Goal: Information Seeking & Learning: Compare options

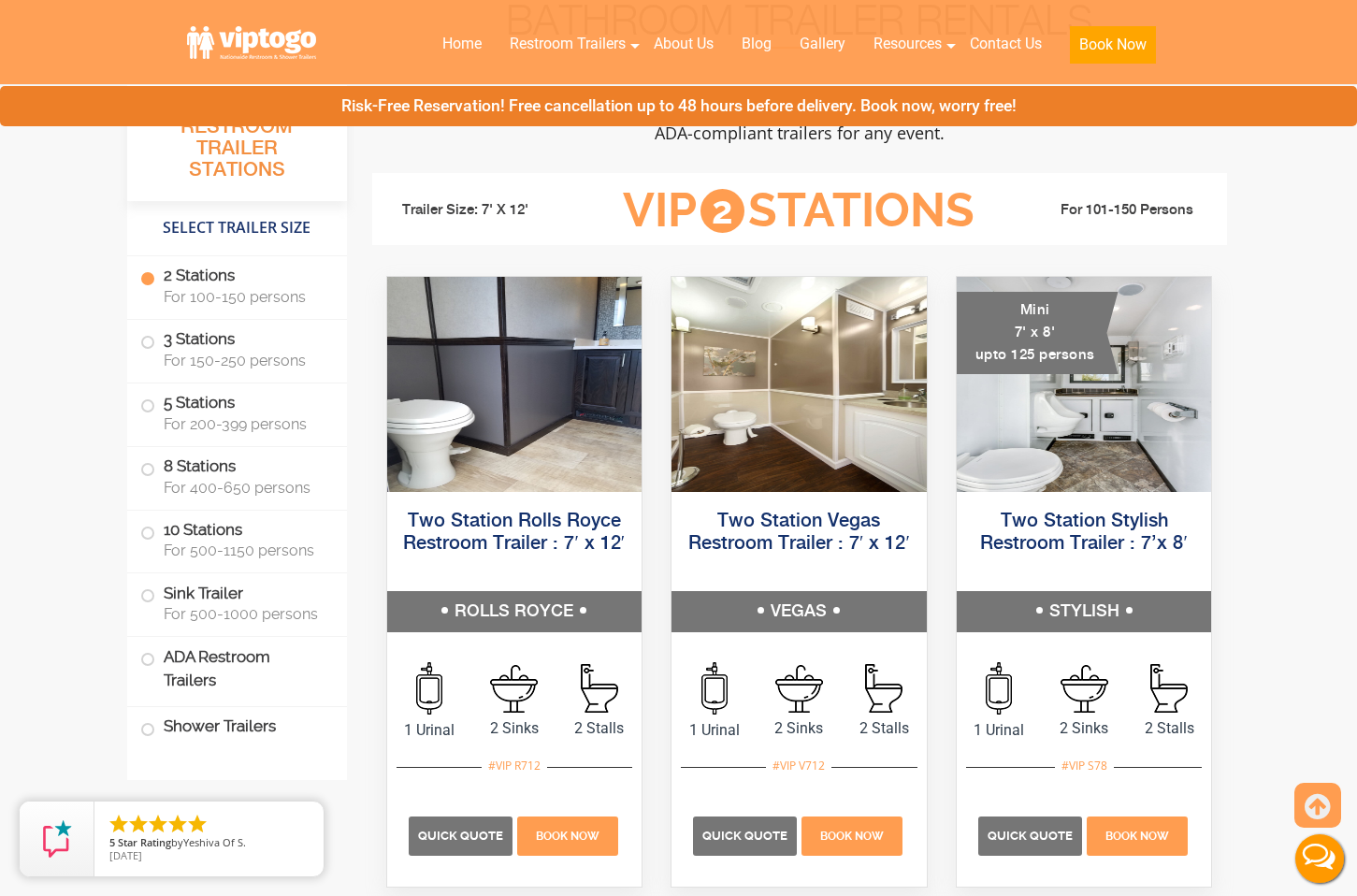
scroll to position [909, 0]
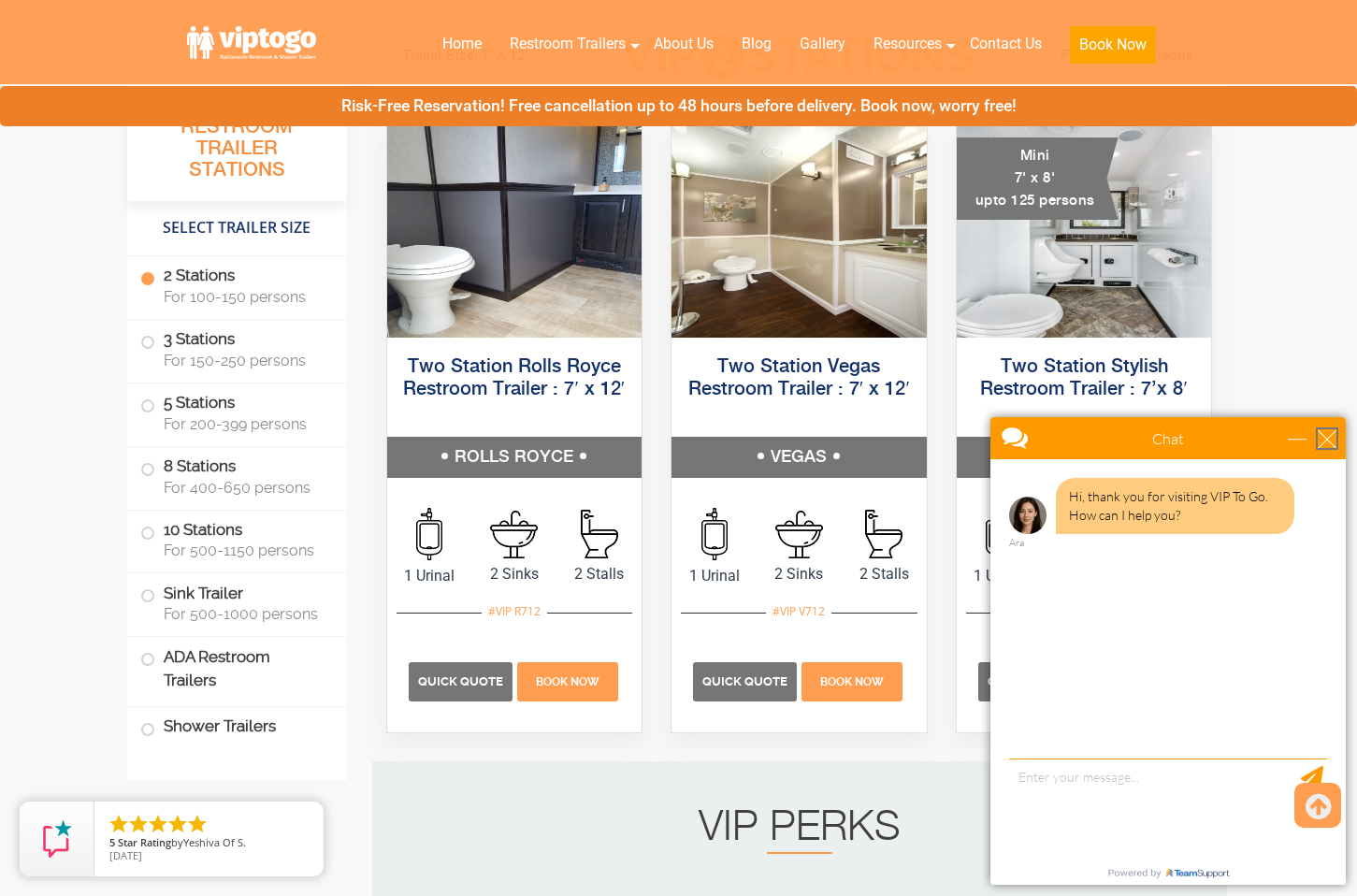
click at [1324, 430] on div "close" at bounding box center [1327, 438] width 19 height 19
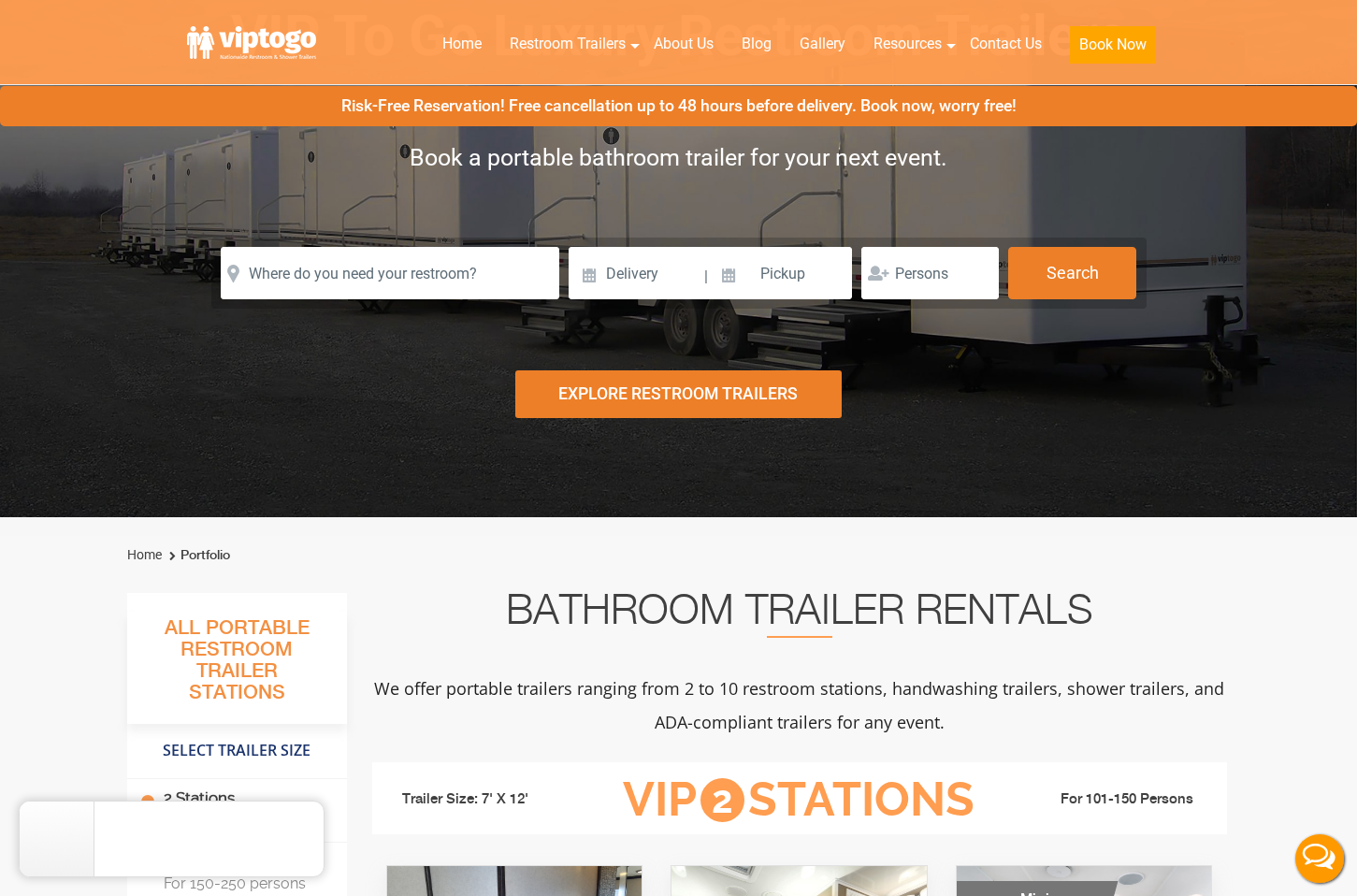
scroll to position [0, 0]
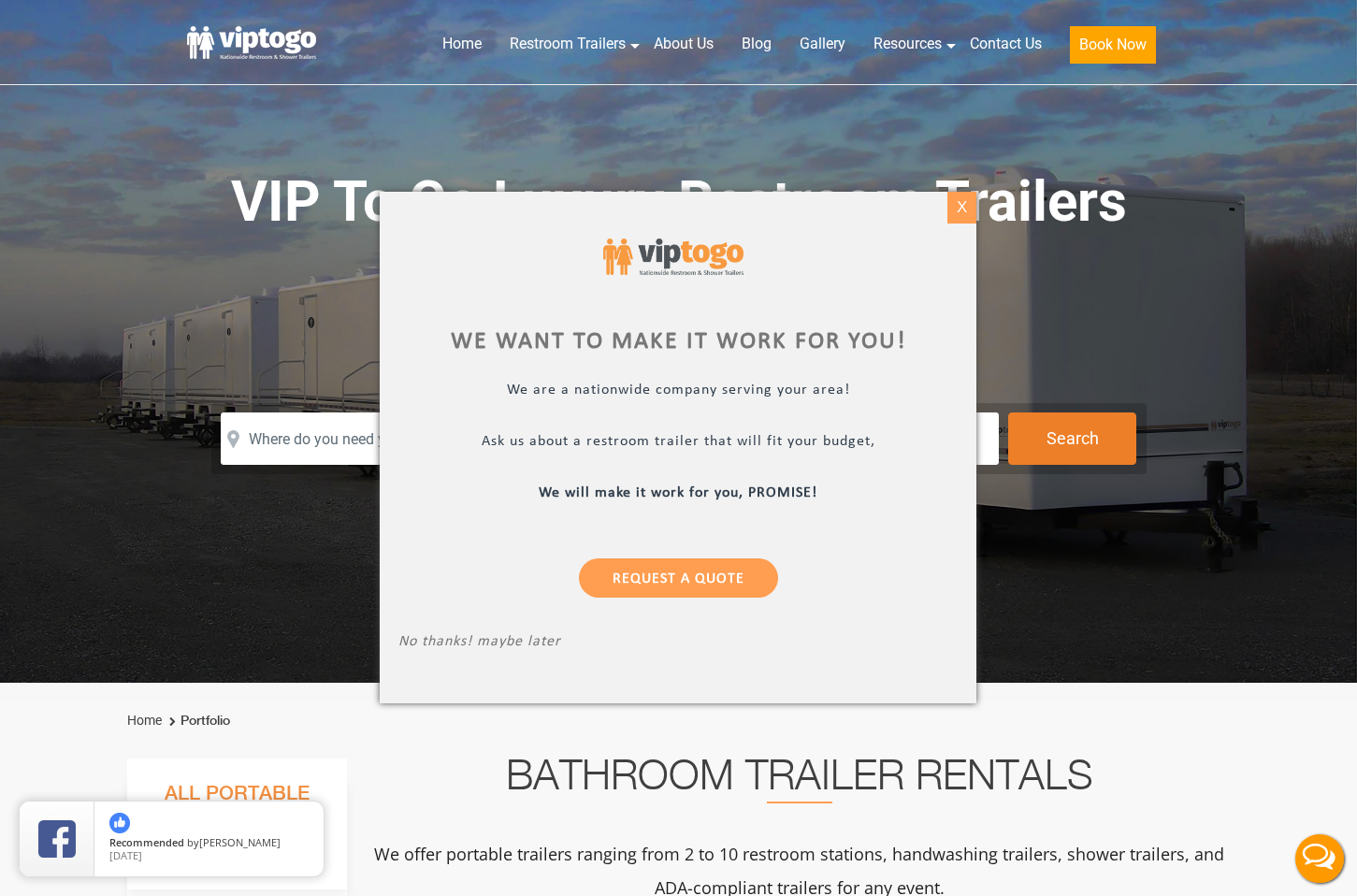
click at [950, 213] on div "X" at bounding box center [961, 207] width 28 height 31
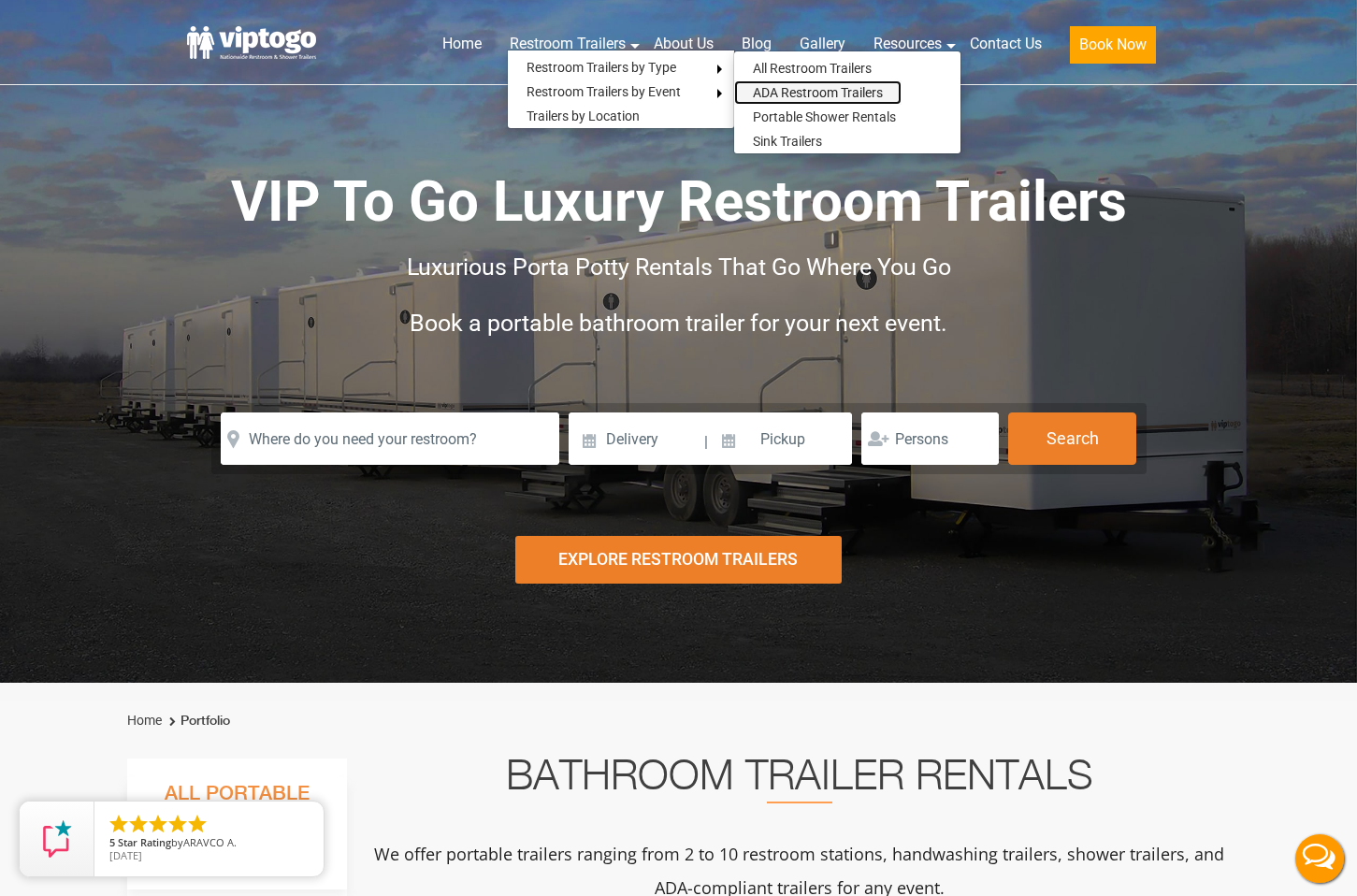
click at [819, 90] on link "ADA Restroom Trailers" at bounding box center [818, 92] width 167 height 25
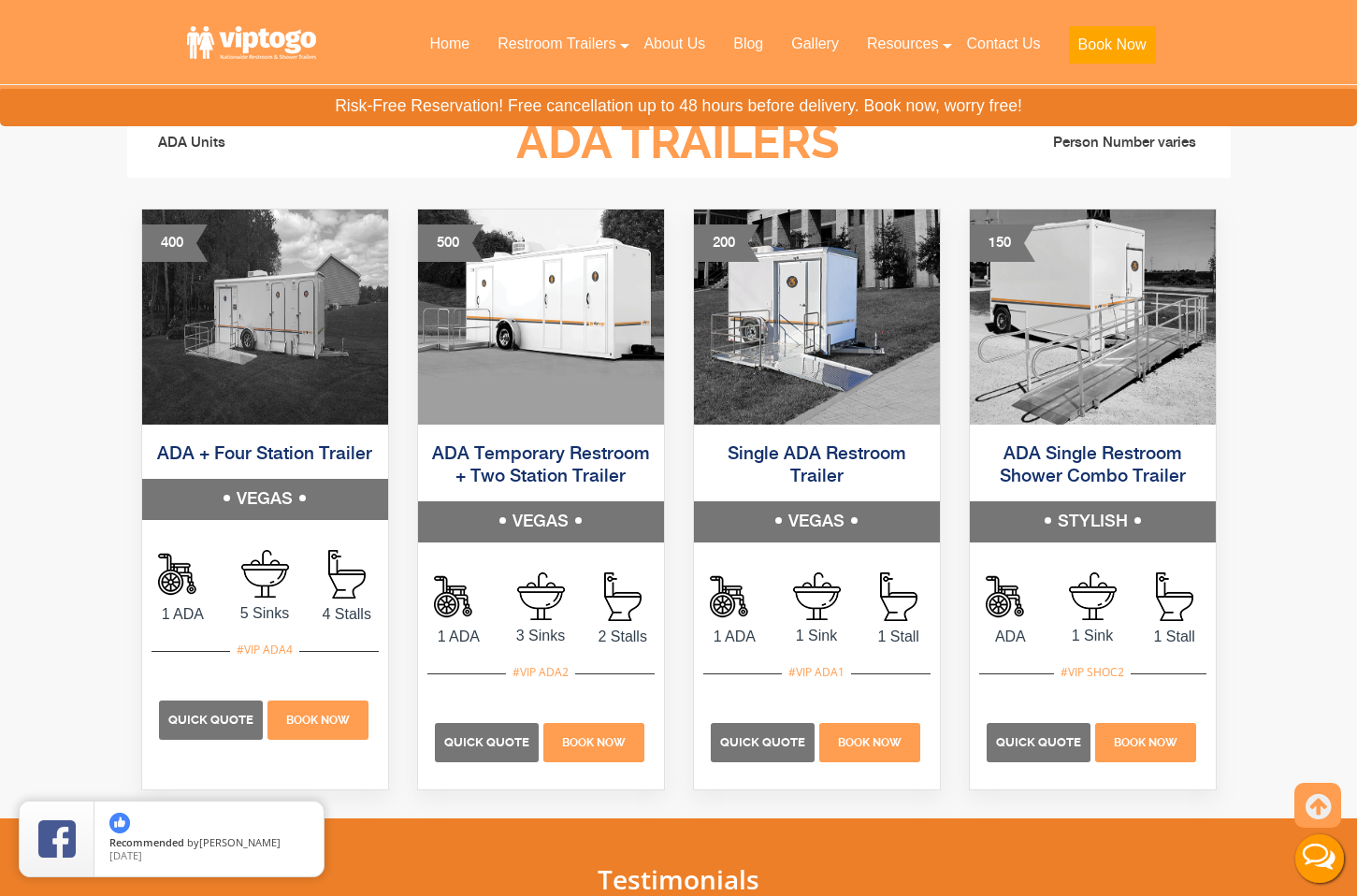
scroll to position [996, 0]
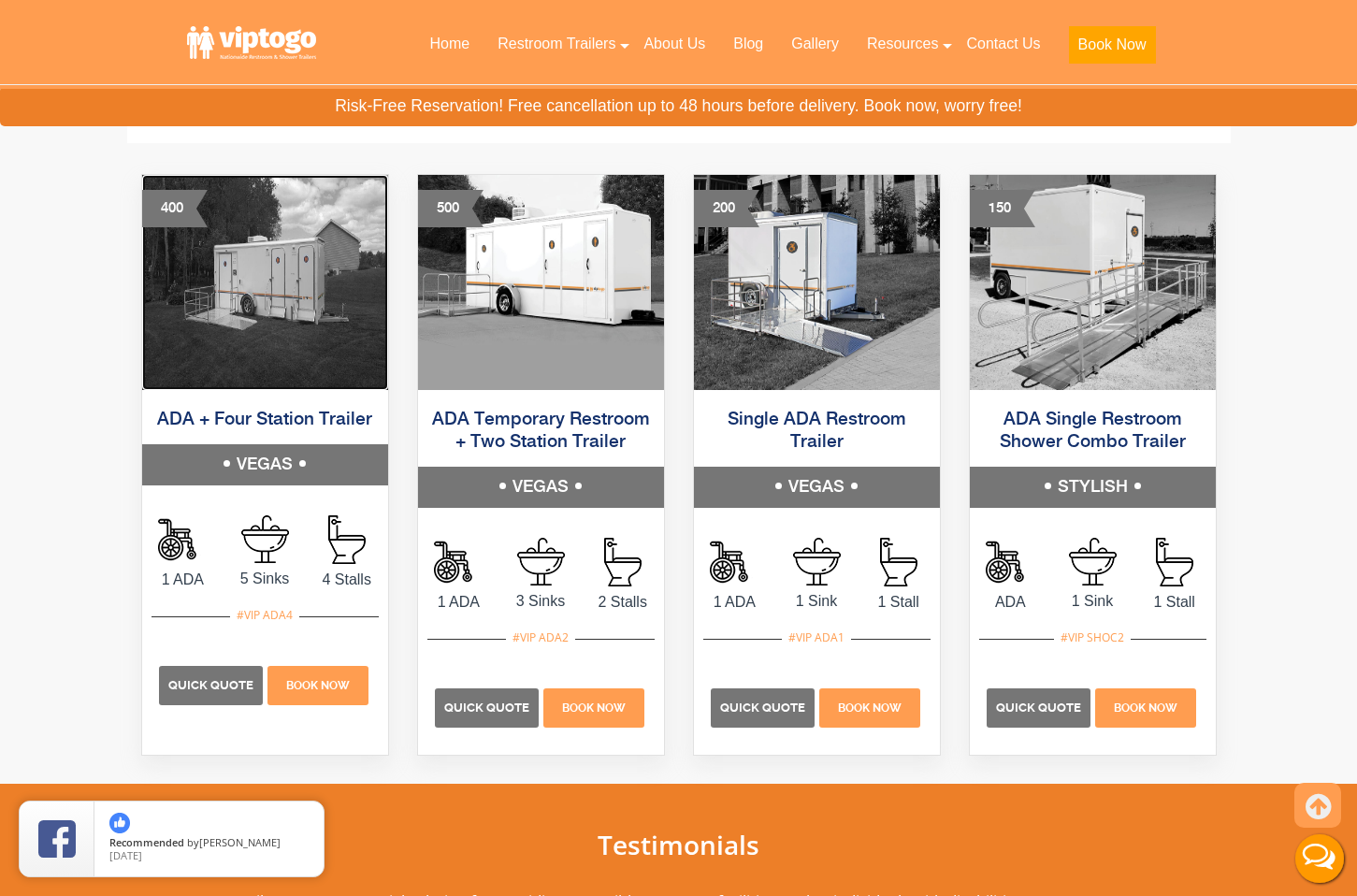
click at [299, 316] on img at bounding box center [265, 282] width 246 height 215
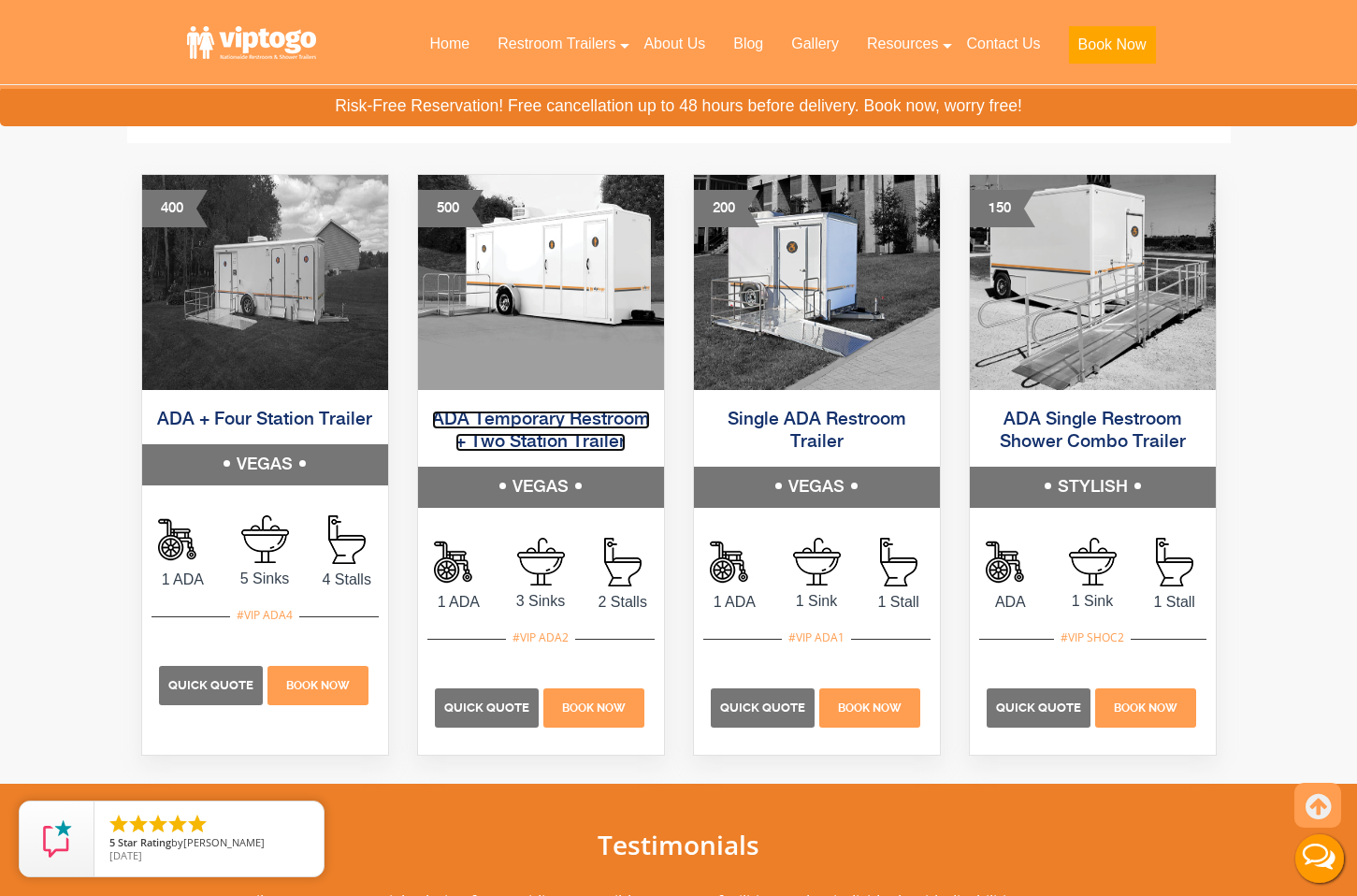
click at [561, 439] on link "ADA Temporary Restroom + Two Station Trailer" at bounding box center [541, 431] width 218 height 41
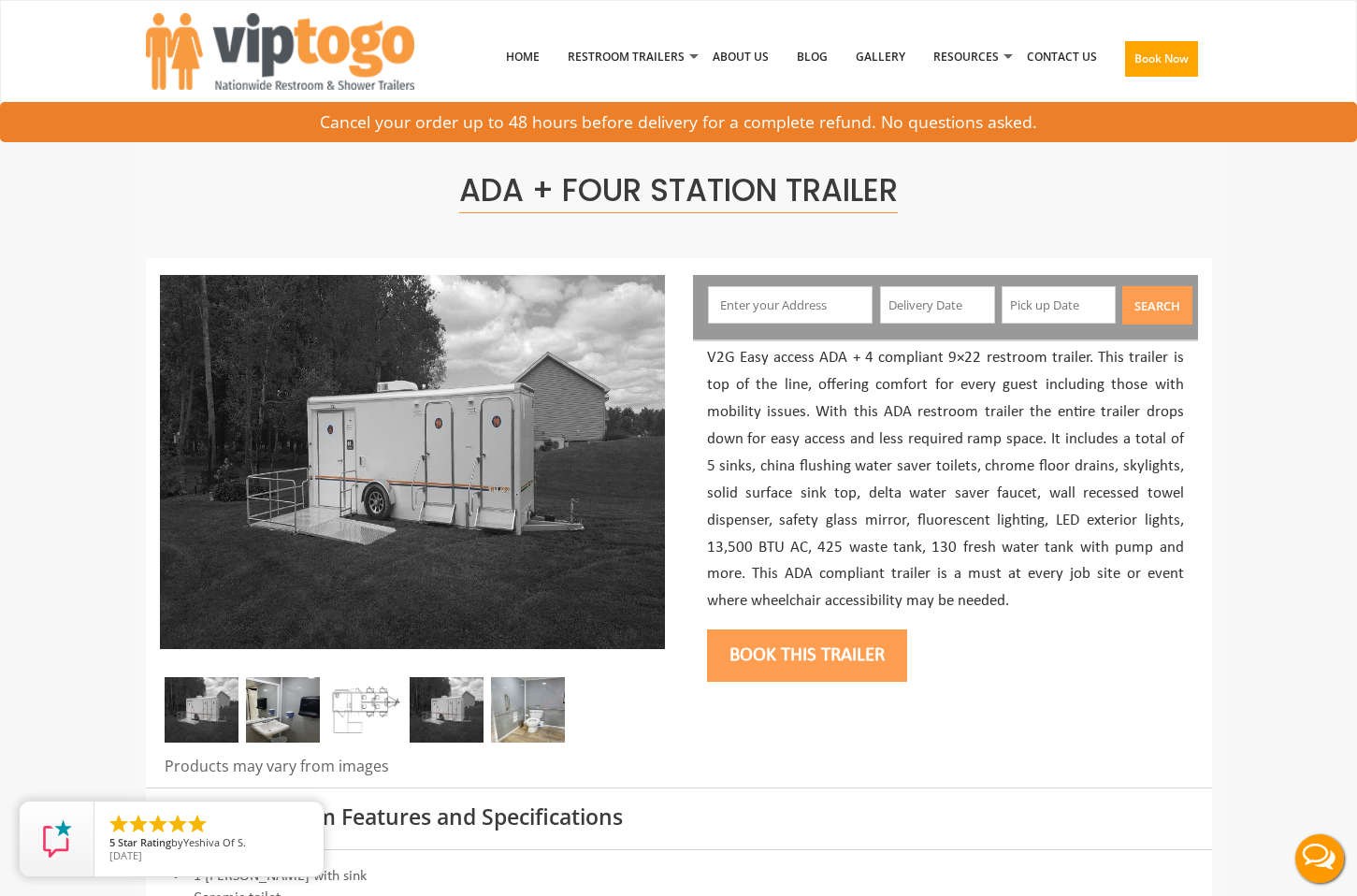
click at [356, 710] on img at bounding box center [365, 709] width 74 height 66
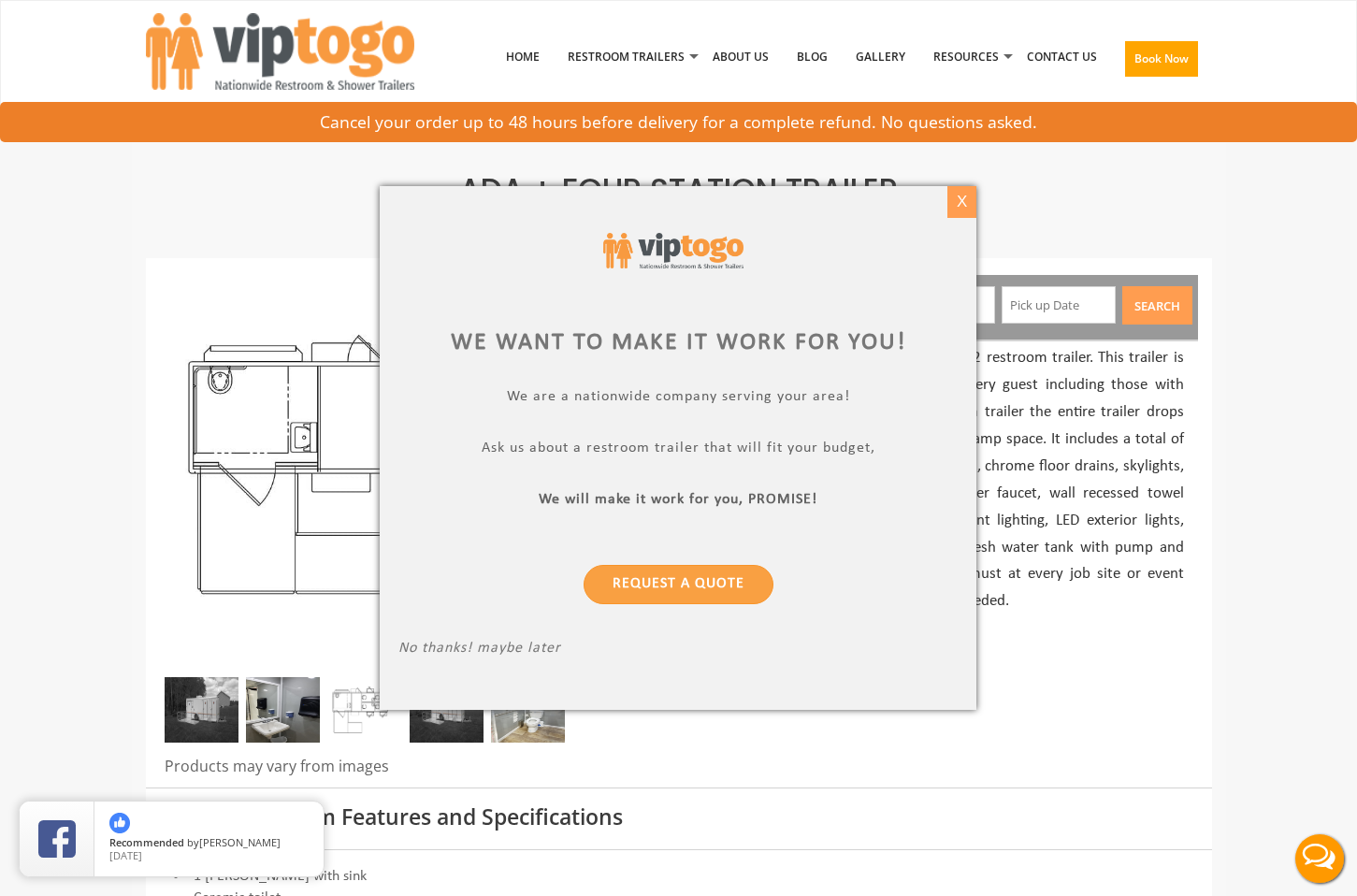
click at [967, 204] on div "X" at bounding box center [961, 201] width 28 height 31
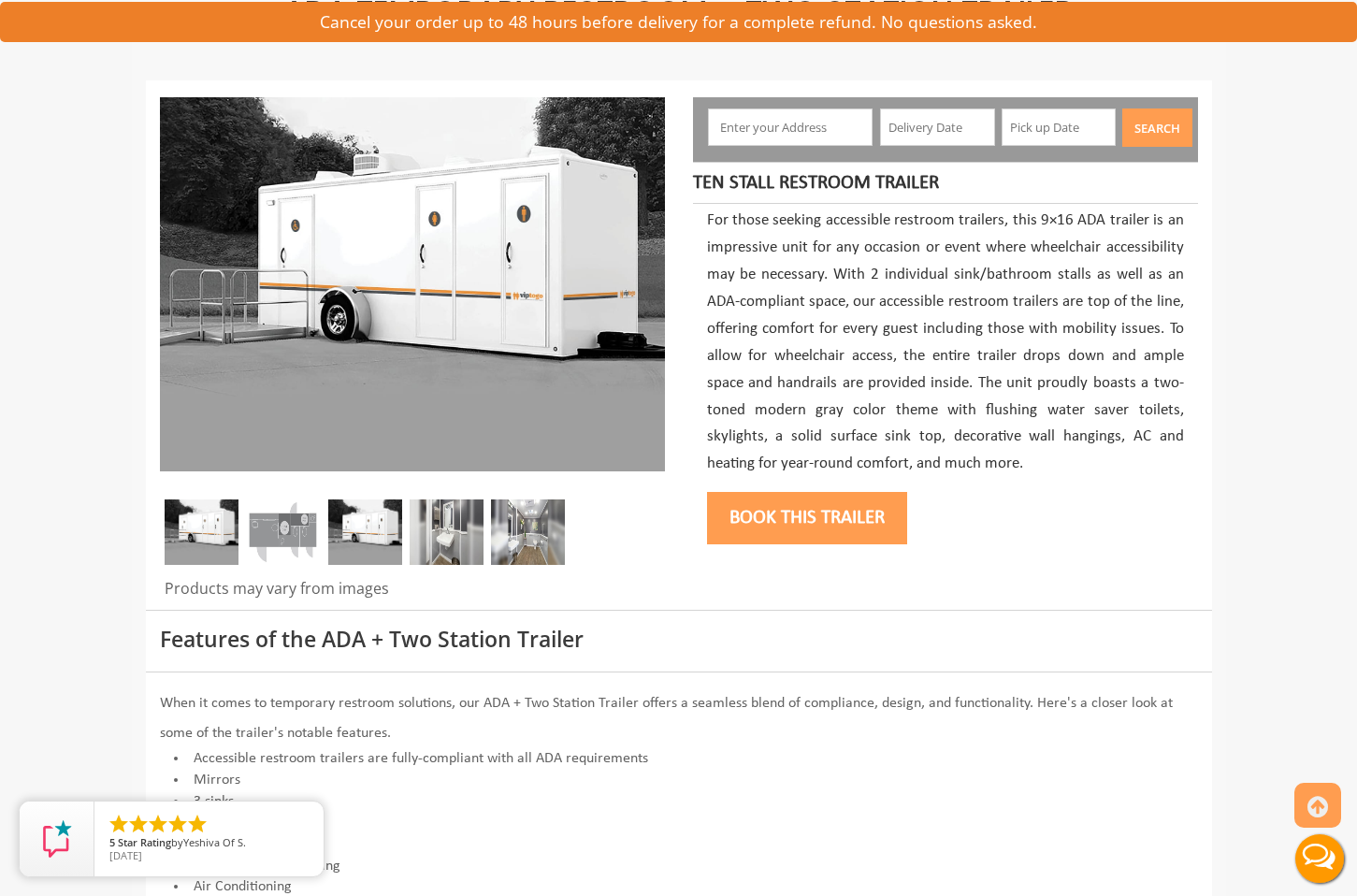
scroll to position [222, 0]
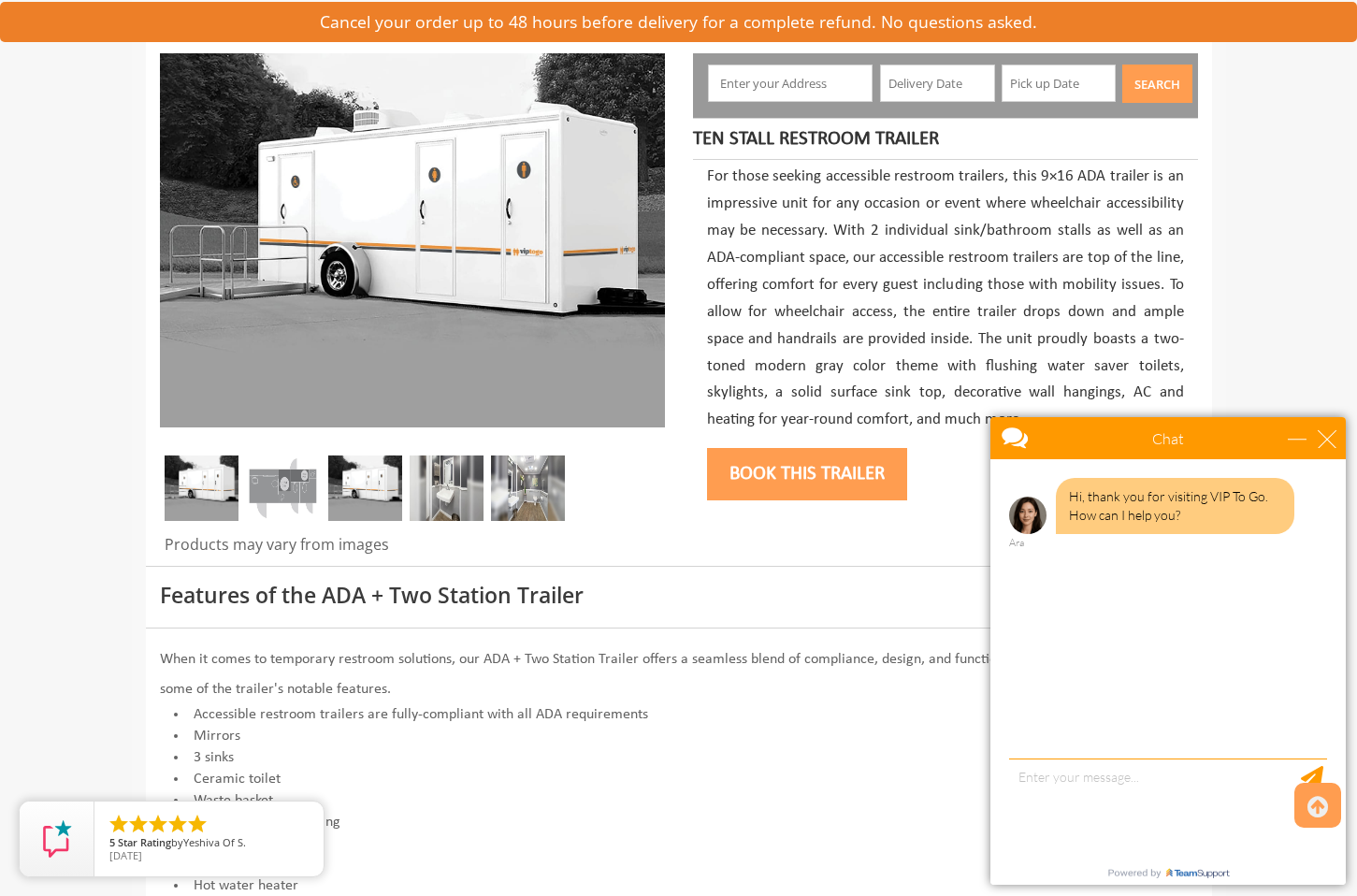
click at [285, 491] on img at bounding box center [282, 487] width 74 height 66
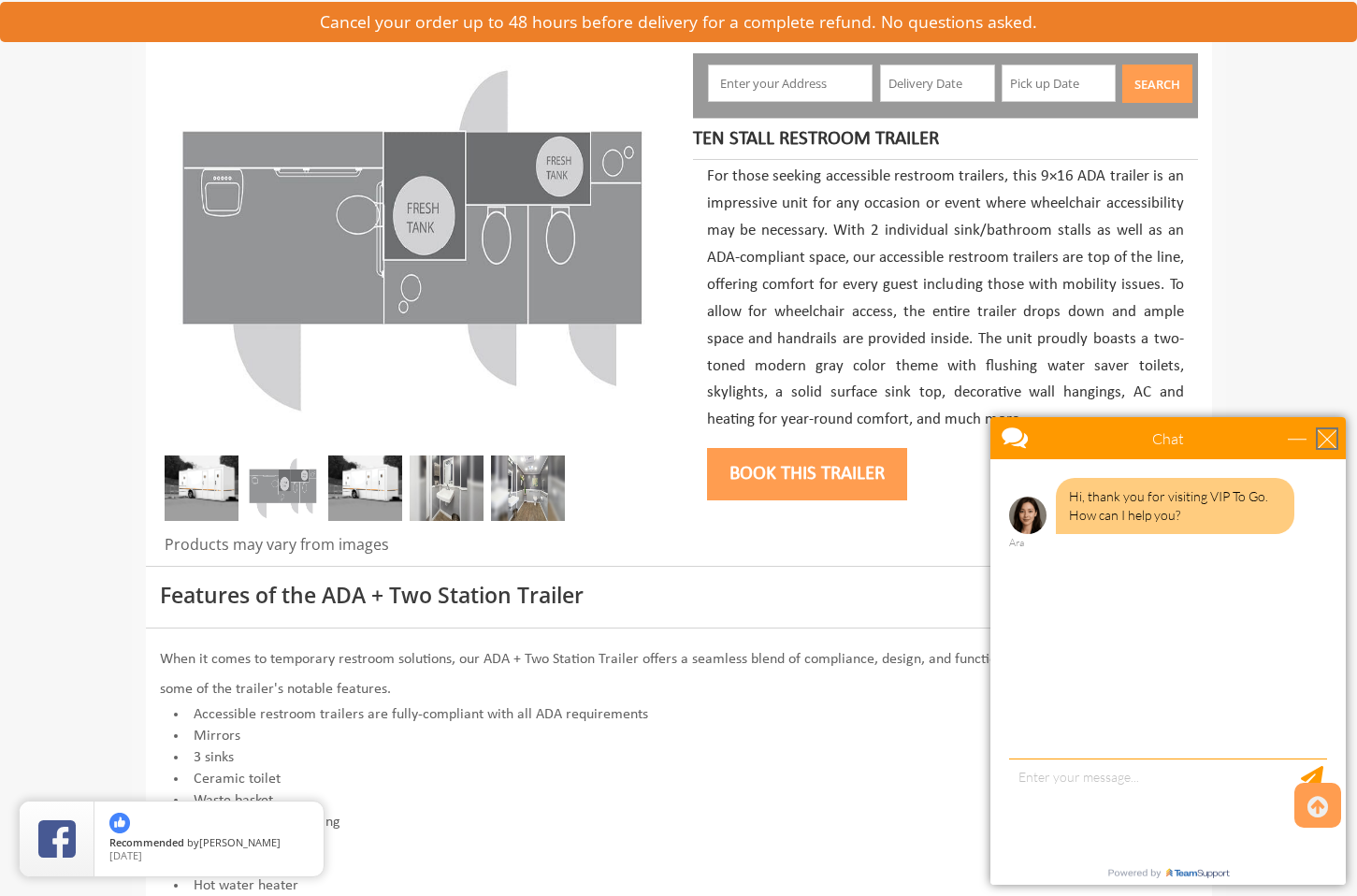
click at [1334, 440] on div "close" at bounding box center [1327, 438] width 19 height 19
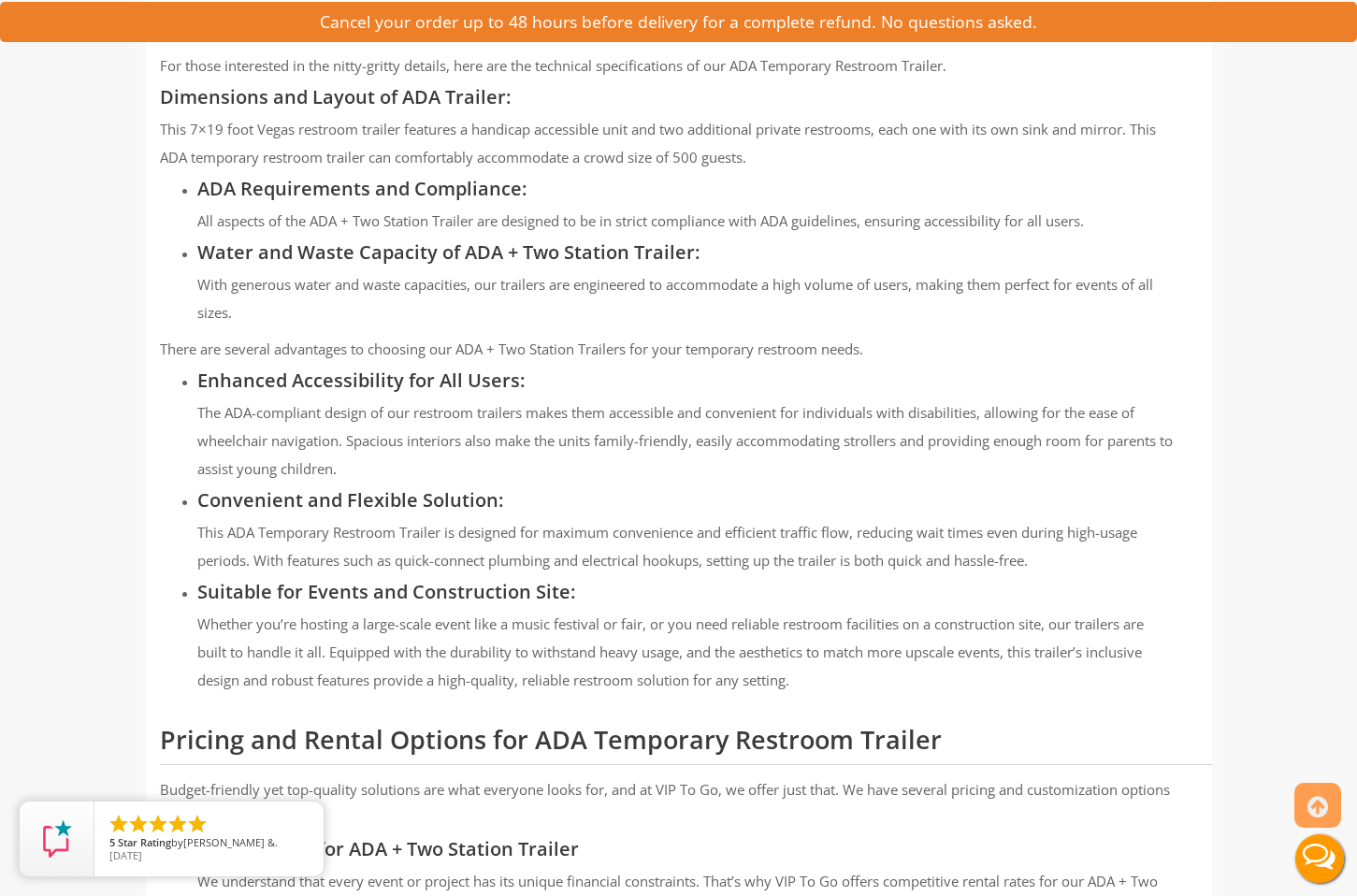
scroll to position [1006, 0]
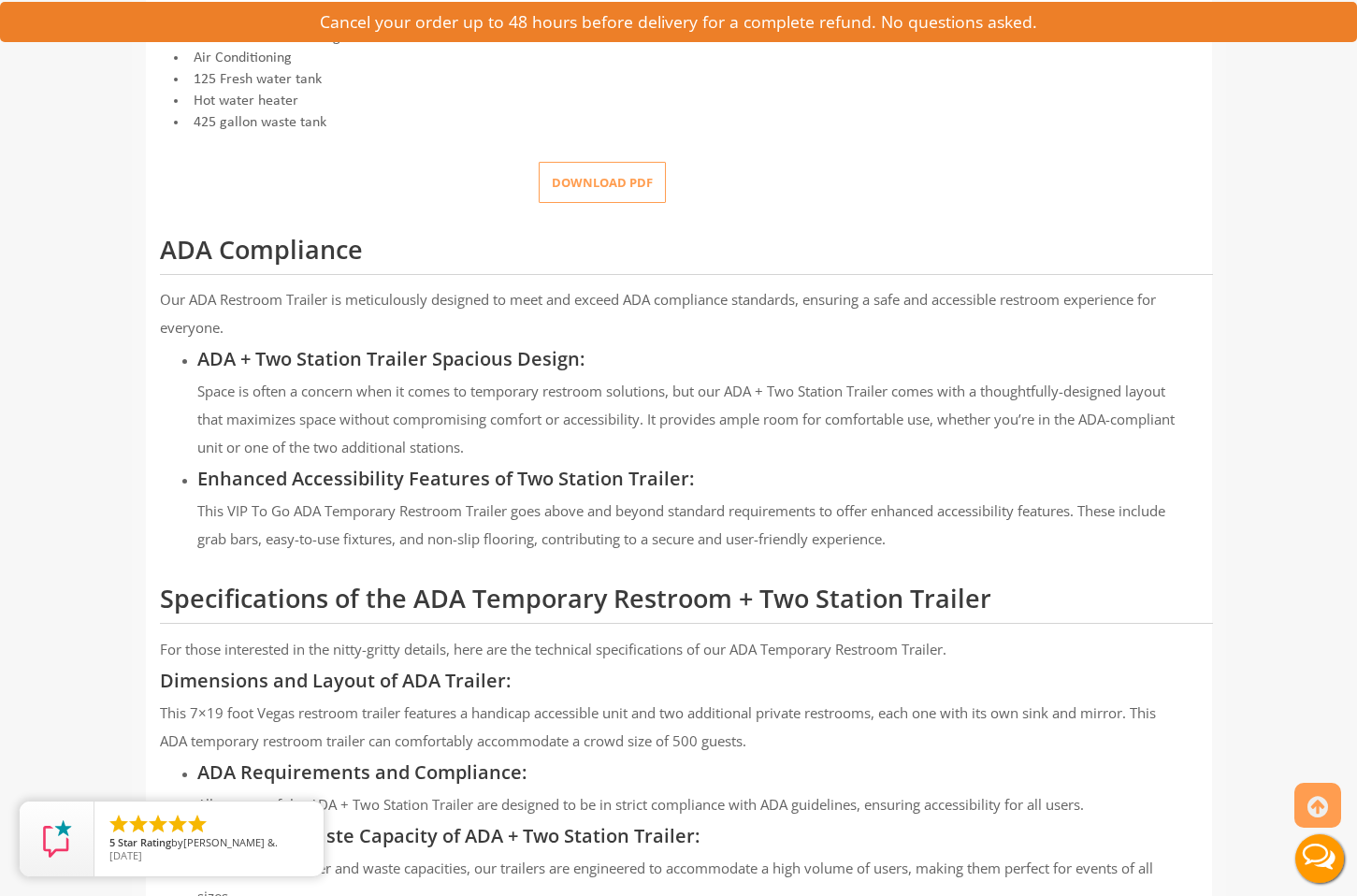
click at [639, 183] on button "Download pdf" at bounding box center [601, 183] width 127 height 42
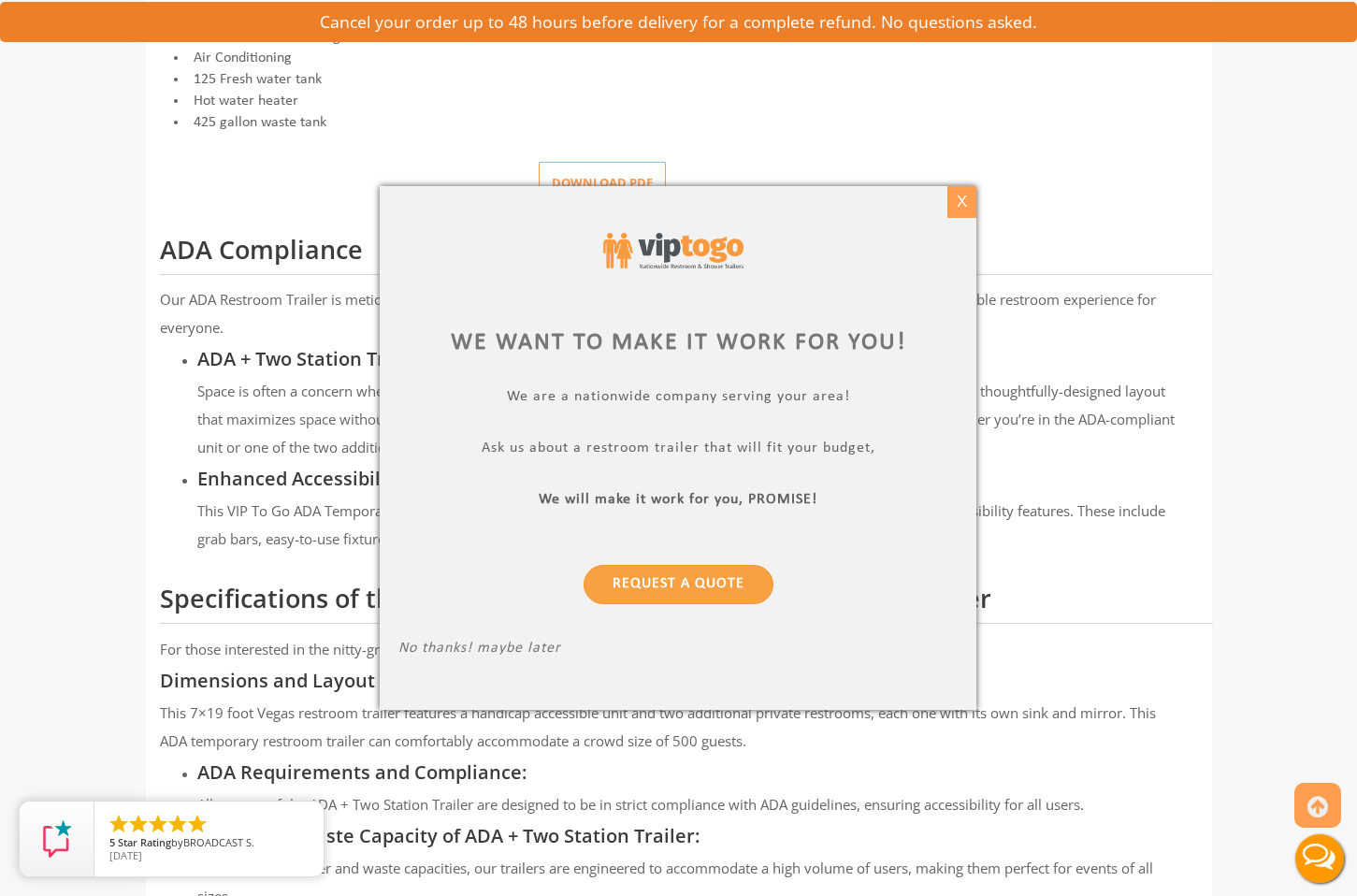
click at [970, 208] on div "X" at bounding box center [961, 201] width 28 height 31
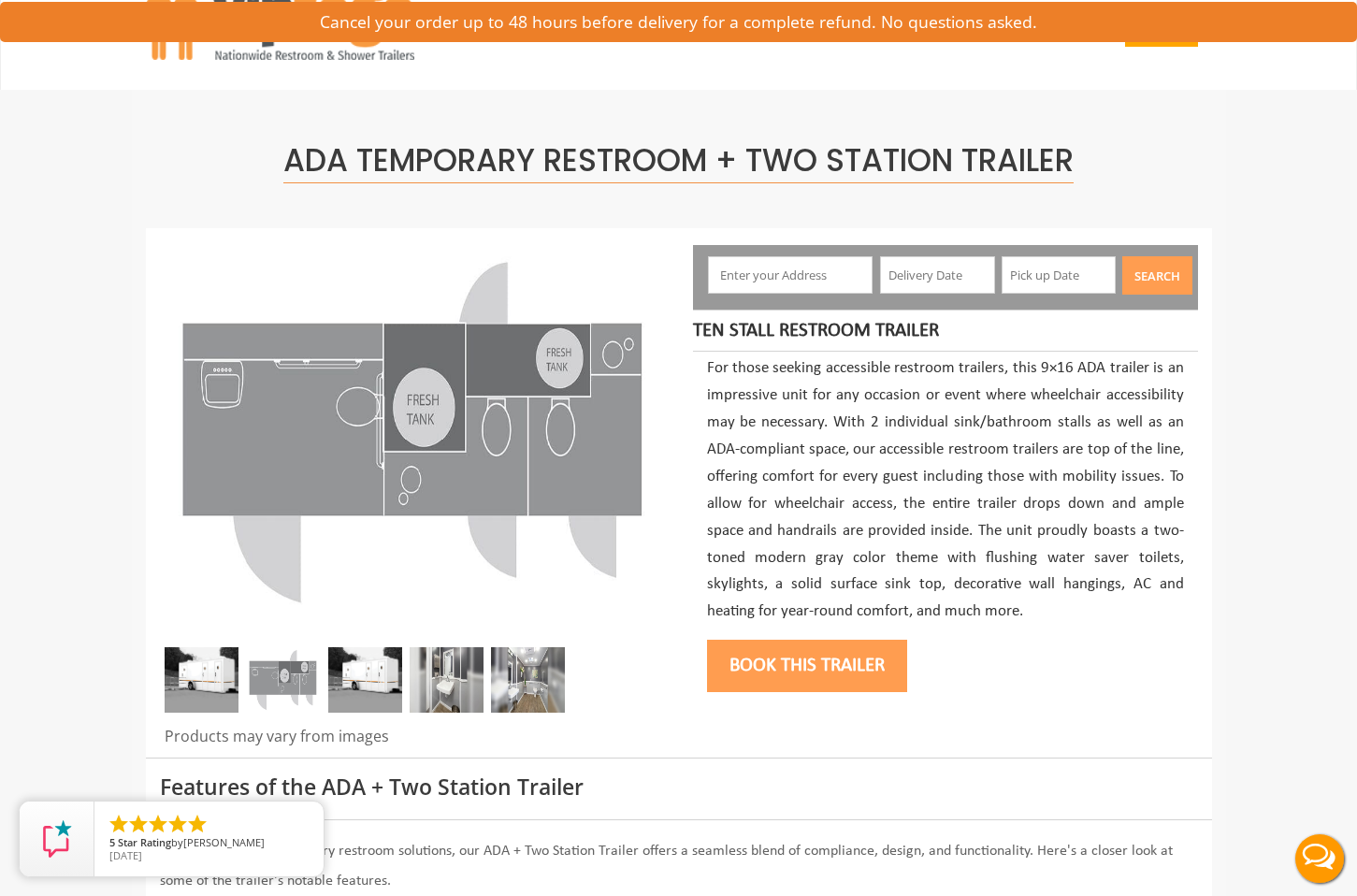
scroll to position [34, 0]
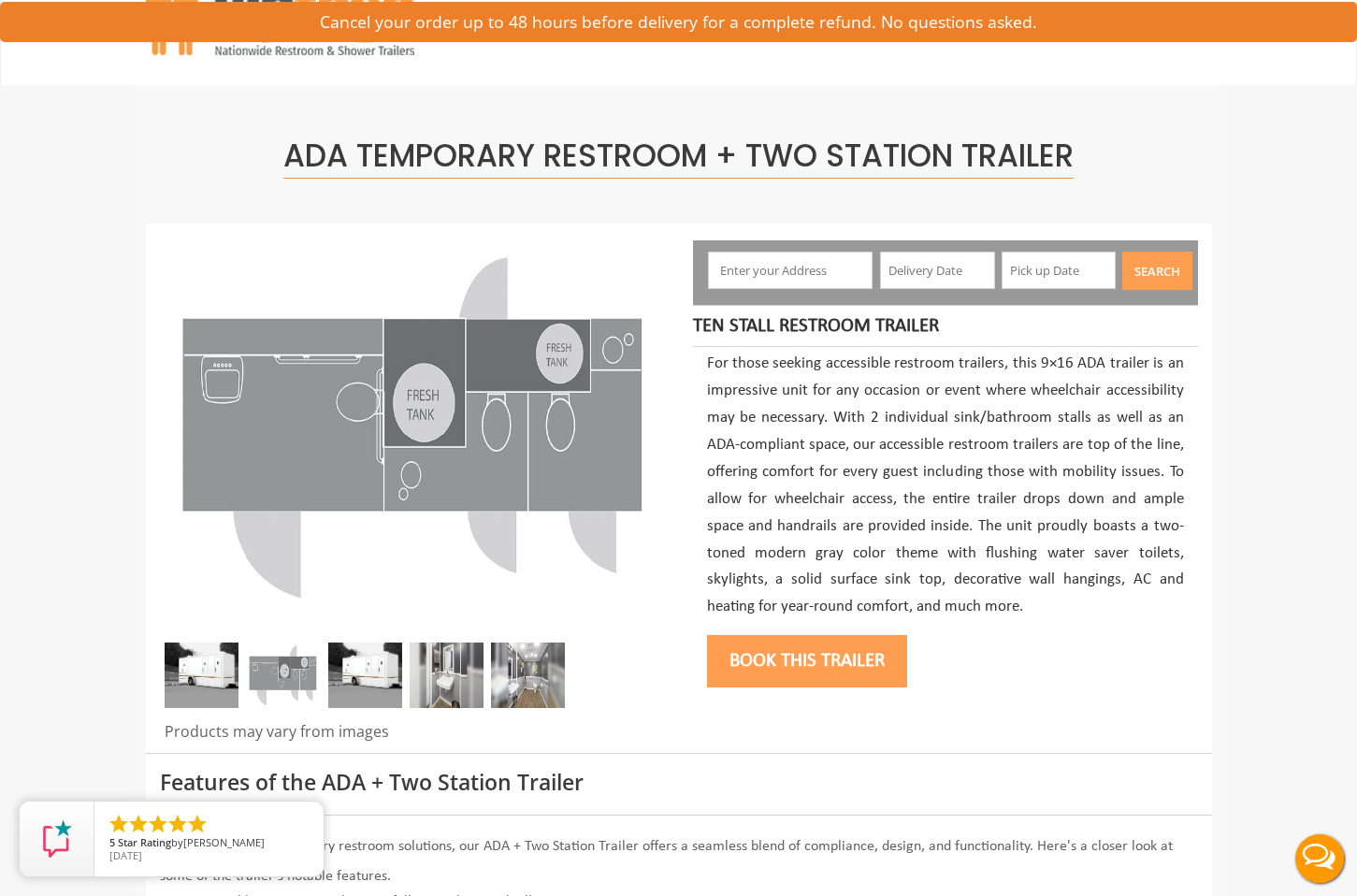
click at [331, 675] on img at bounding box center [365, 675] width 74 height 66
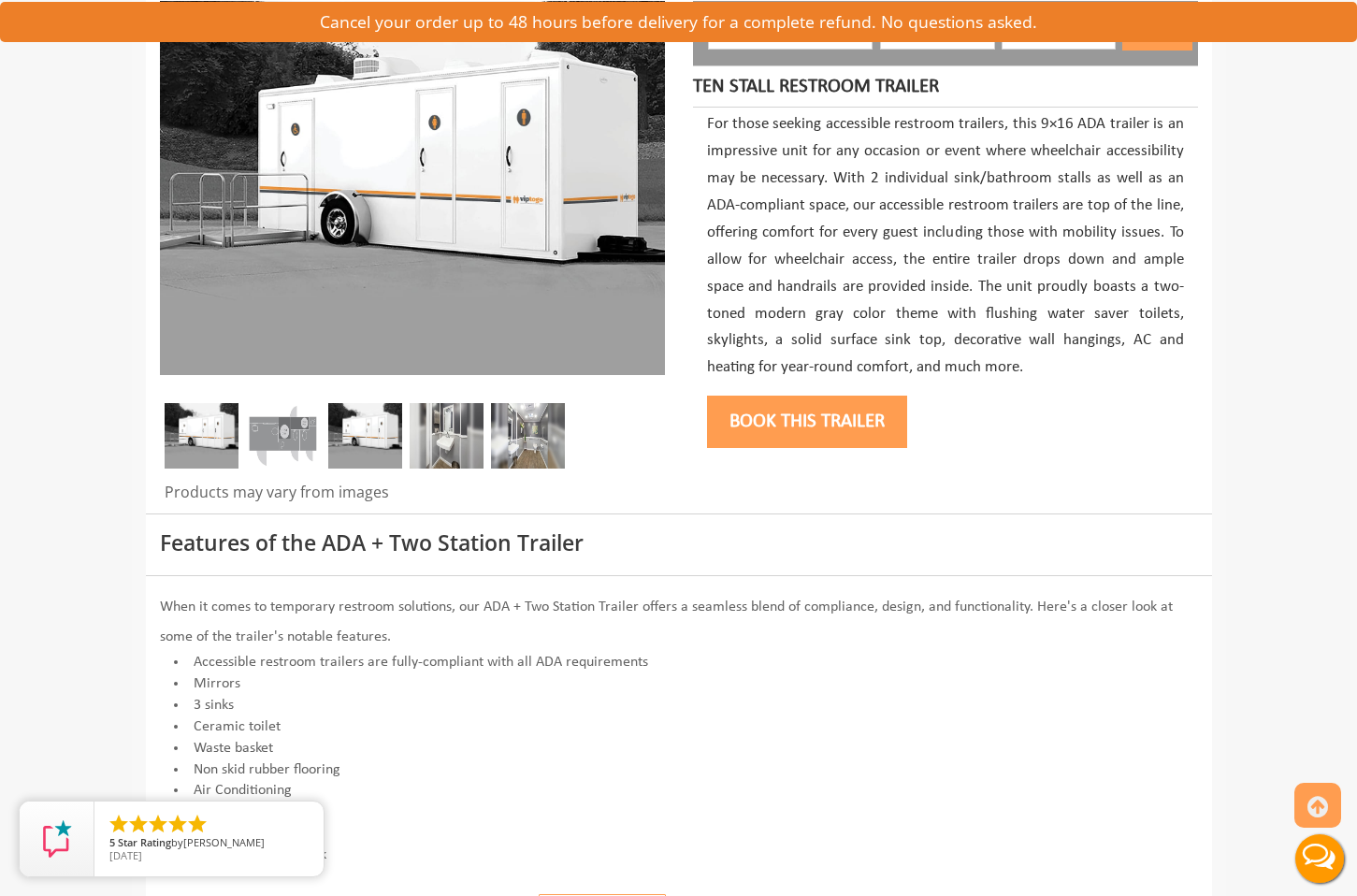
scroll to position [495, 0]
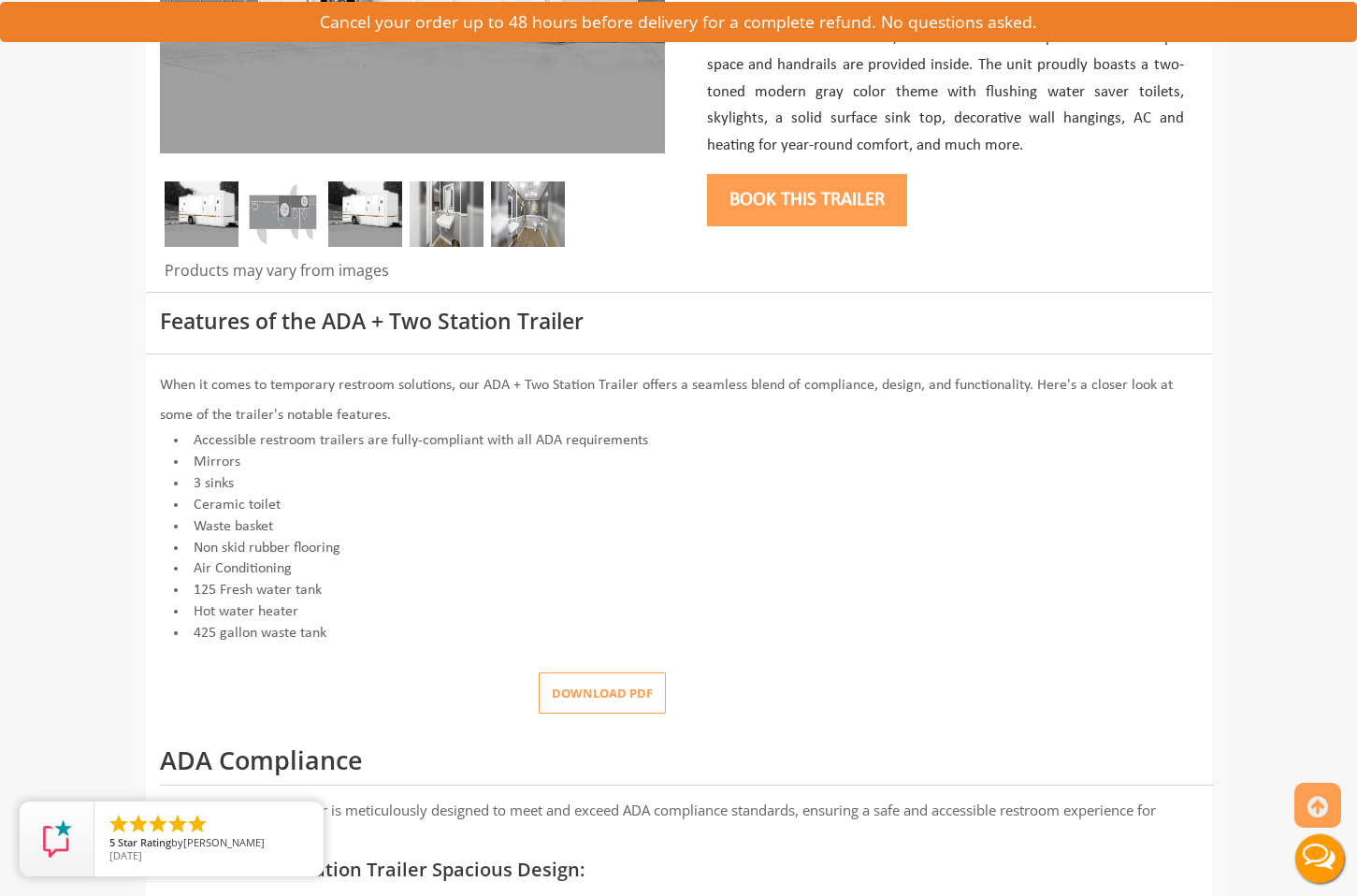
click at [619, 693] on button "Download pdf" at bounding box center [601, 693] width 127 height 42
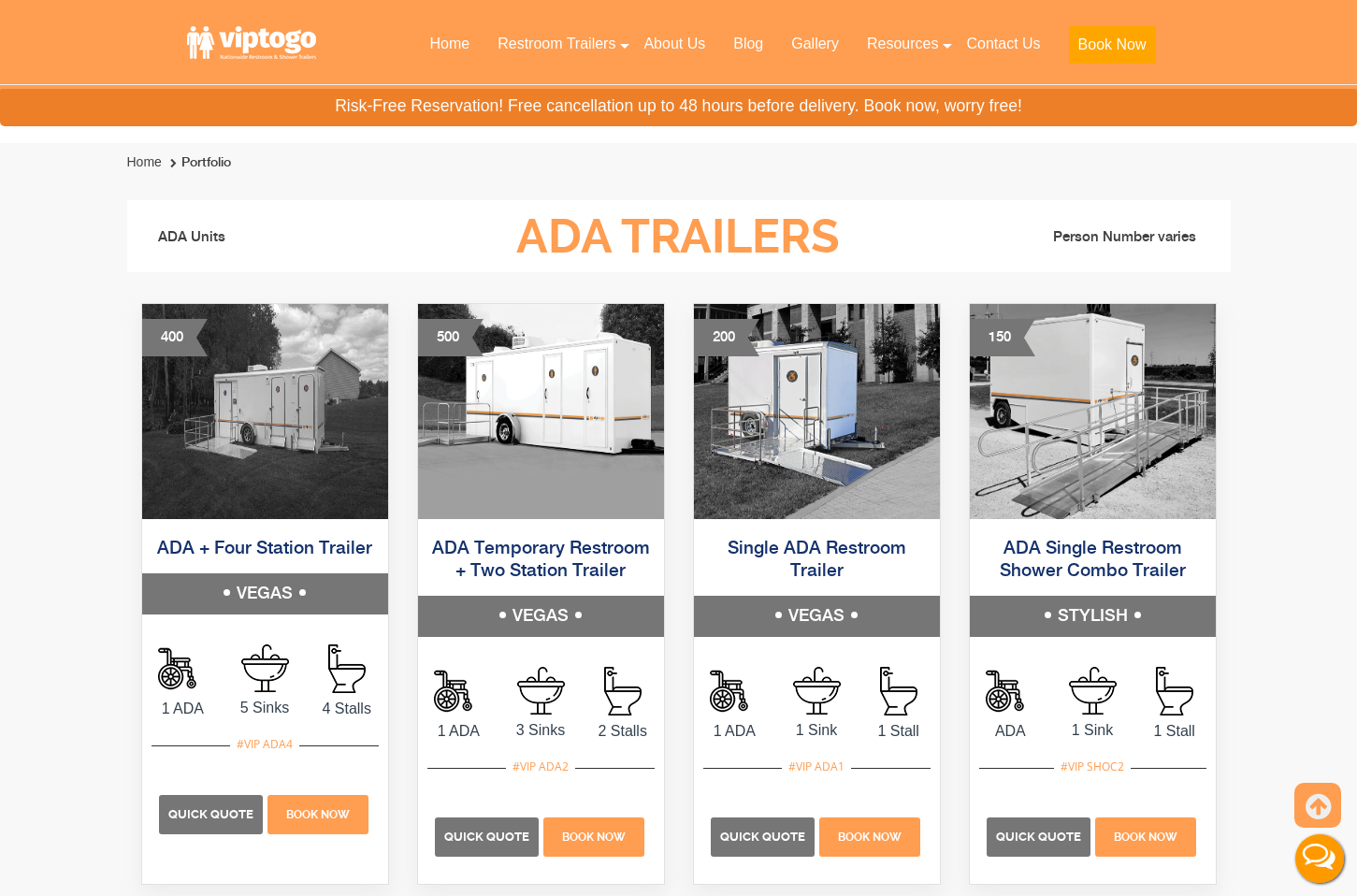
scroll to position [996, 0]
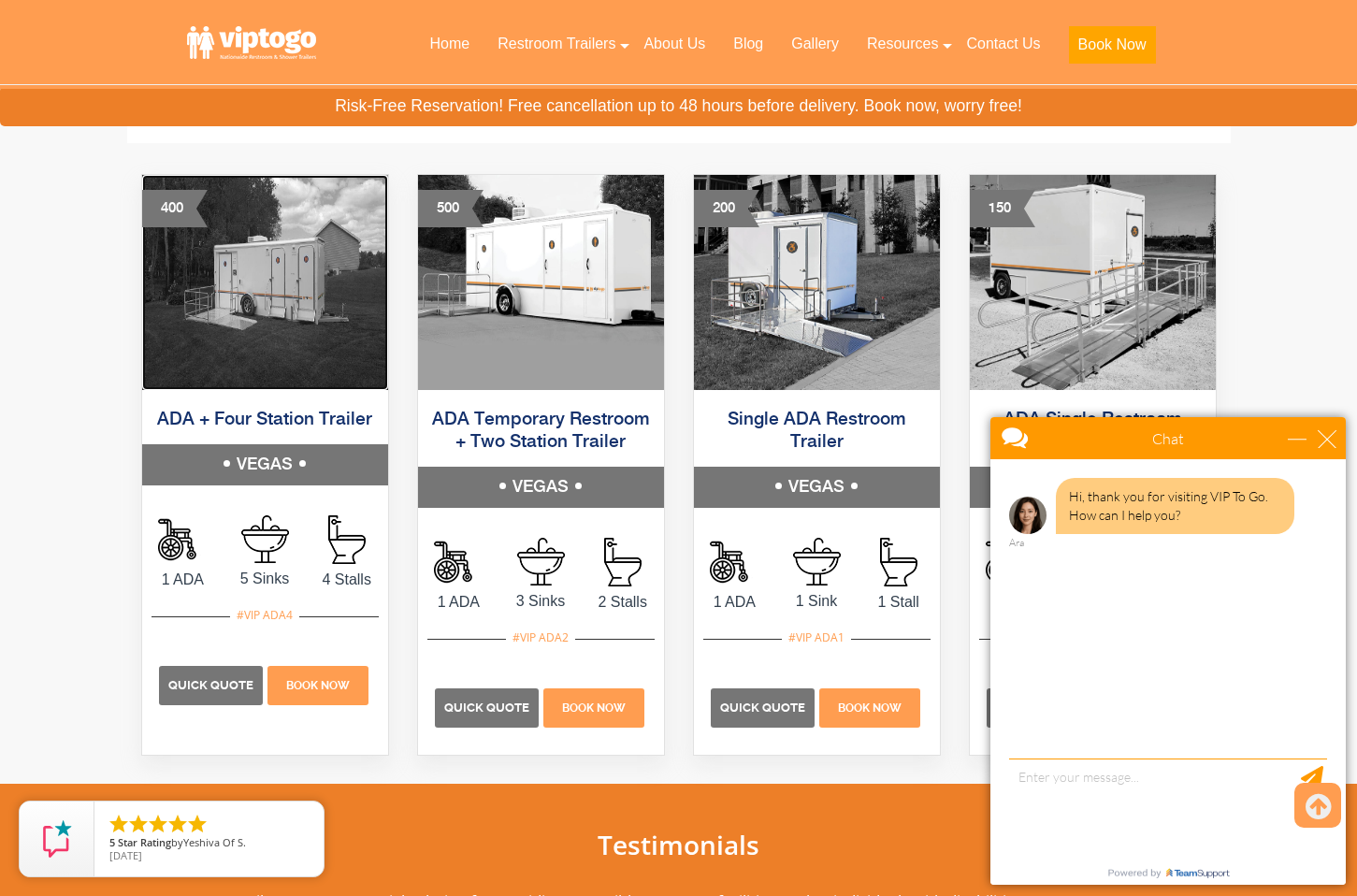
click at [303, 306] on img at bounding box center [265, 282] width 246 height 215
click at [272, 357] on img at bounding box center [265, 282] width 246 height 215
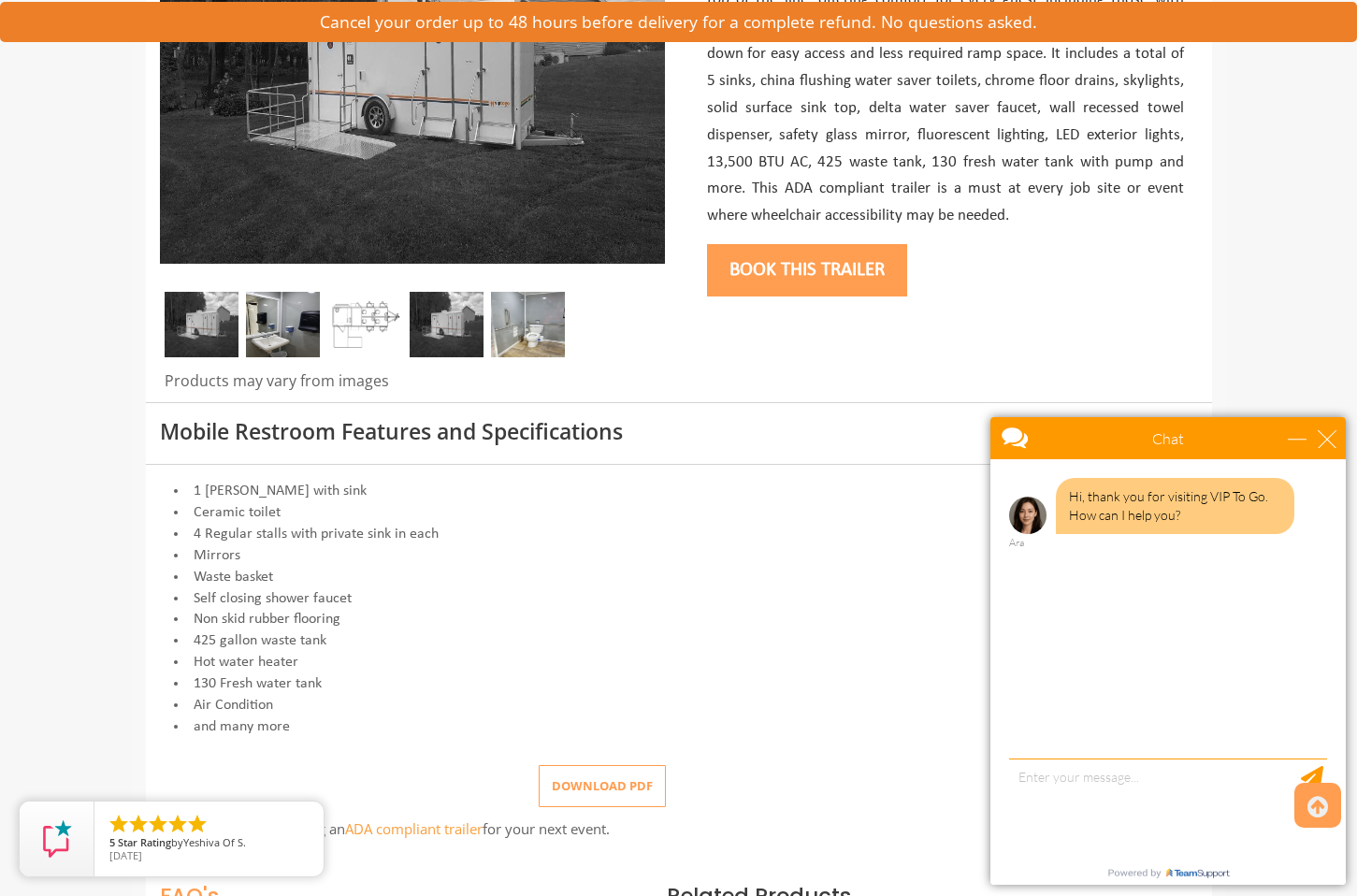
scroll to position [387, 0]
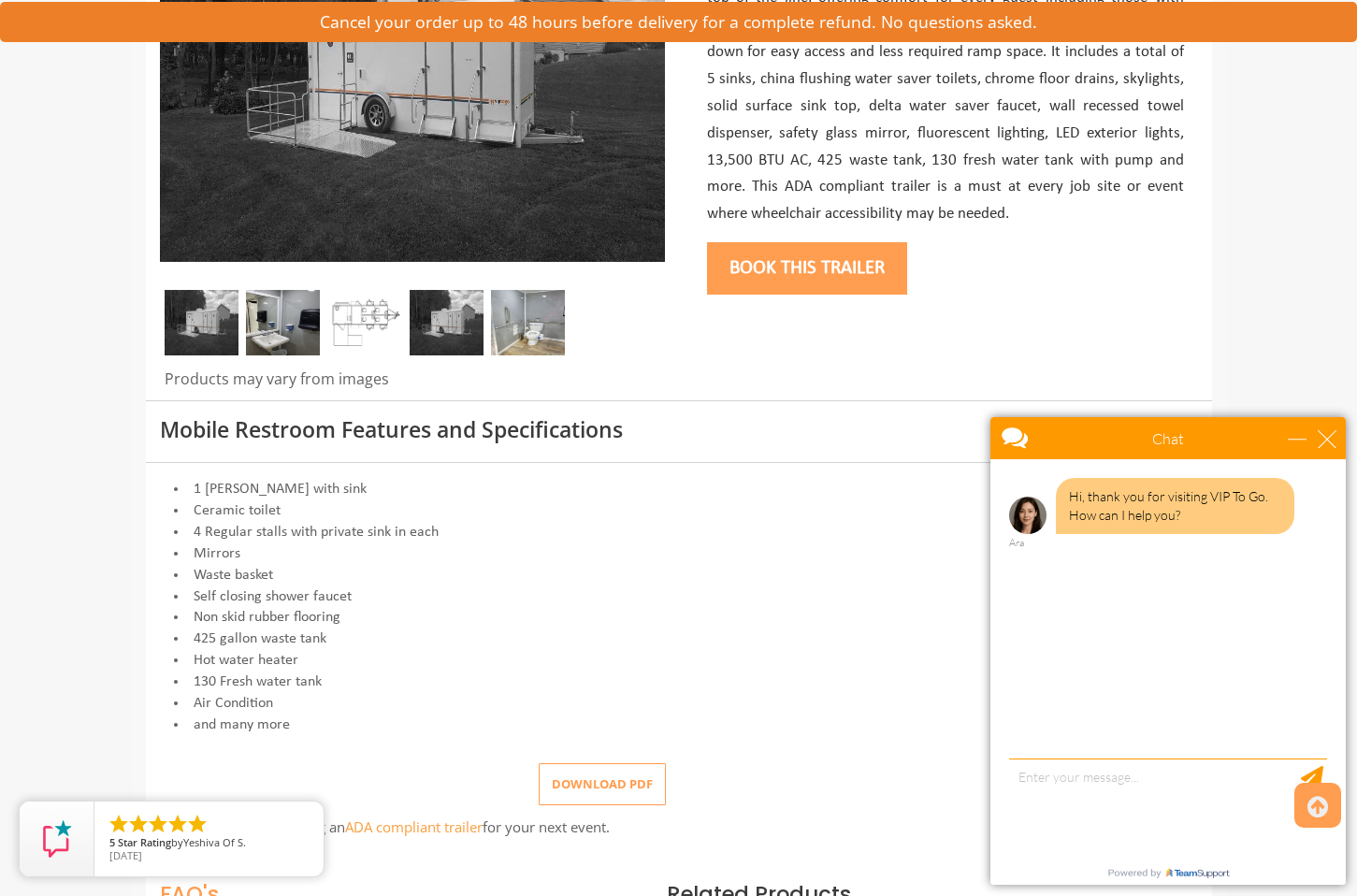
click at [367, 318] on img at bounding box center [365, 322] width 74 height 66
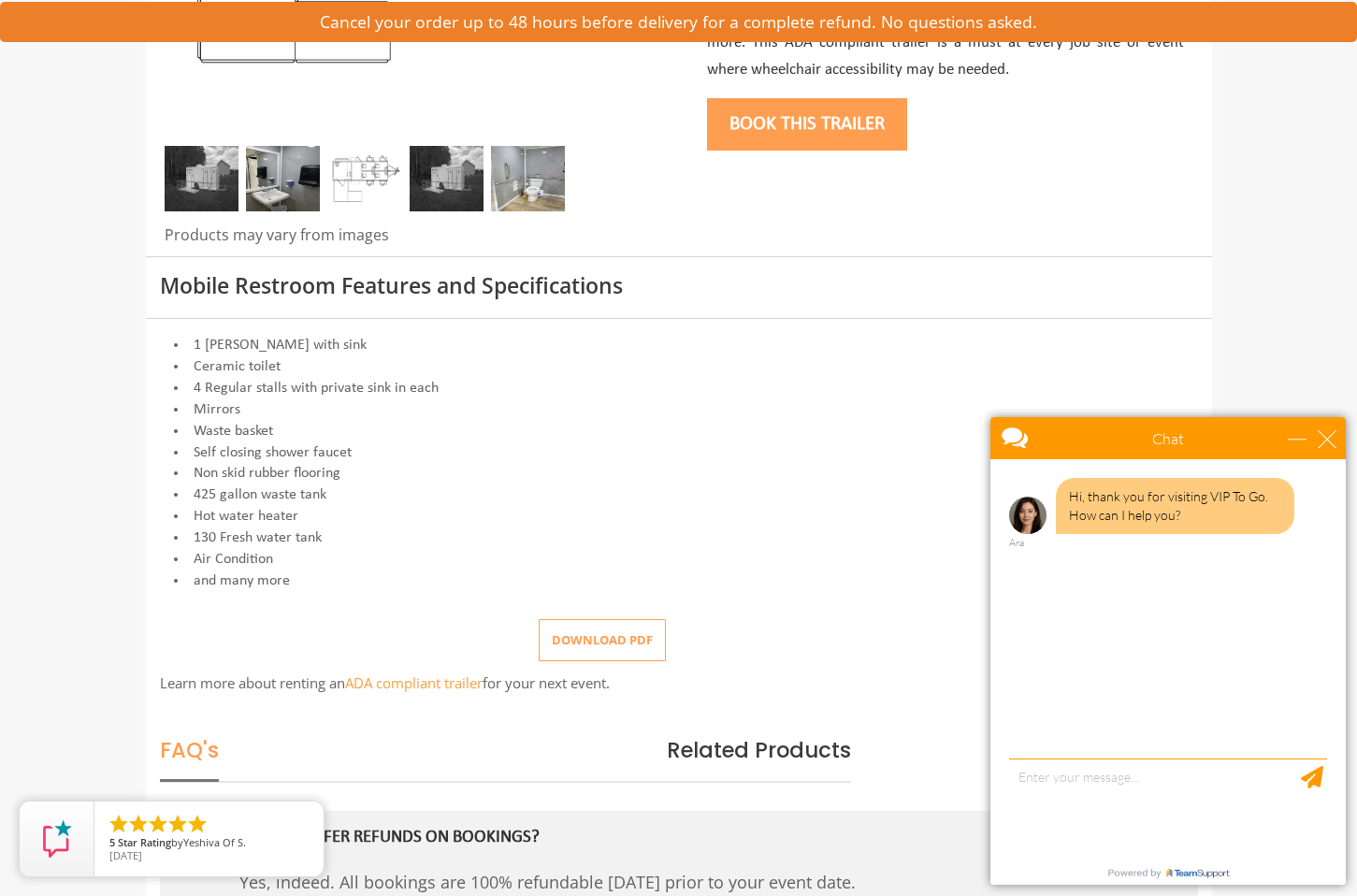
scroll to position [808, 0]
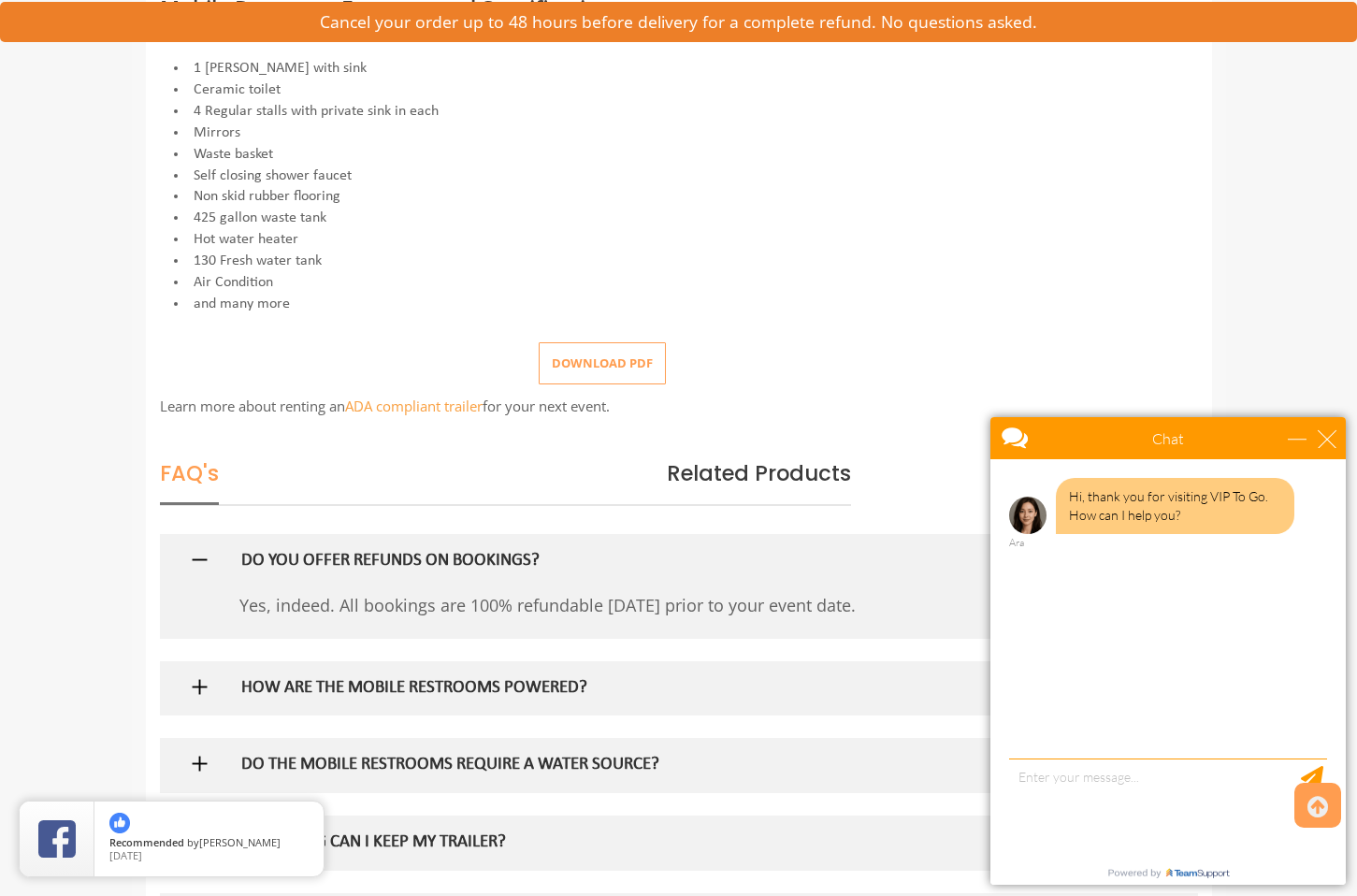
click at [594, 363] on button "Download pdf" at bounding box center [601, 363] width 127 height 42
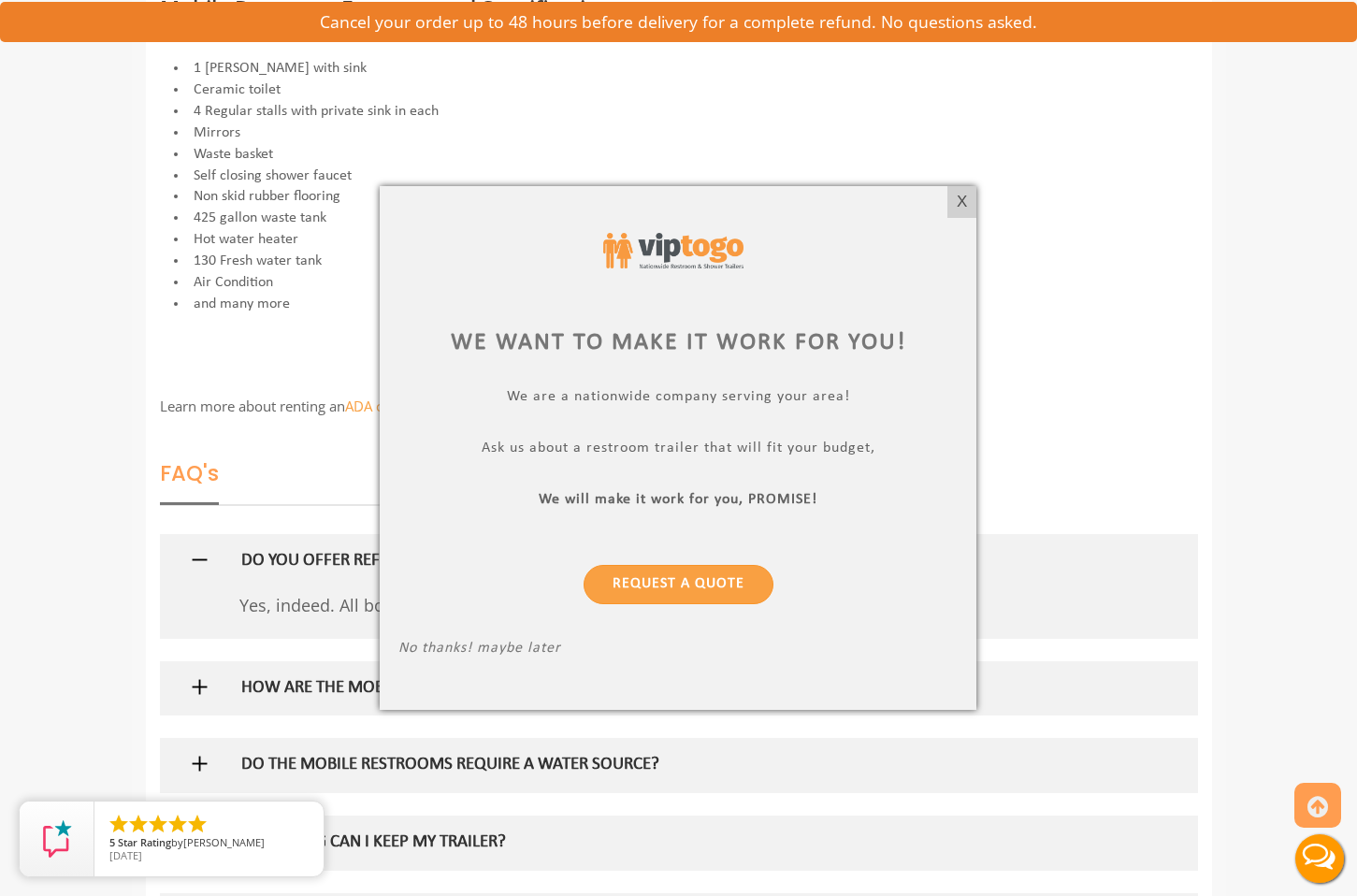
scroll to position [0, 0]
click at [967, 202] on div "X" at bounding box center [961, 201] width 28 height 31
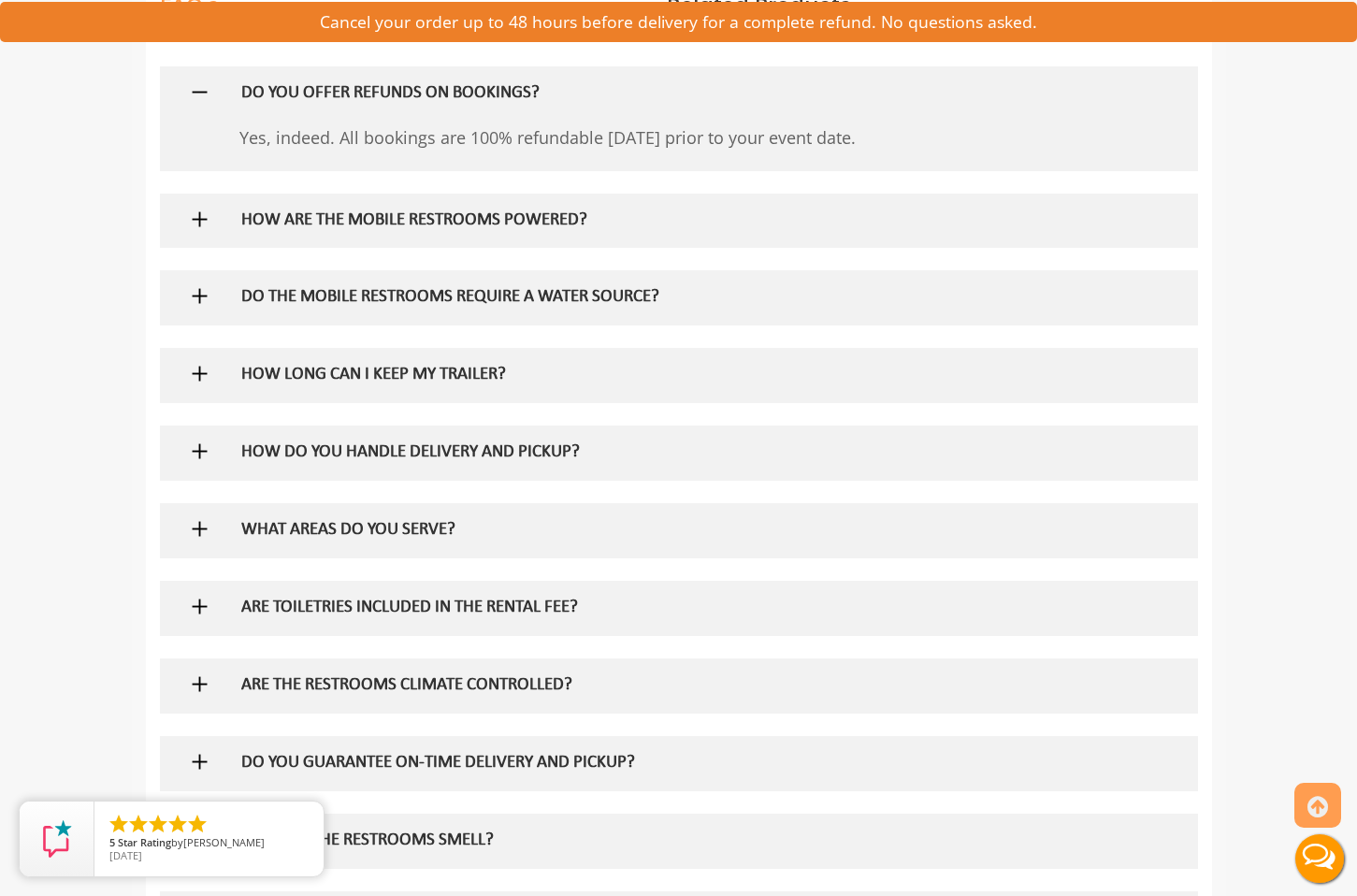
scroll to position [293, 0]
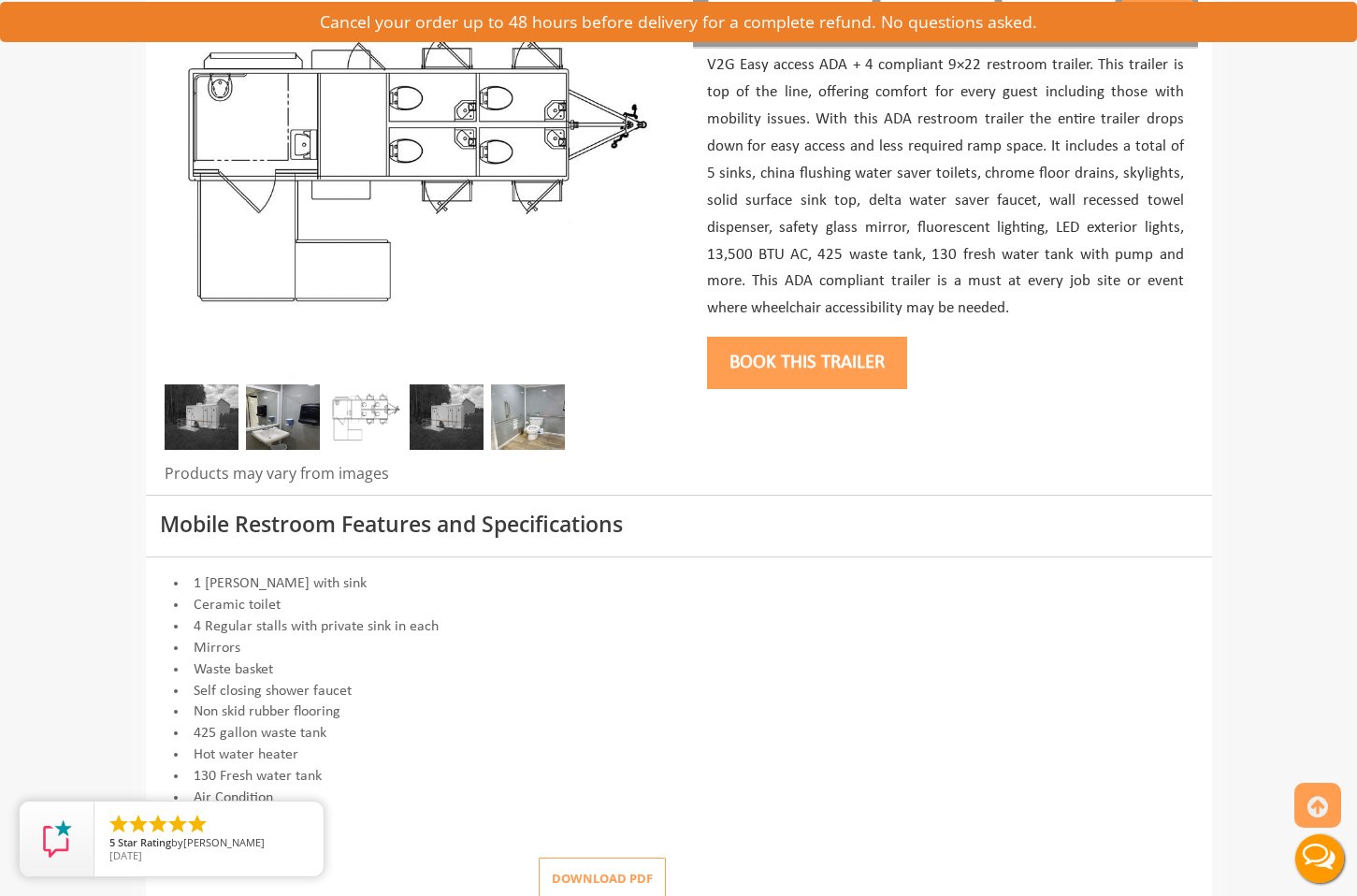
click at [208, 408] on img at bounding box center [200, 417] width 74 height 66
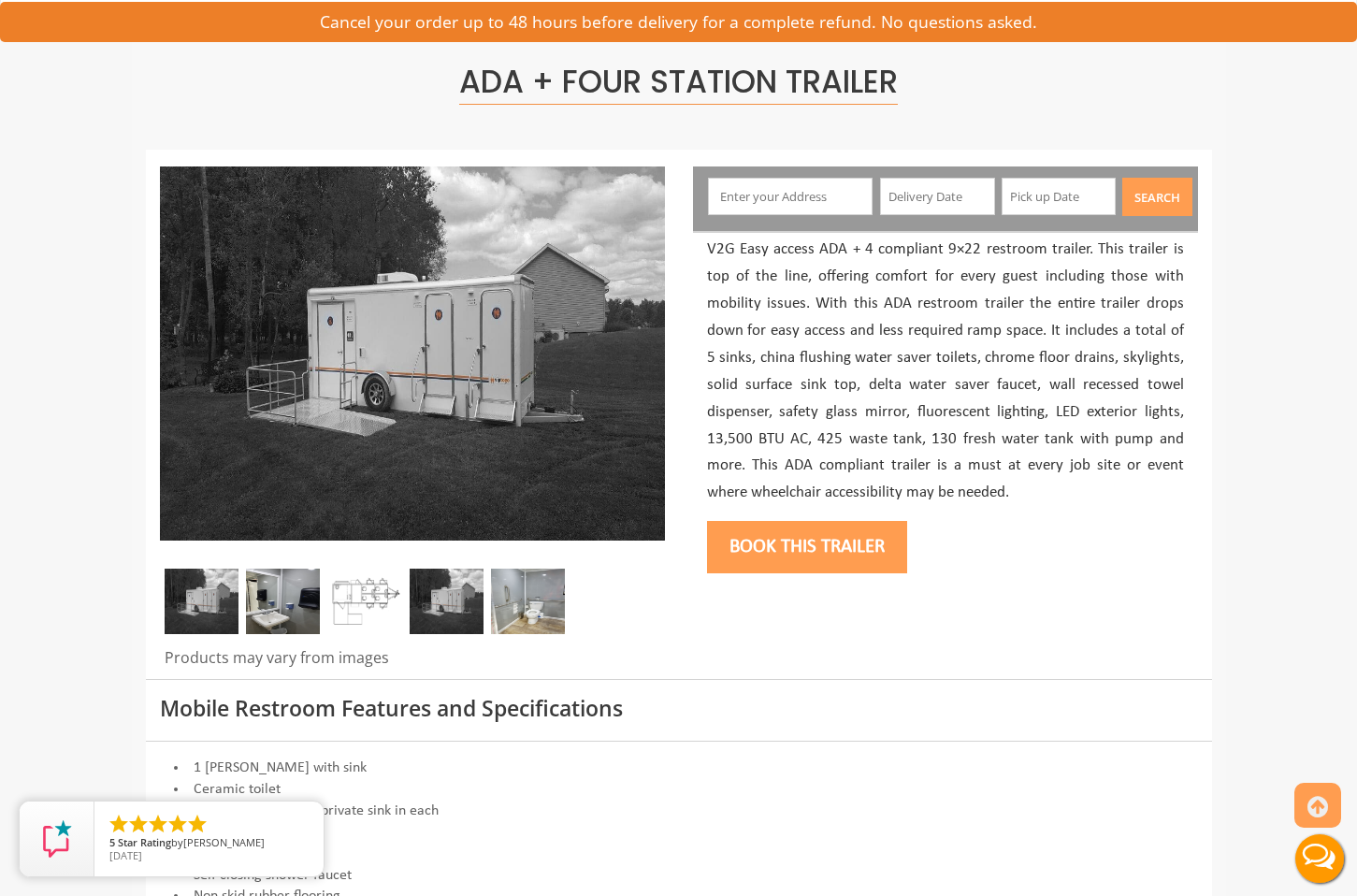
scroll to position [109, 0]
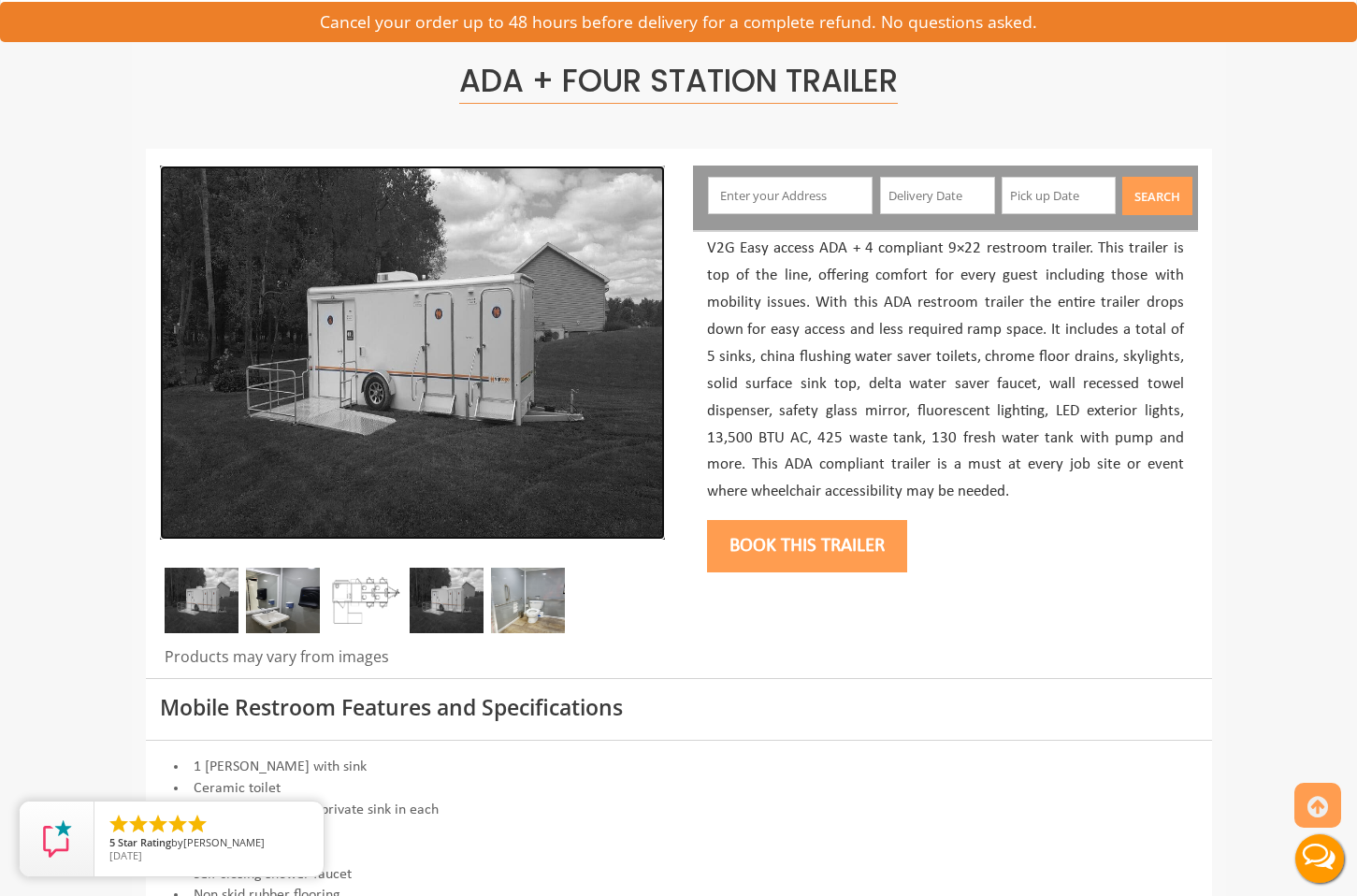
click at [478, 308] on img at bounding box center [413, 352] width 505 height 374
click at [478, 308] on img at bounding box center [678, 448] width 1153 height 650
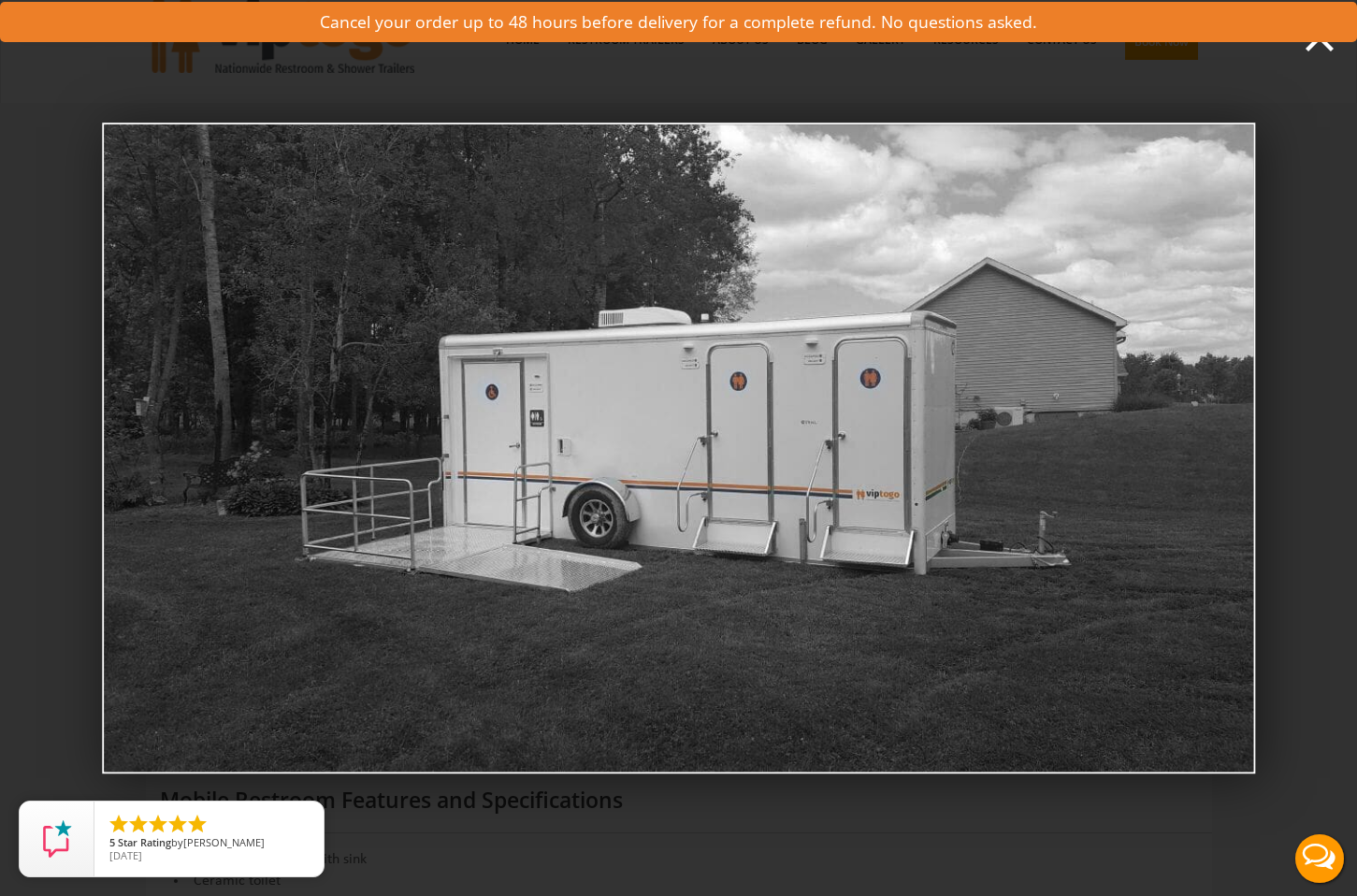
scroll to position [44, 0]
click at [1302, 46] on icon at bounding box center [1319, 37] width 56 height 56
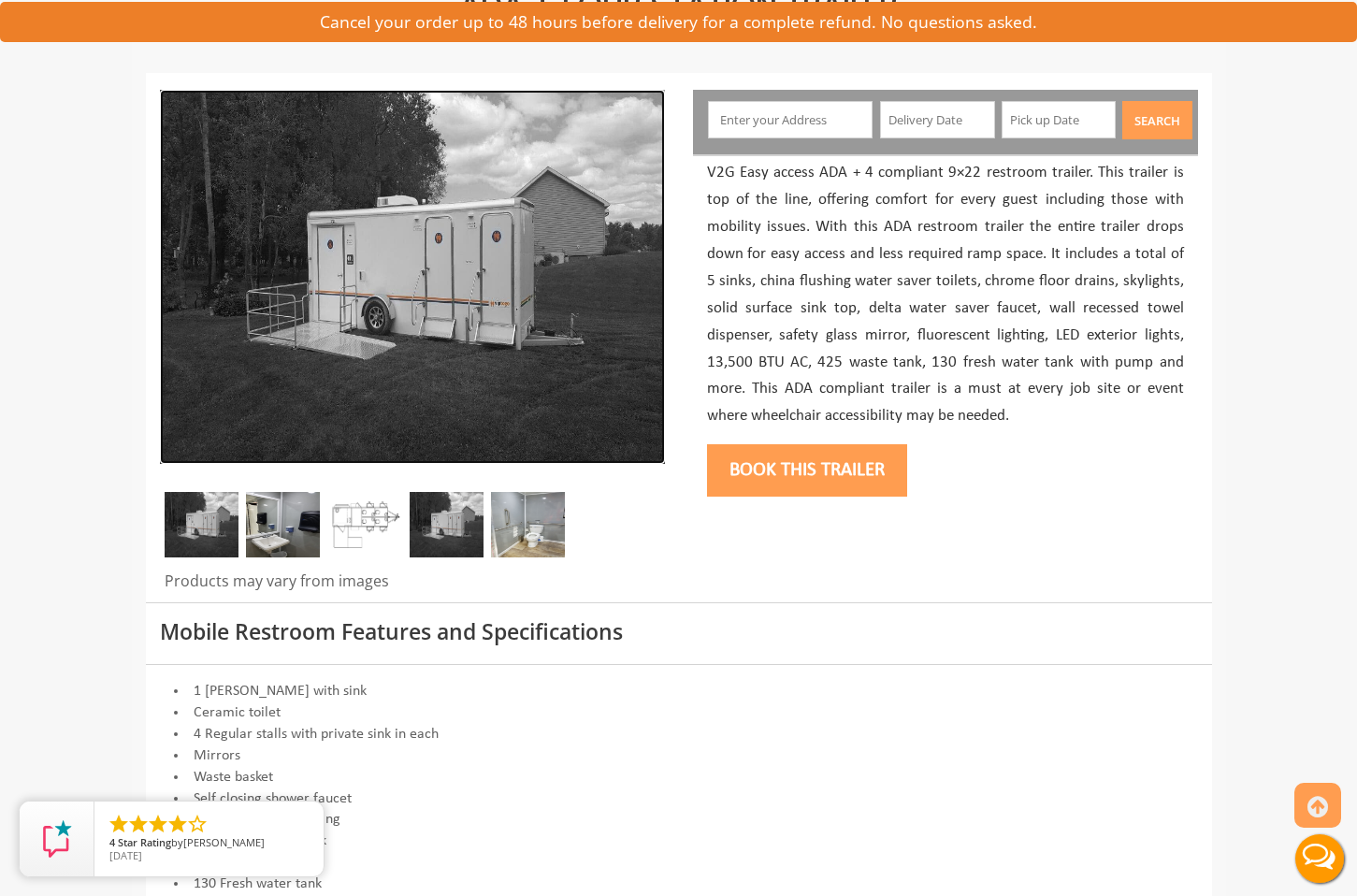
scroll to position [0, 0]
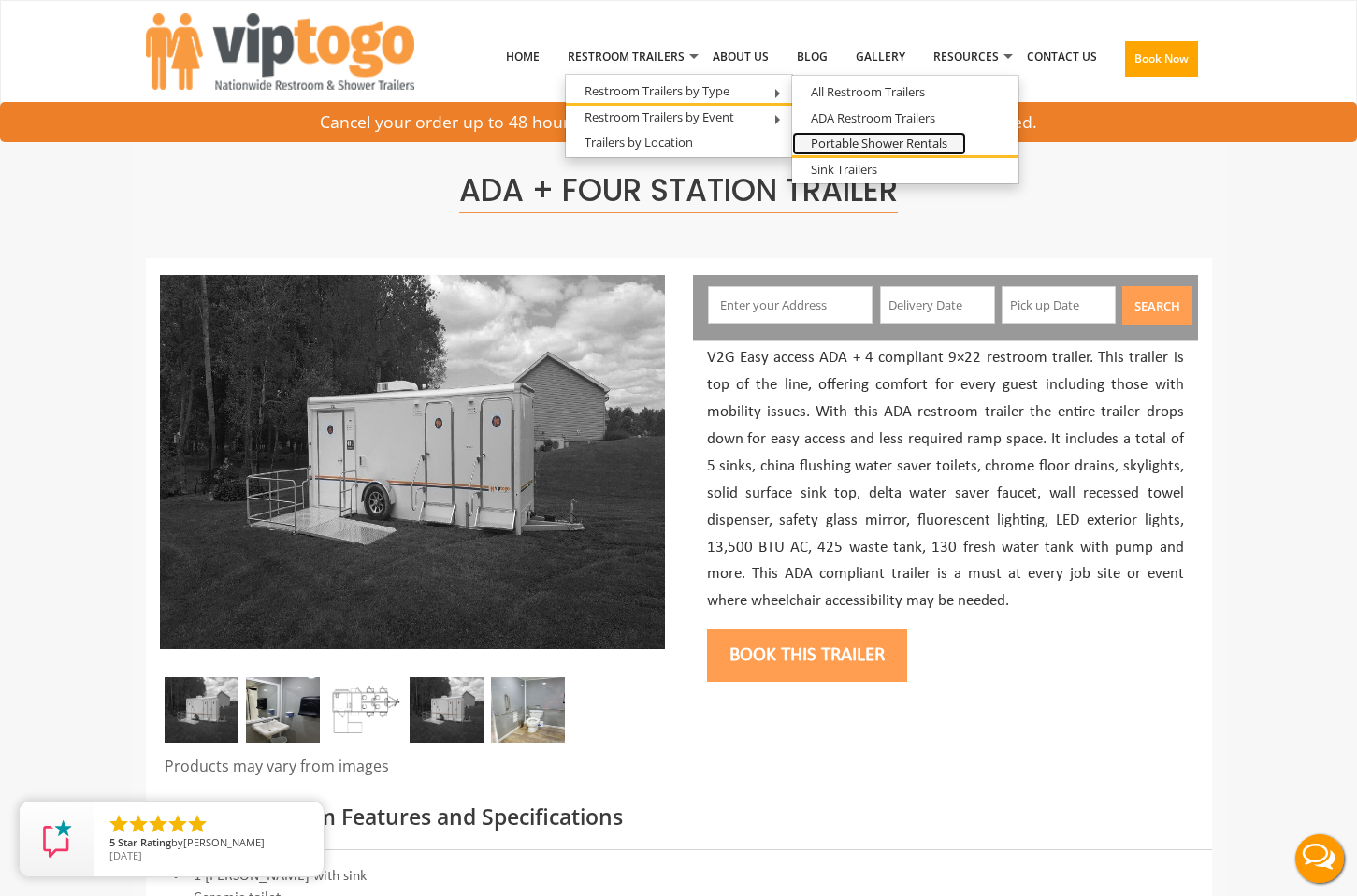
click at [908, 146] on link "Portable Shower Rentals" at bounding box center [878, 143] width 174 height 24
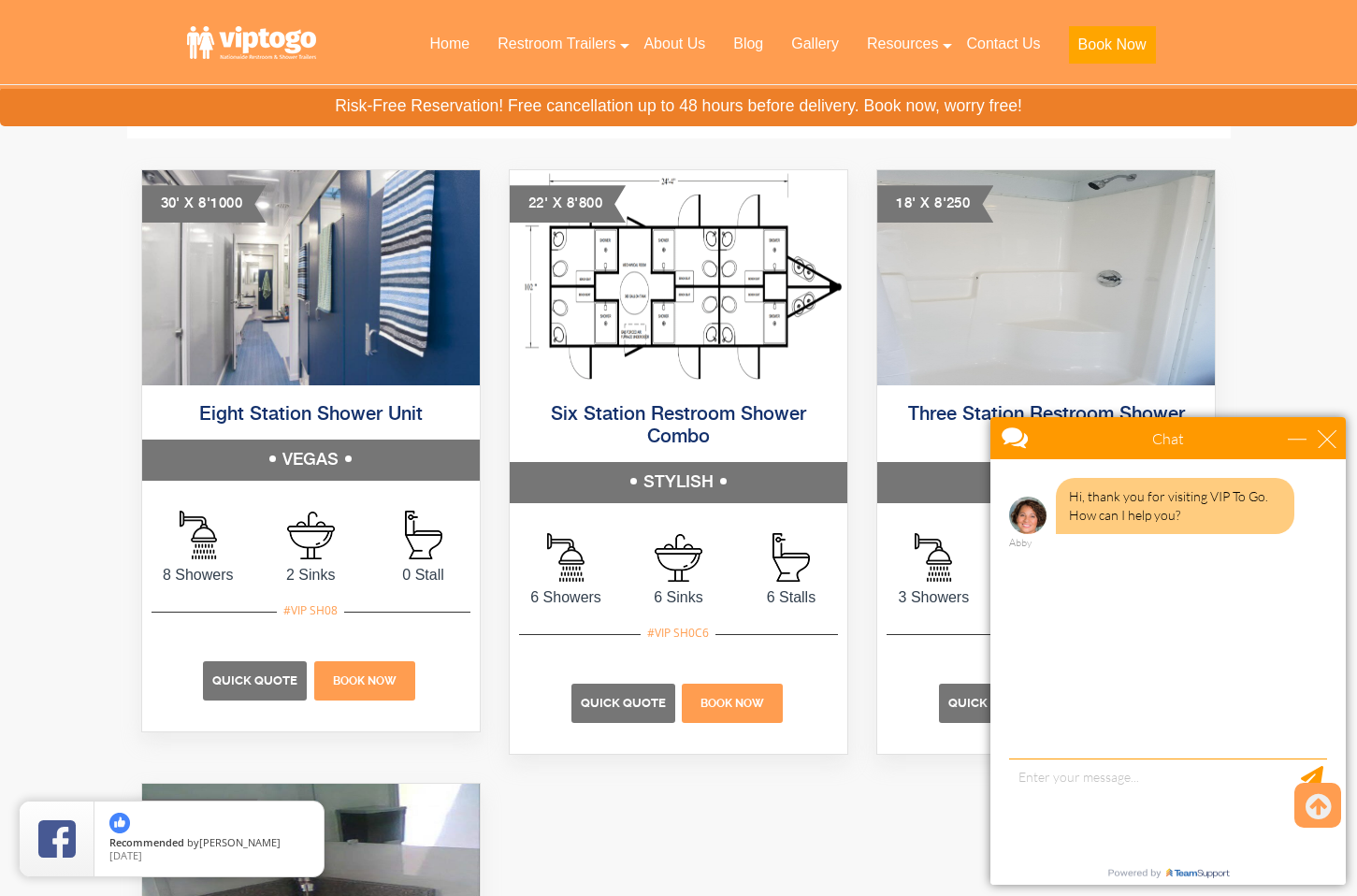
scroll to position [1168, 0]
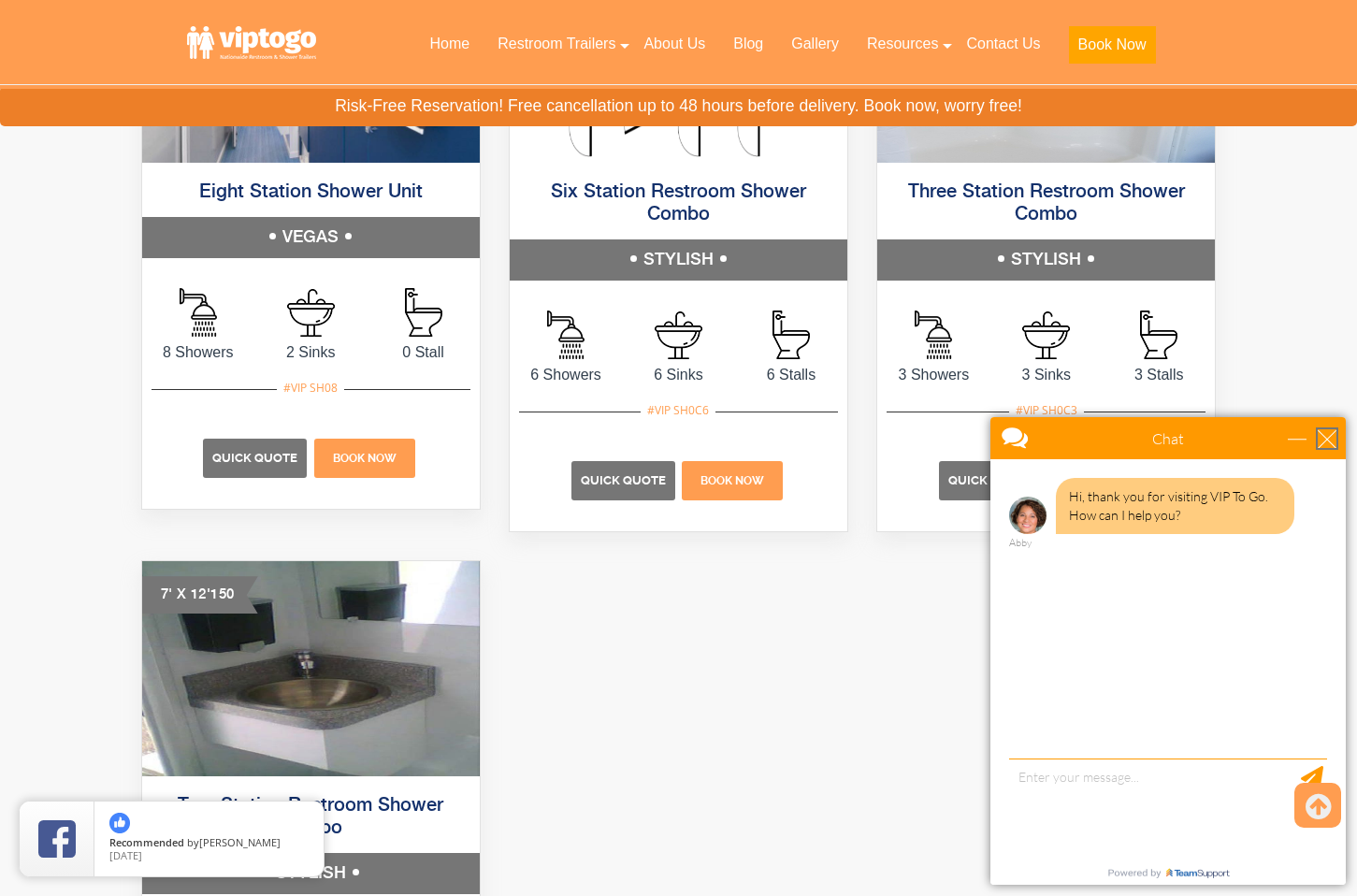
click at [1326, 433] on div "close" at bounding box center [1327, 438] width 19 height 19
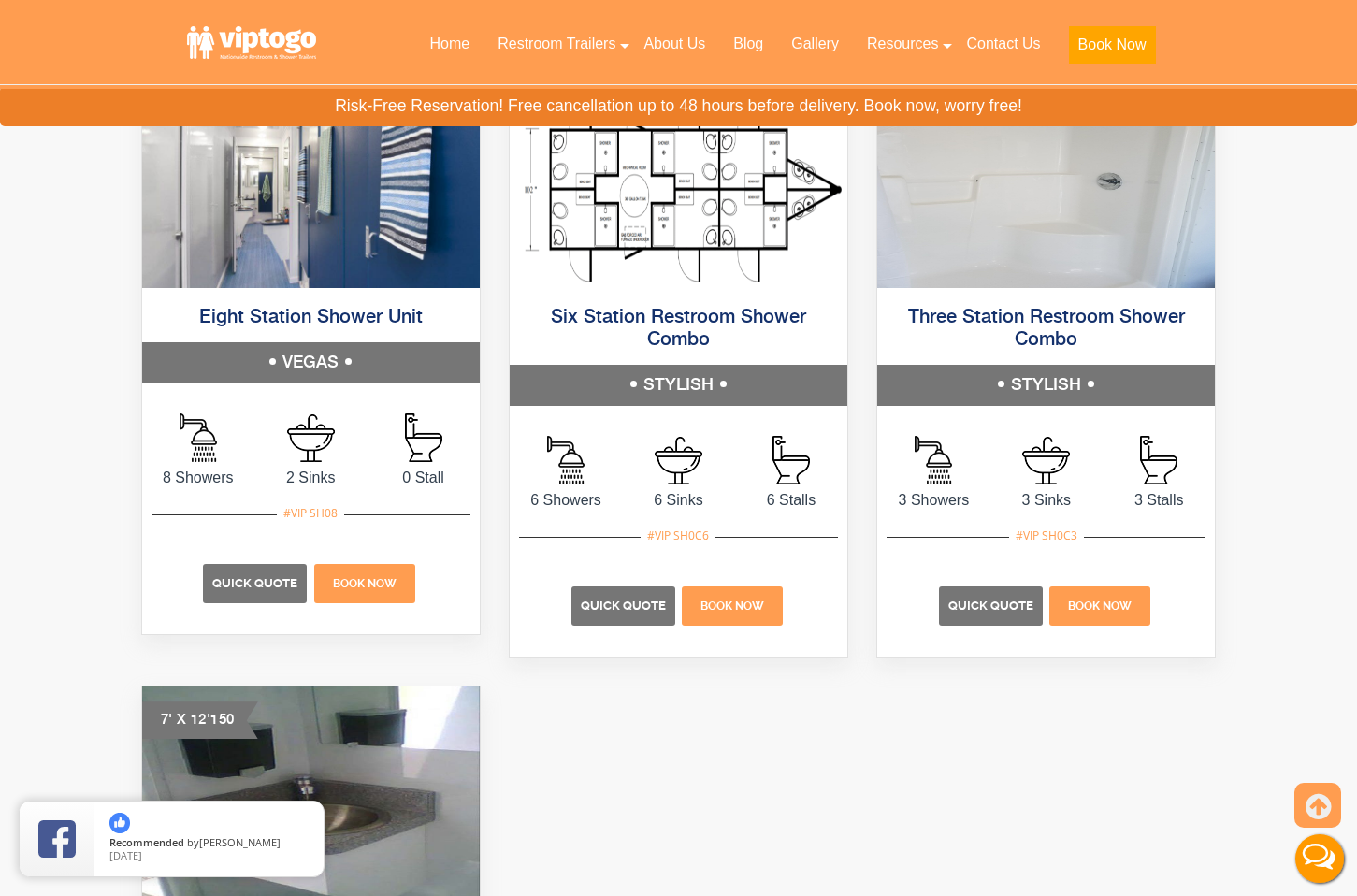
scroll to position [1033, 0]
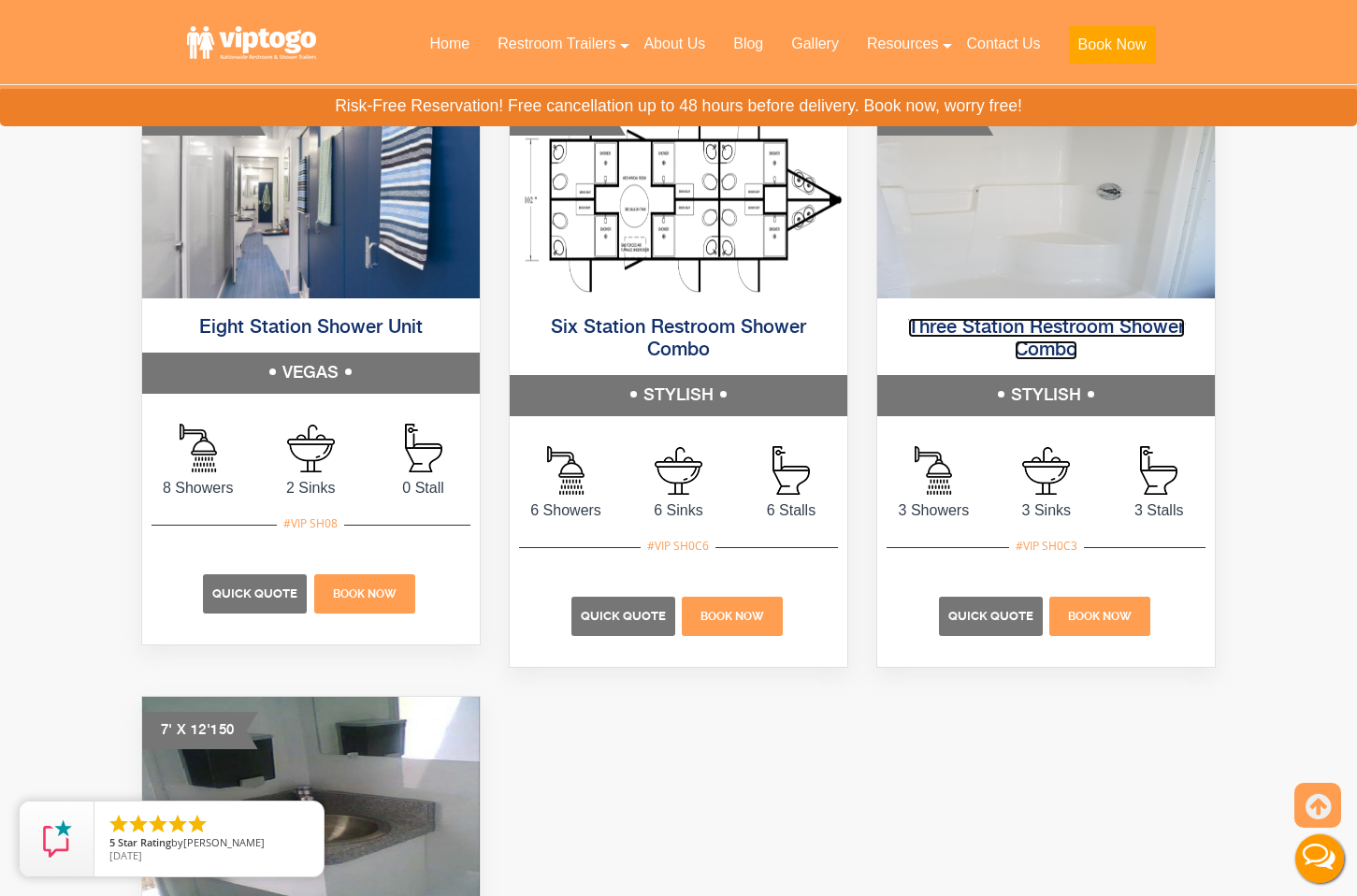
click at [1080, 328] on link "Three Station Restroom Shower Combo" at bounding box center [1046, 339] width 277 height 42
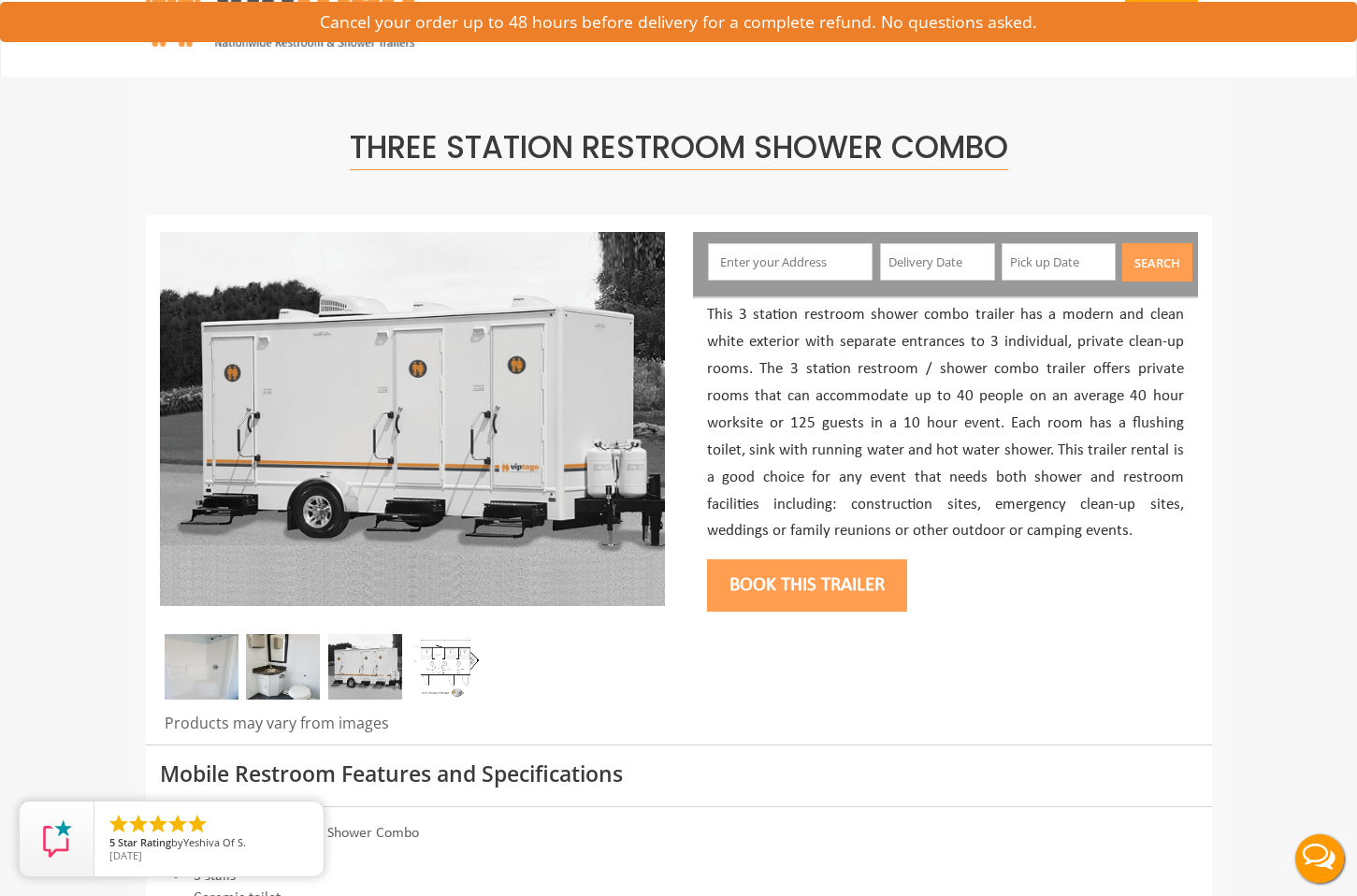
scroll to position [106, 0]
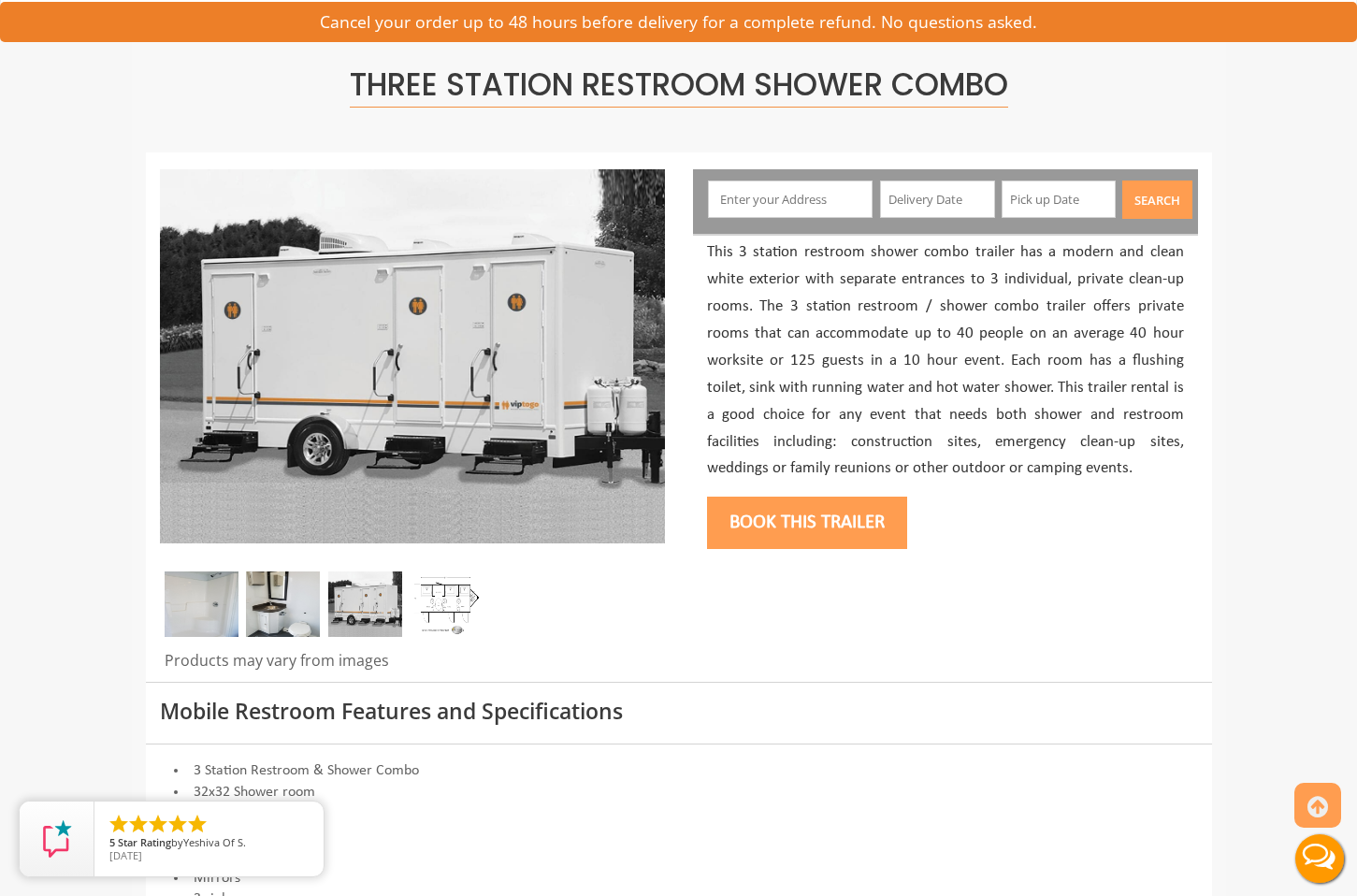
click at [455, 601] on img at bounding box center [446, 603] width 74 height 66
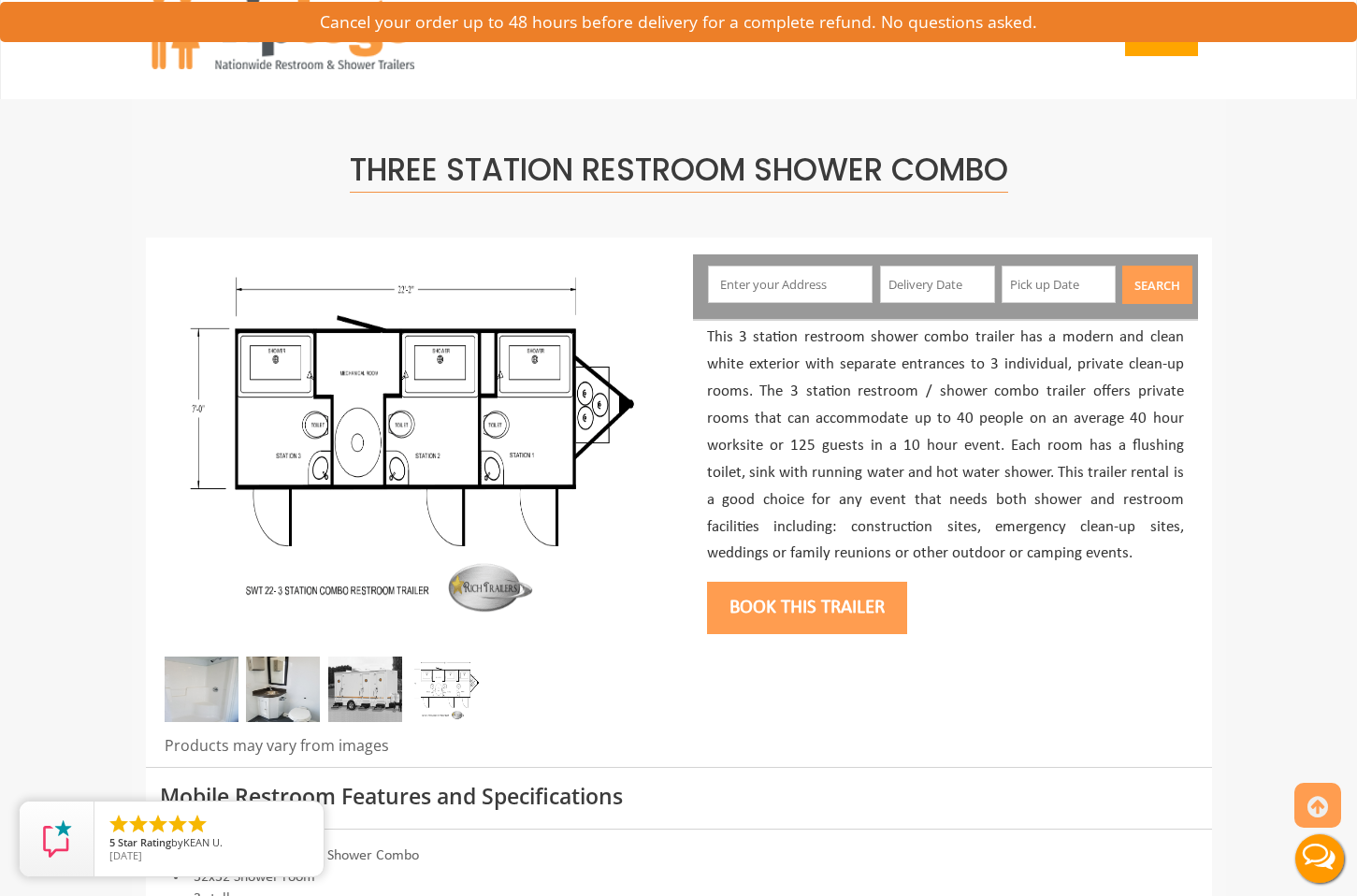
scroll to position [0, 0]
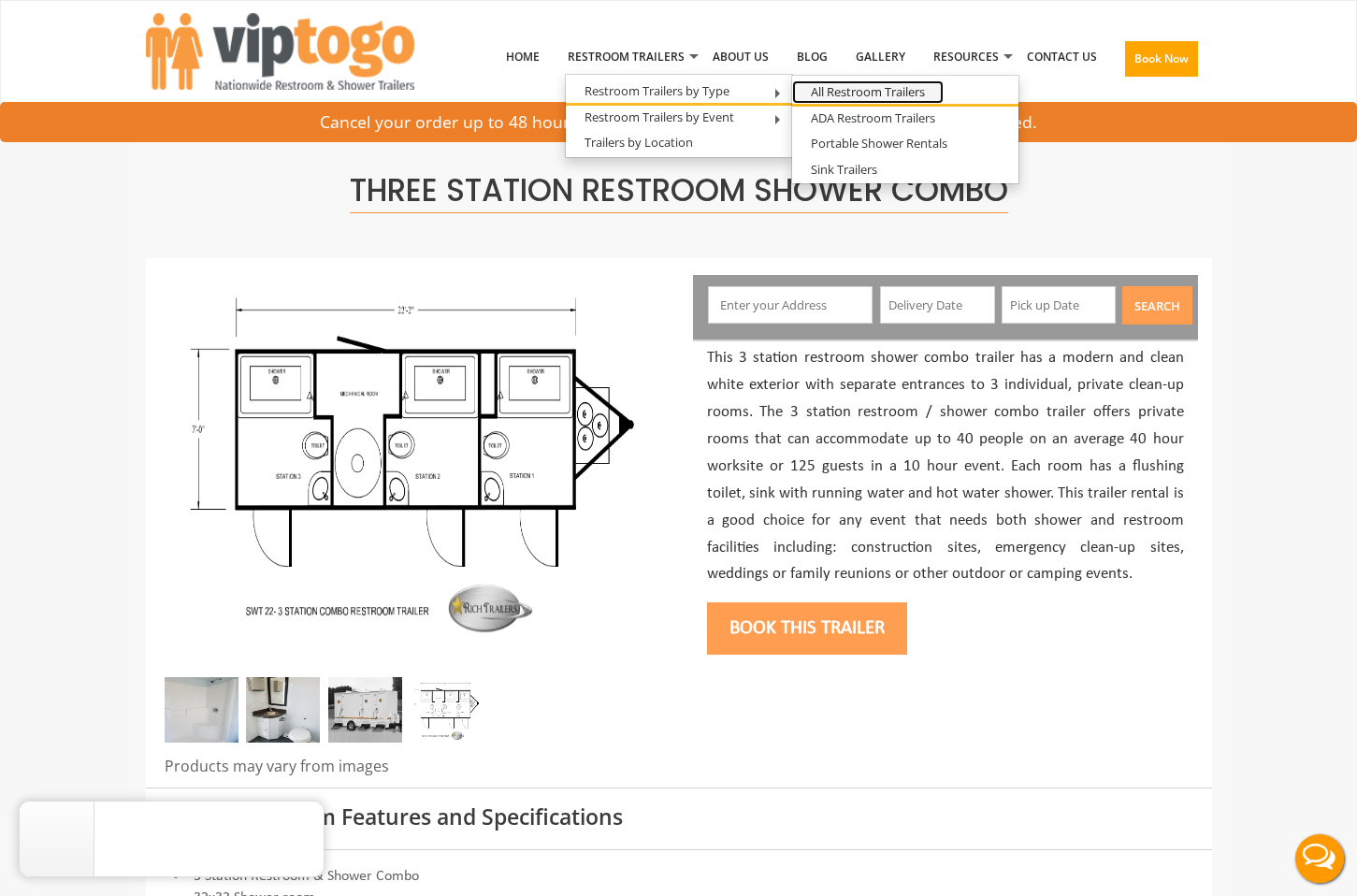
click at [890, 87] on link "All Restroom Trailers" at bounding box center [868, 92] width 151 height 24
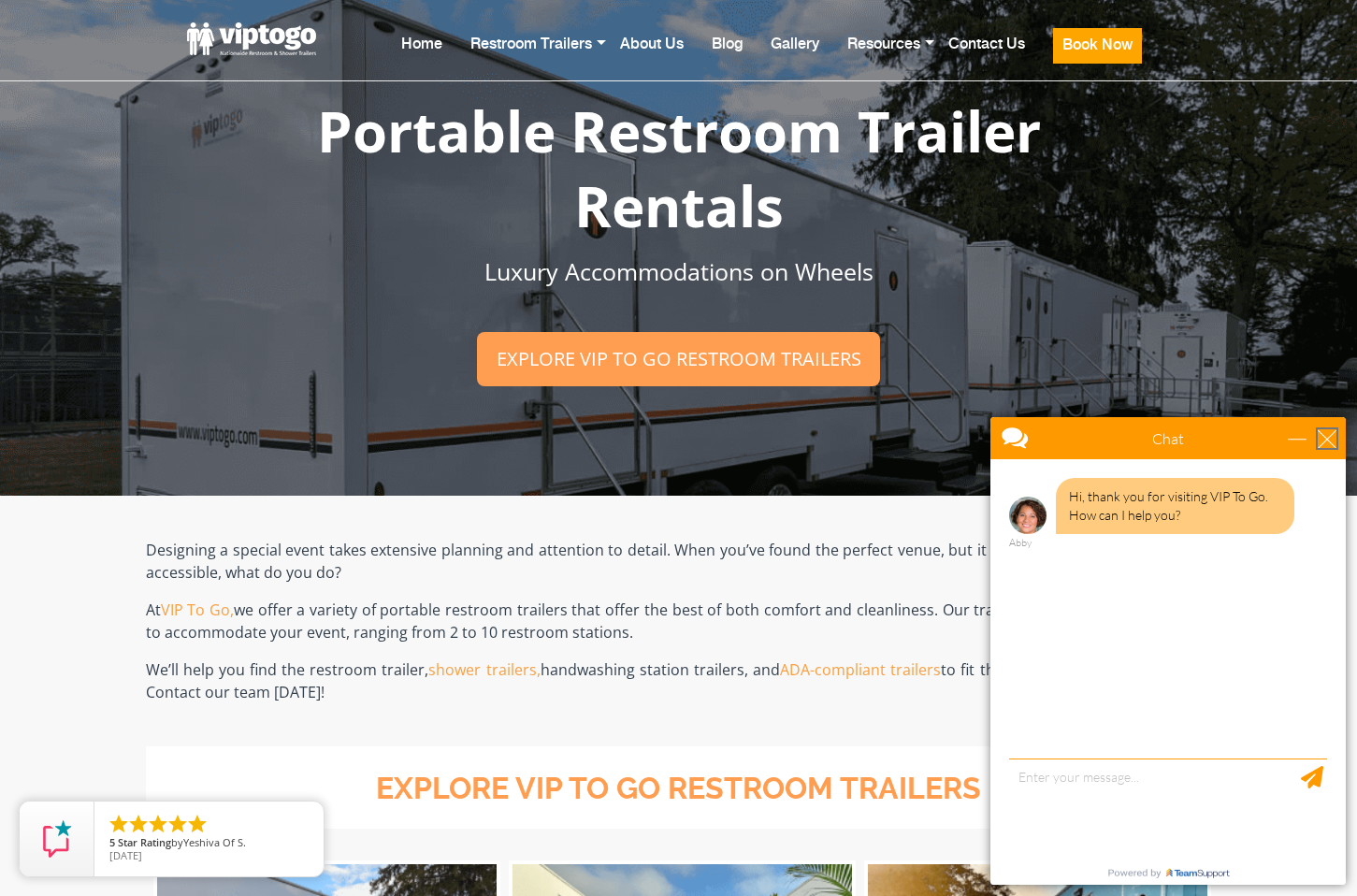
click at [1329, 441] on div "close" at bounding box center [1327, 438] width 19 height 19
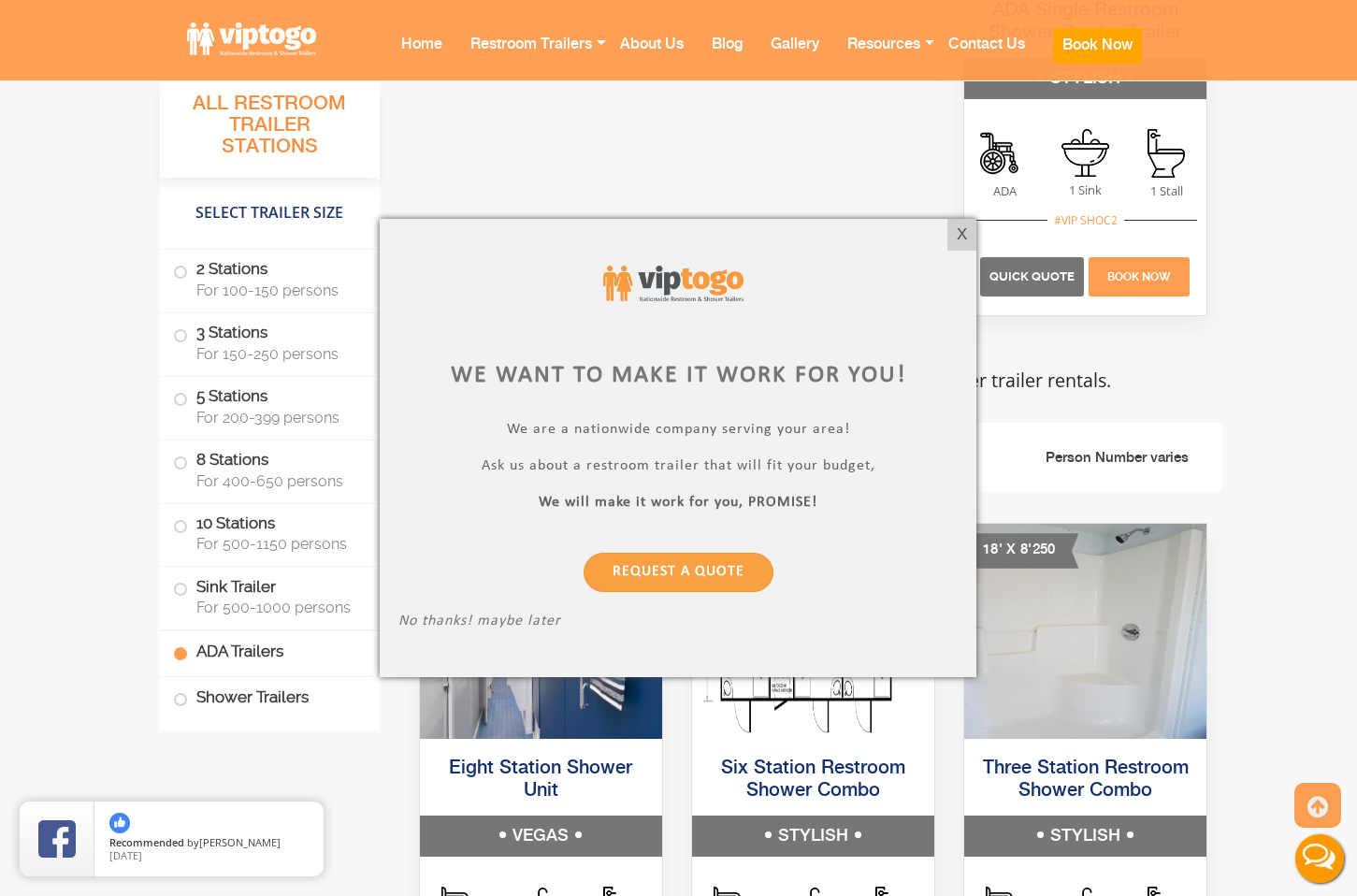
scroll to position [7625, 0]
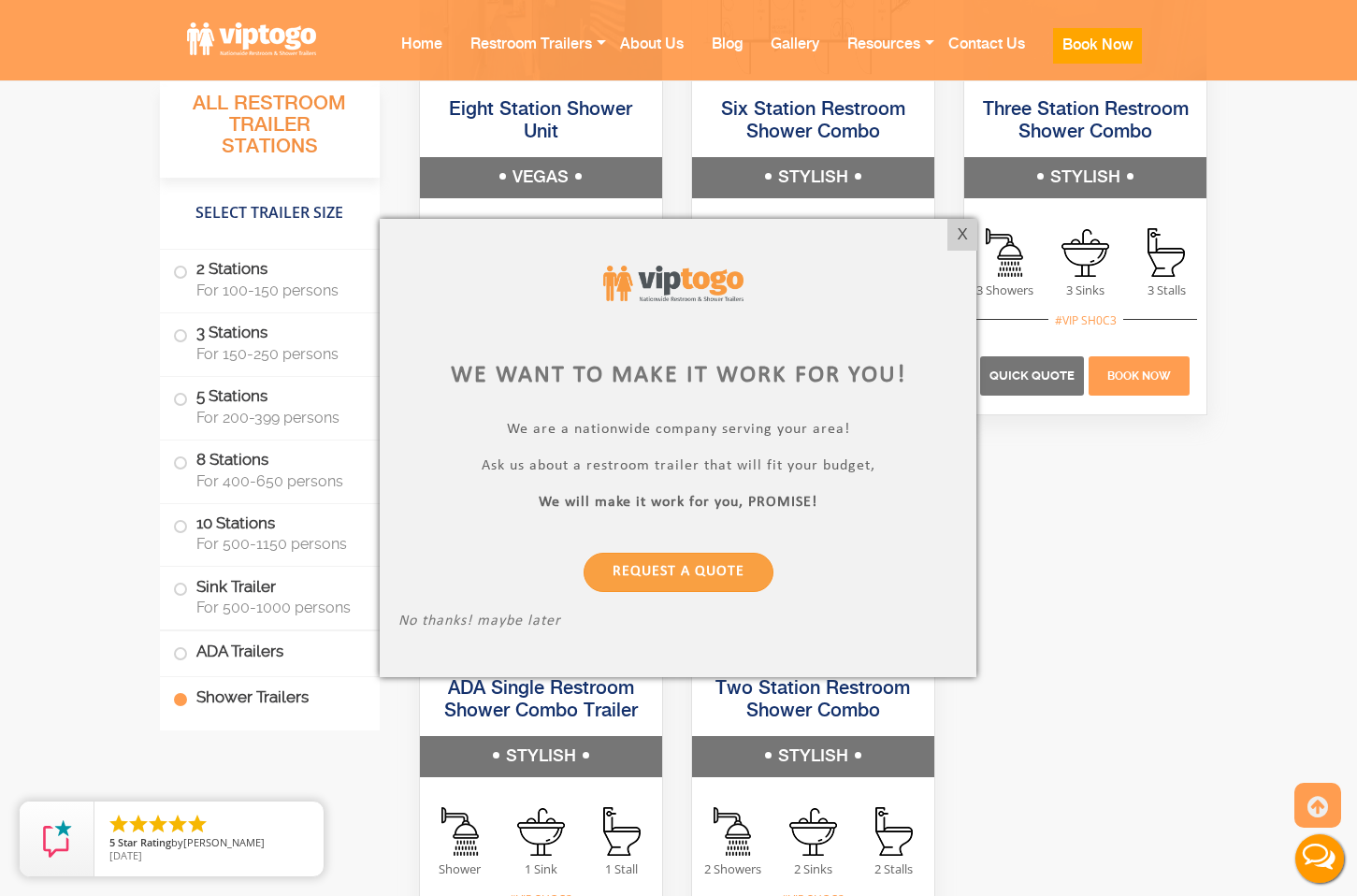
drag, startPoint x: 958, startPoint y: 239, endPoint x: 955, endPoint y: 251, distance: 12.4
click at [958, 240] on div "X" at bounding box center [961, 235] width 28 height 31
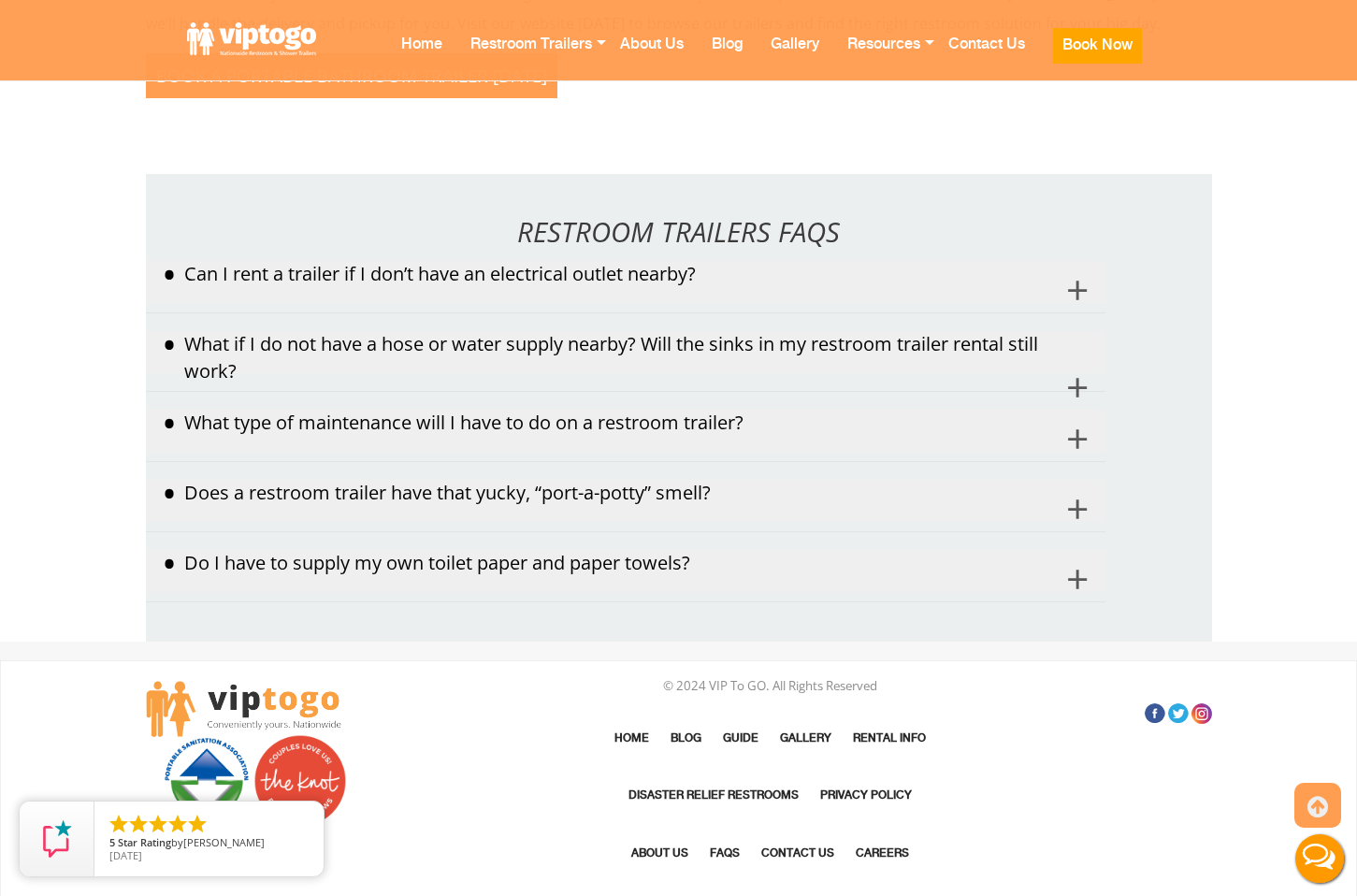
scroll to position [10887, 0]
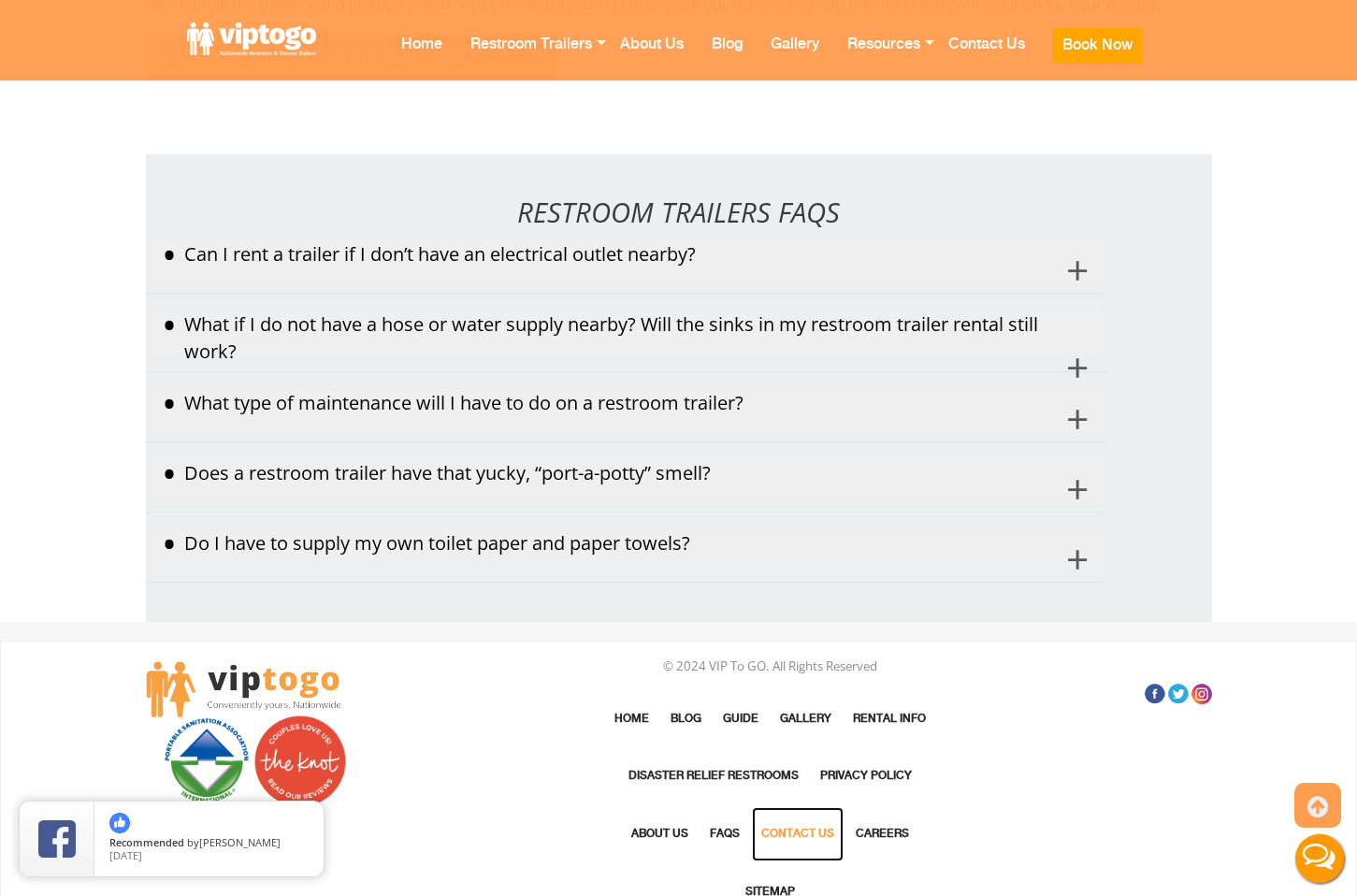
click at [803, 807] on link "Contact Us" at bounding box center [797, 833] width 91 height 54
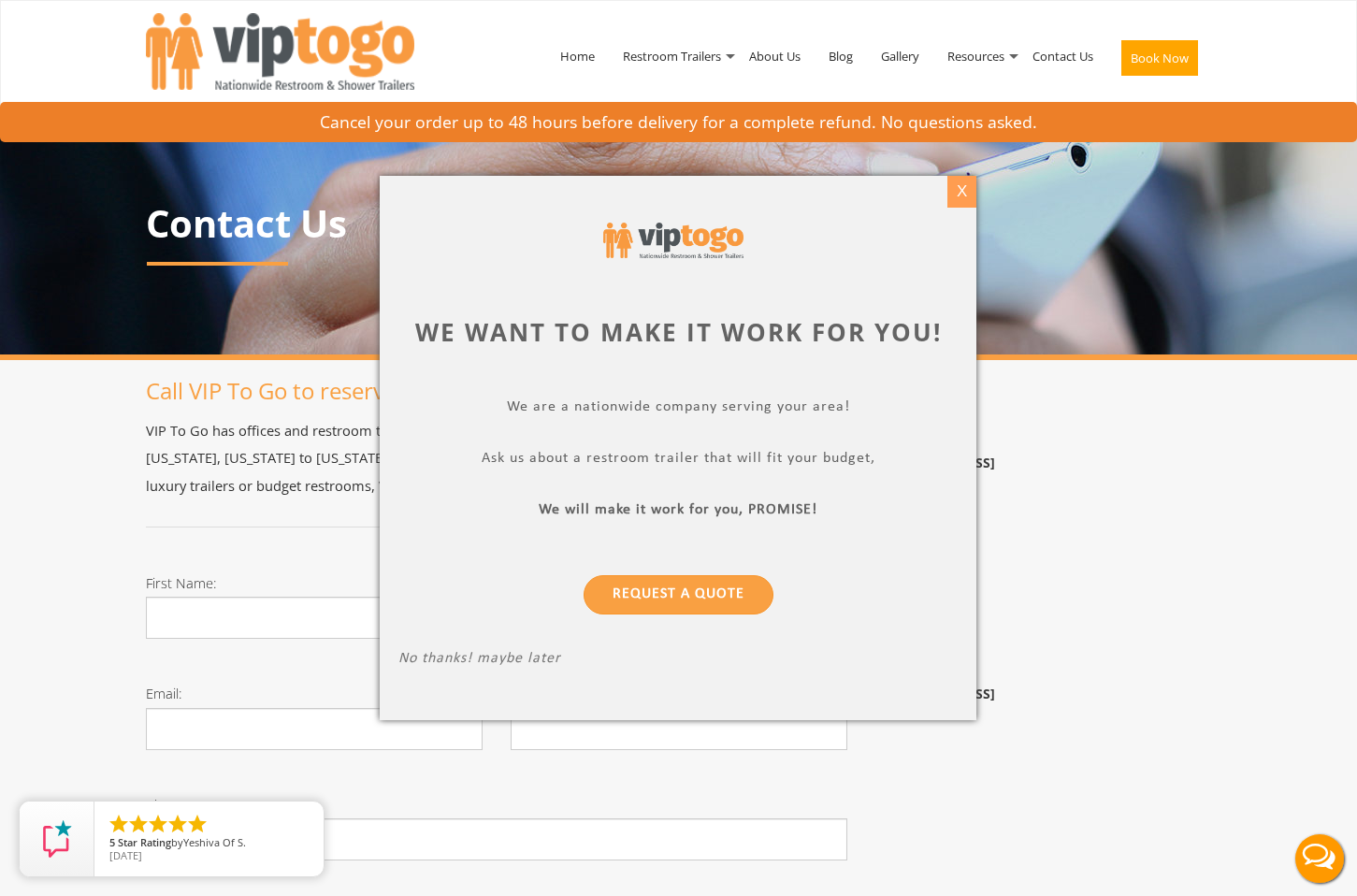
click at [968, 196] on div "X" at bounding box center [961, 192] width 28 height 31
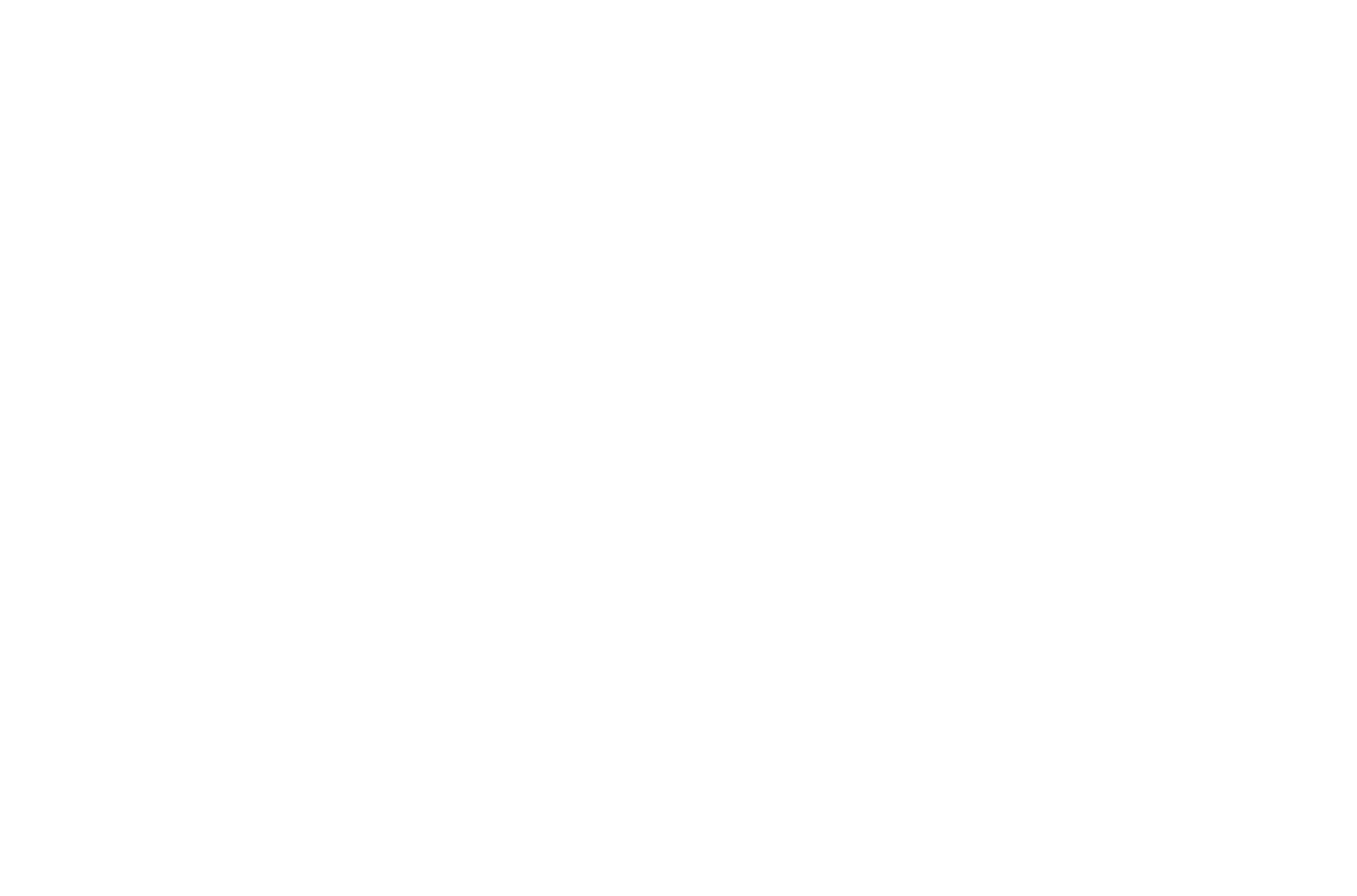
scroll to position [10886, 0]
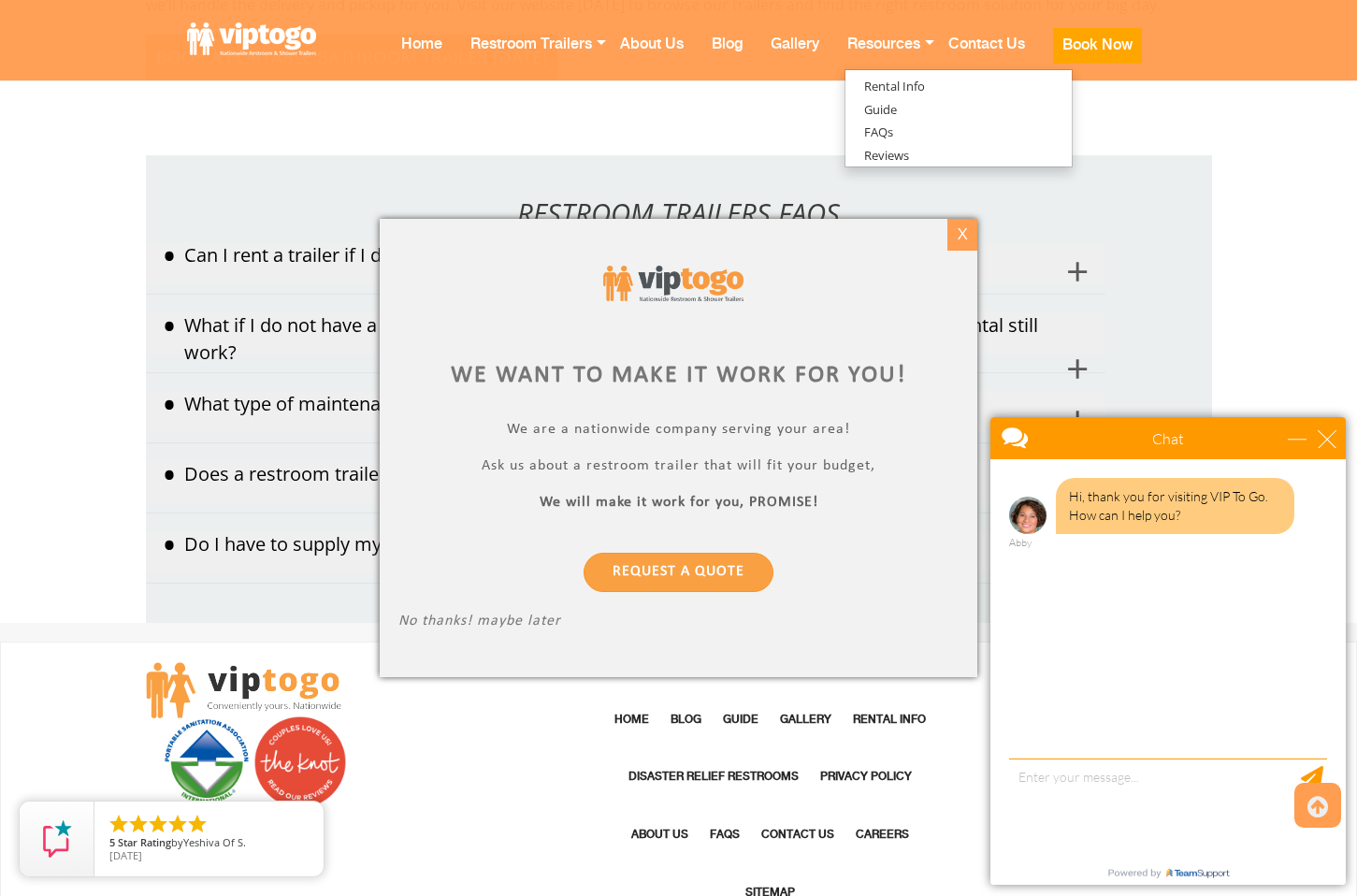
click at [966, 241] on div "X" at bounding box center [961, 235] width 28 height 31
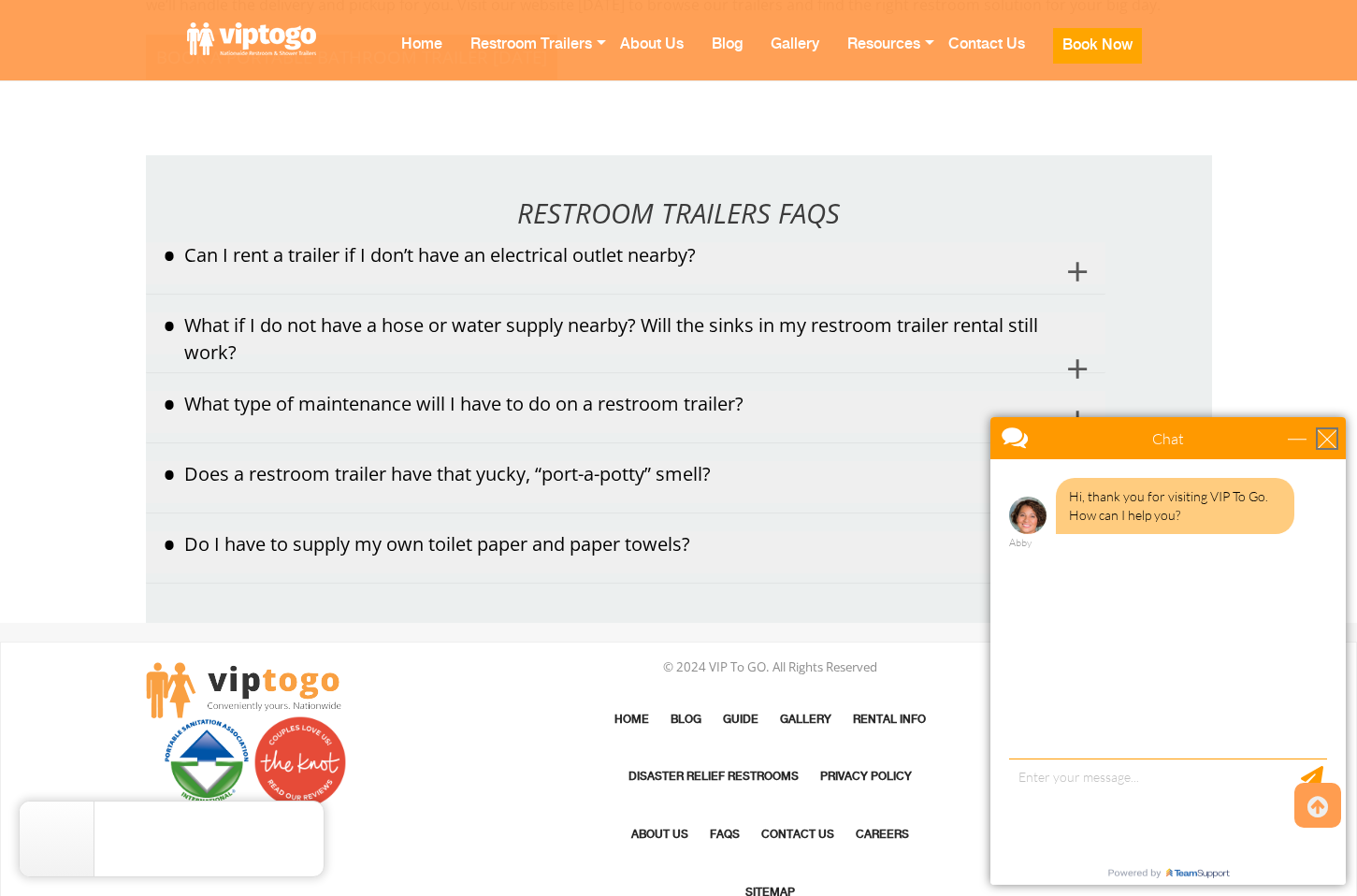
click at [1329, 442] on div "close" at bounding box center [1327, 438] width 19 height 19
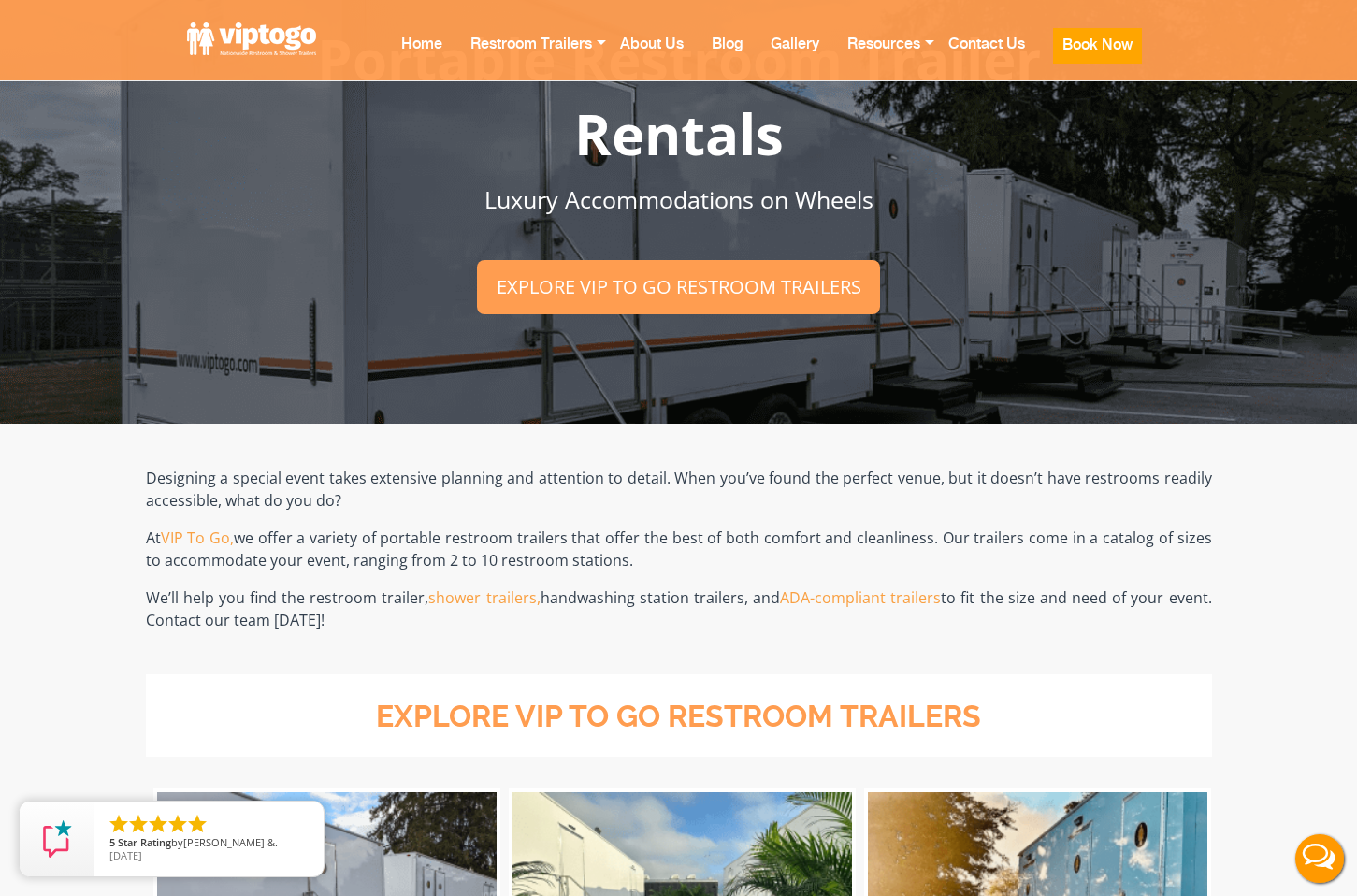
scroll to position [0, 0]
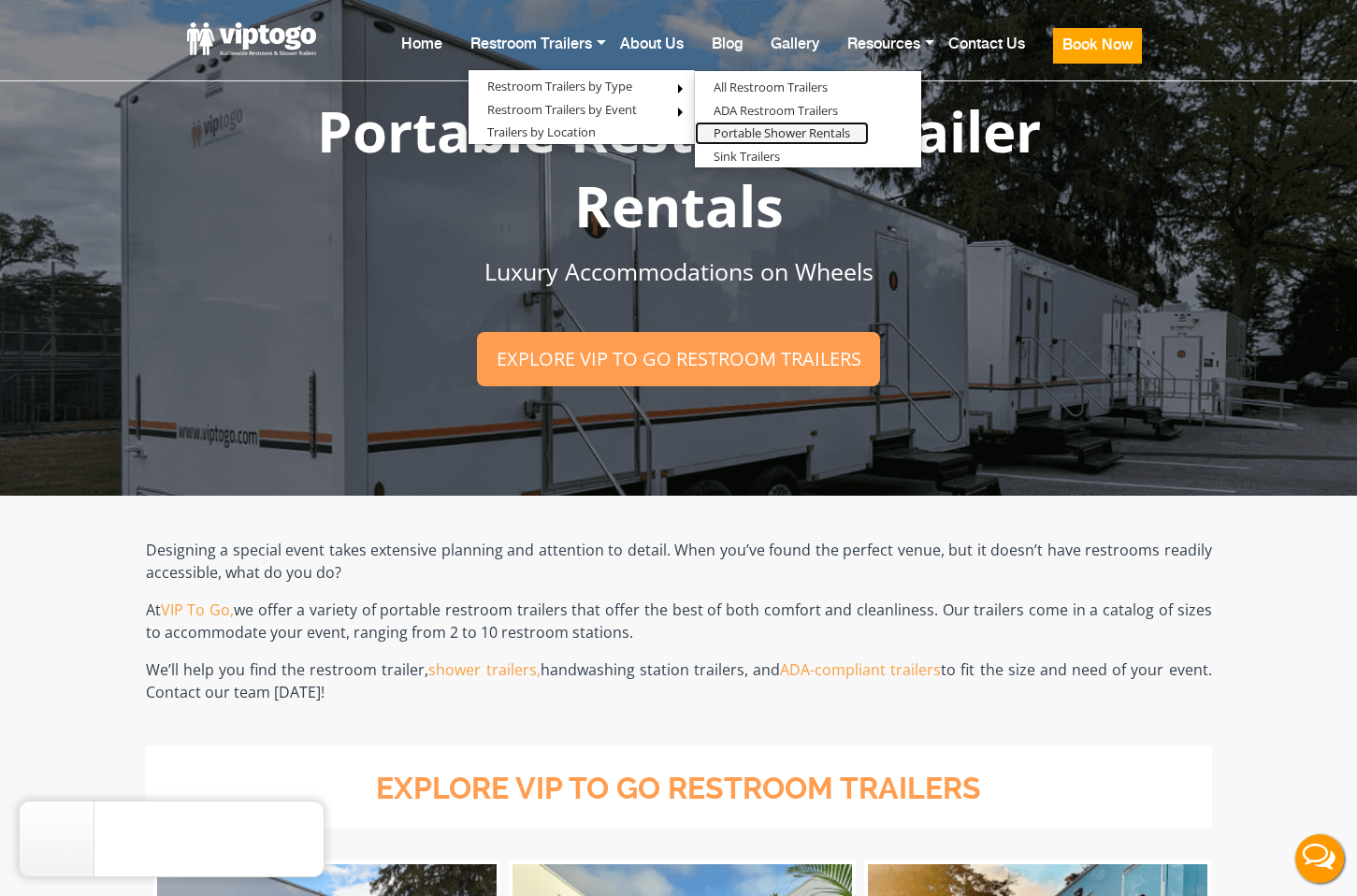
click at [777, 137] on link "Portable Shower Rentals" at bounding box center [781, 134] width 174 height 24
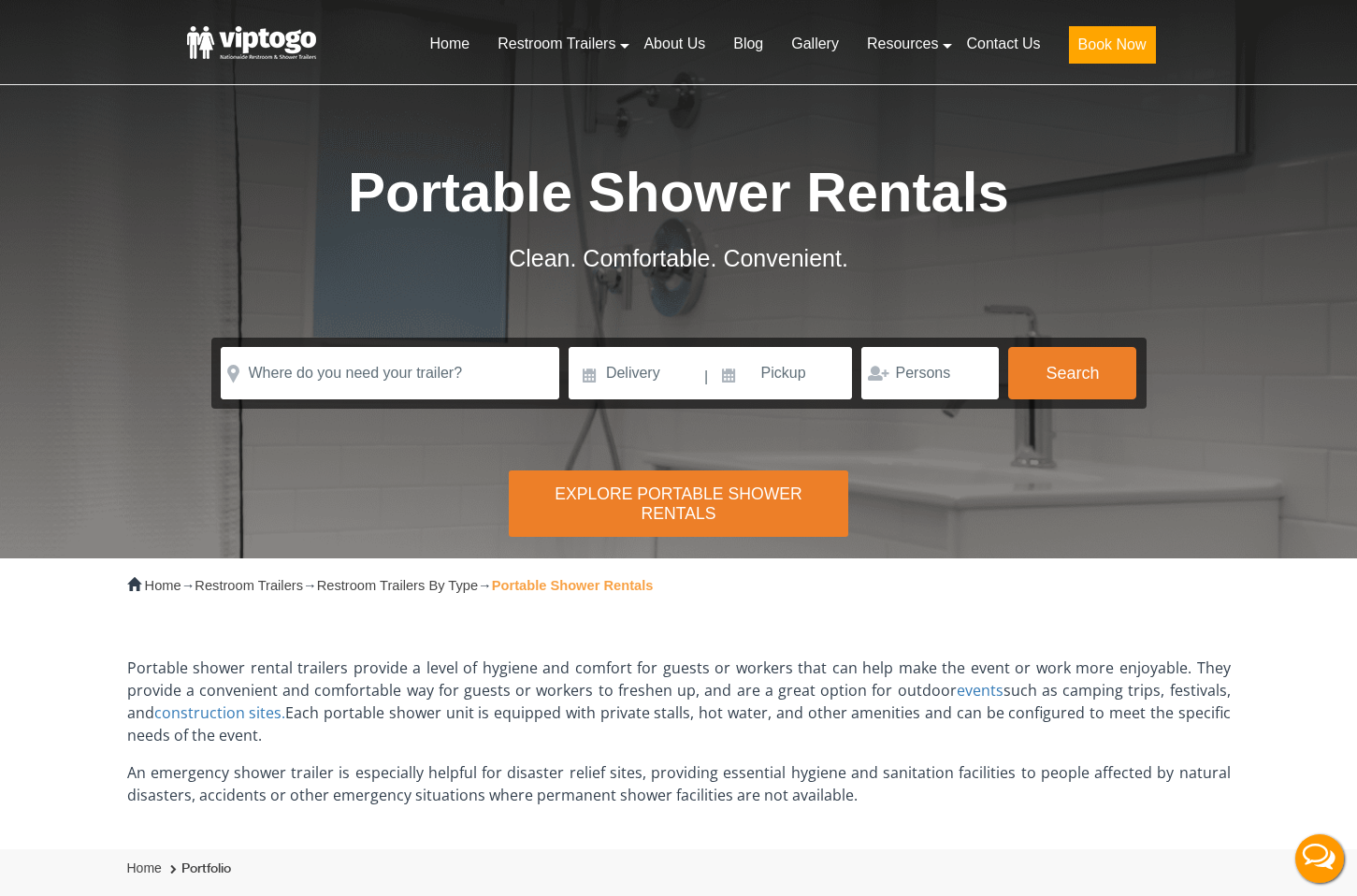
scroll to position [985, 0]
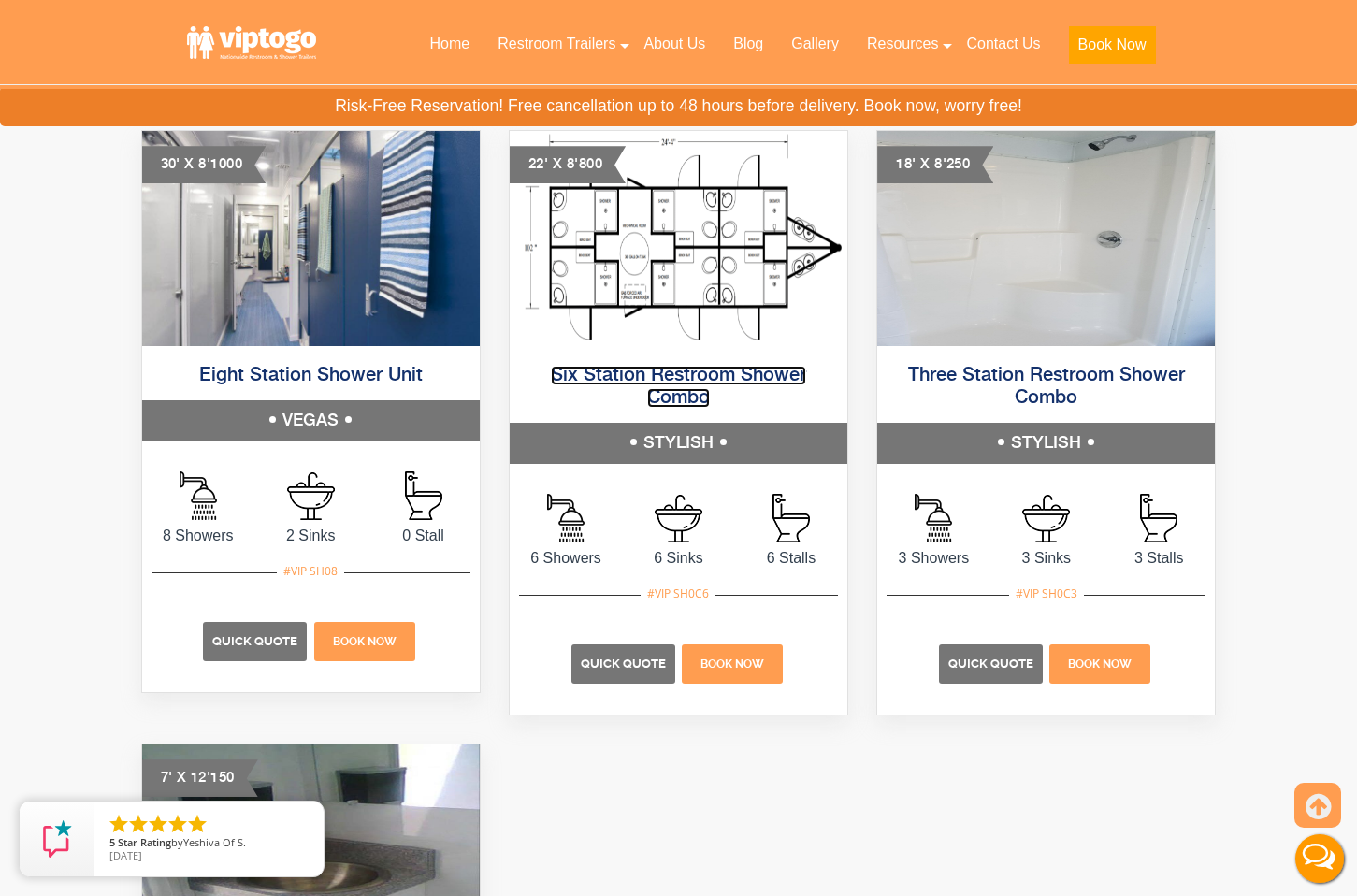
click at [677, 389] on link "Six Station Restroom Shower Combo" at bounding box center [678, 386] width 255 height 42
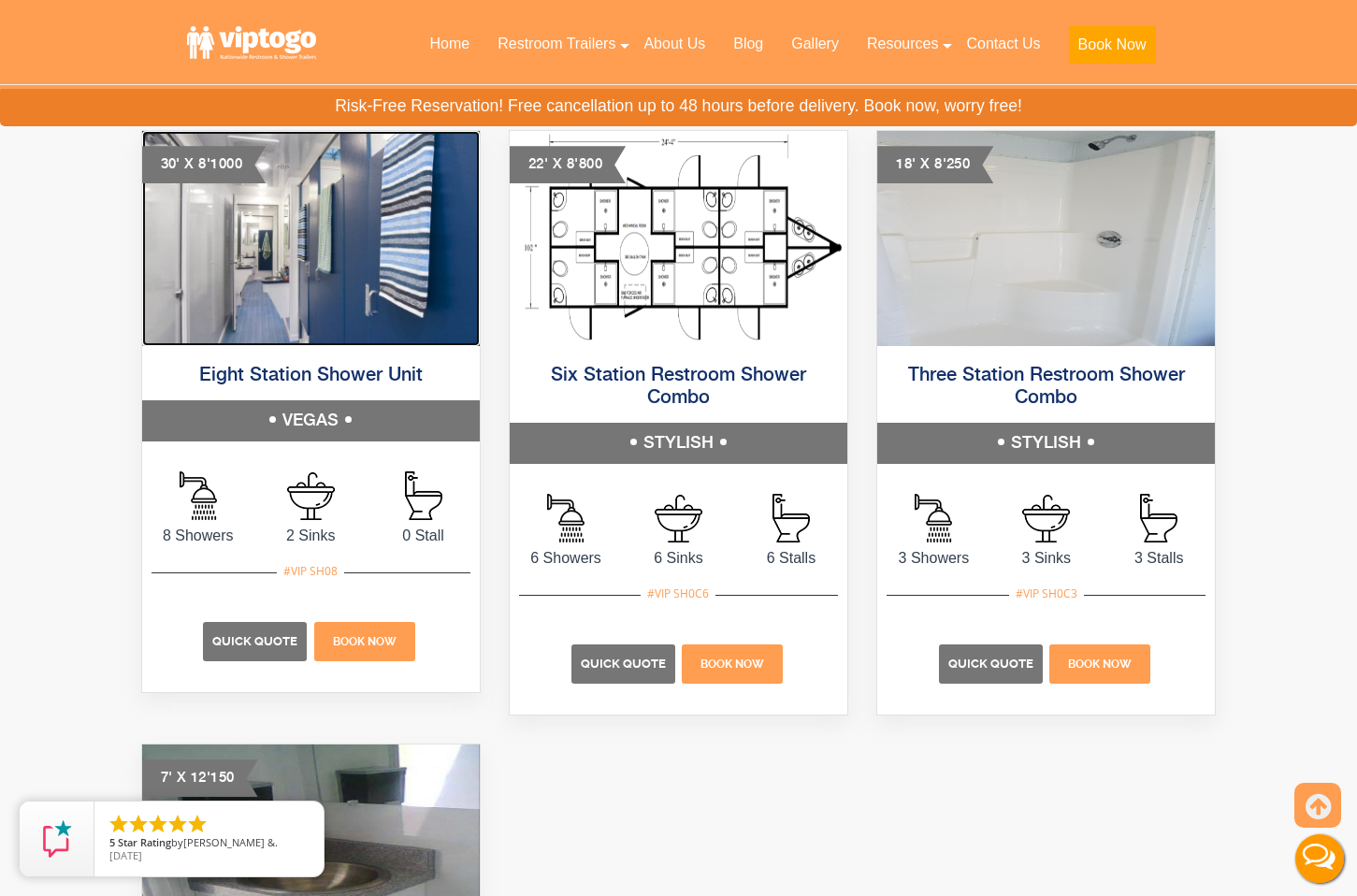
click at [358, 335] on img at bounding box center [311, 238] width 337 height 215
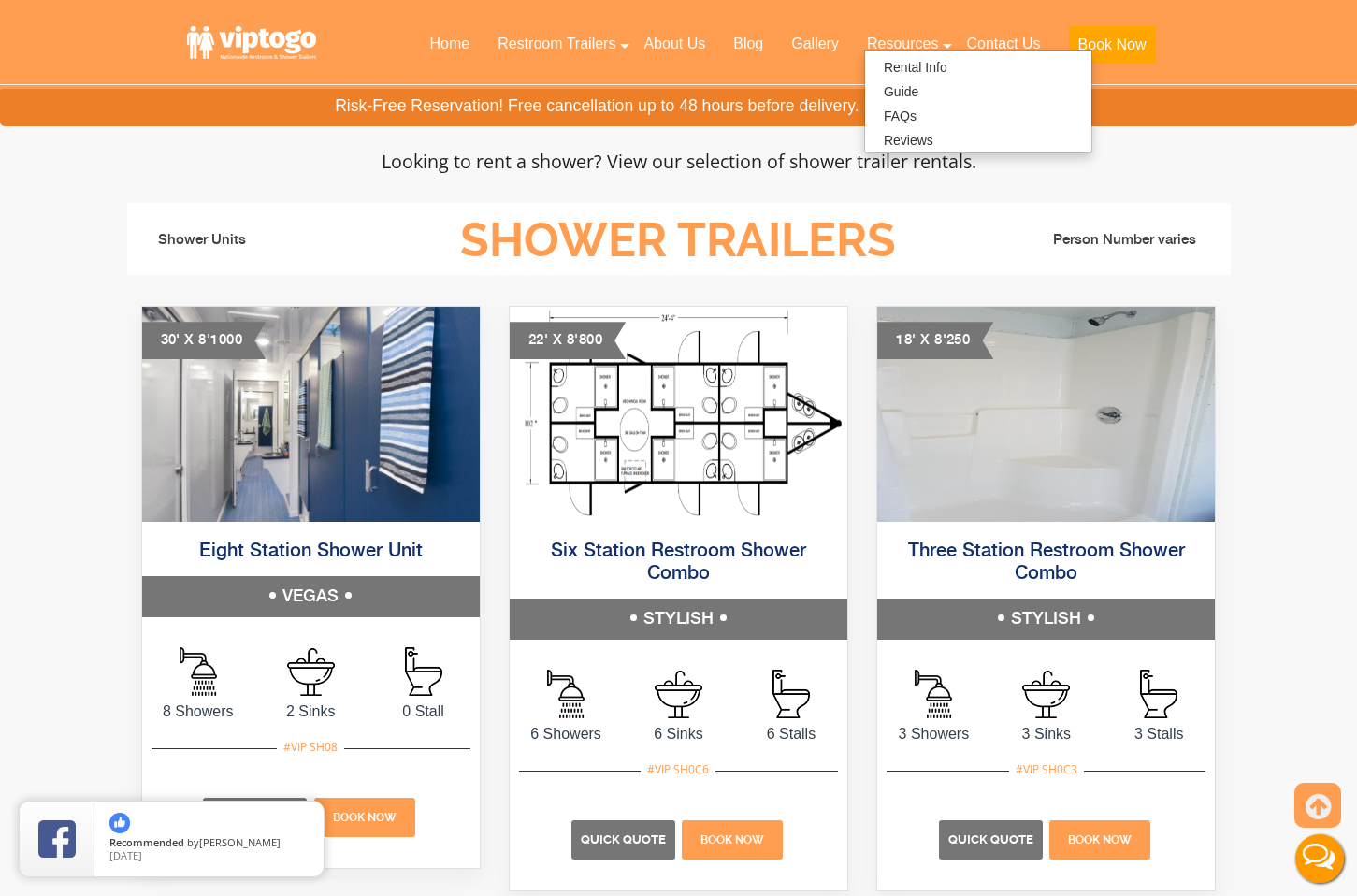
scroll to position [841, 0]
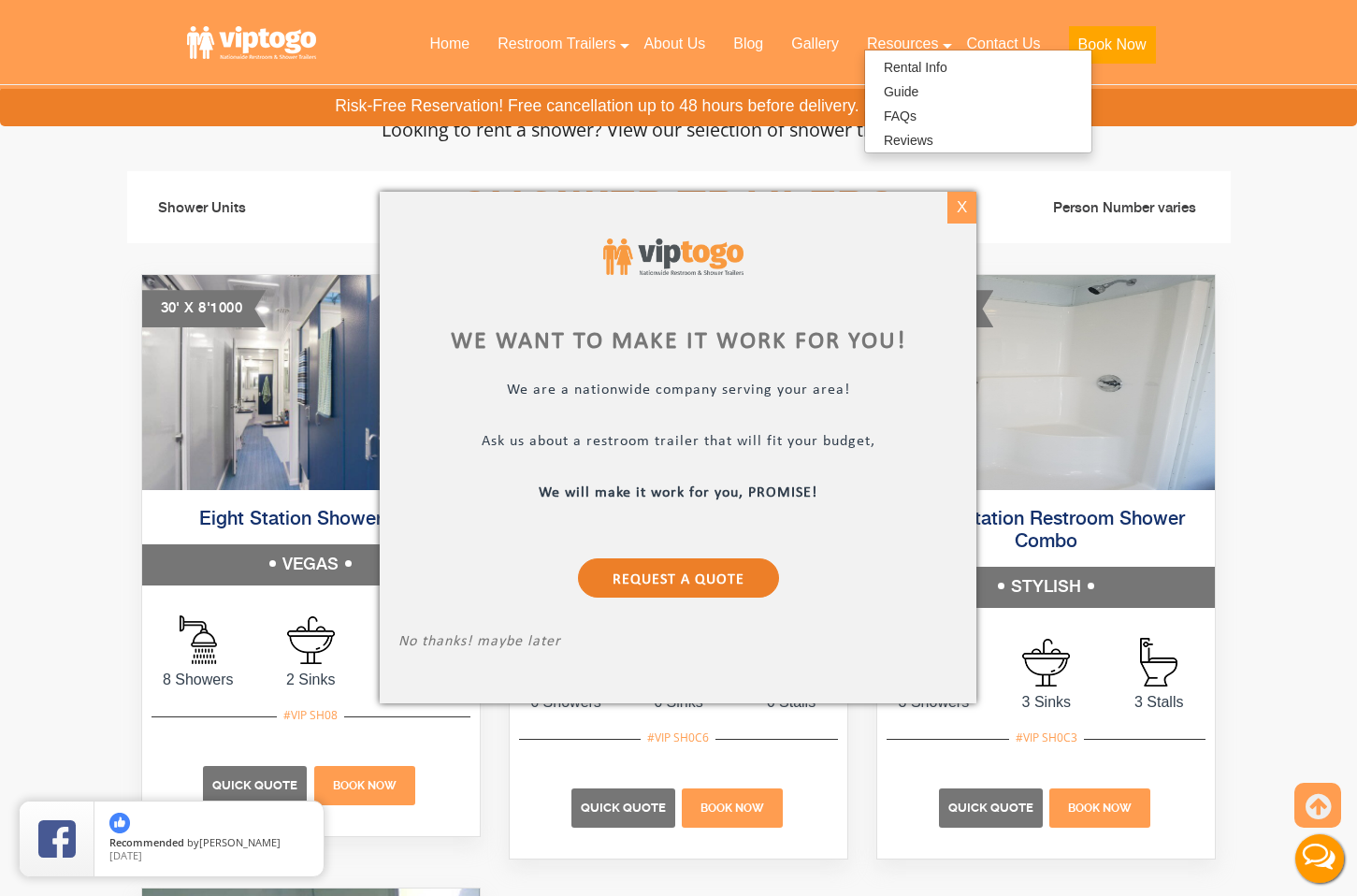
click at [957, 213] on div "X" at bounding box center [961, 207] width 28 height 31
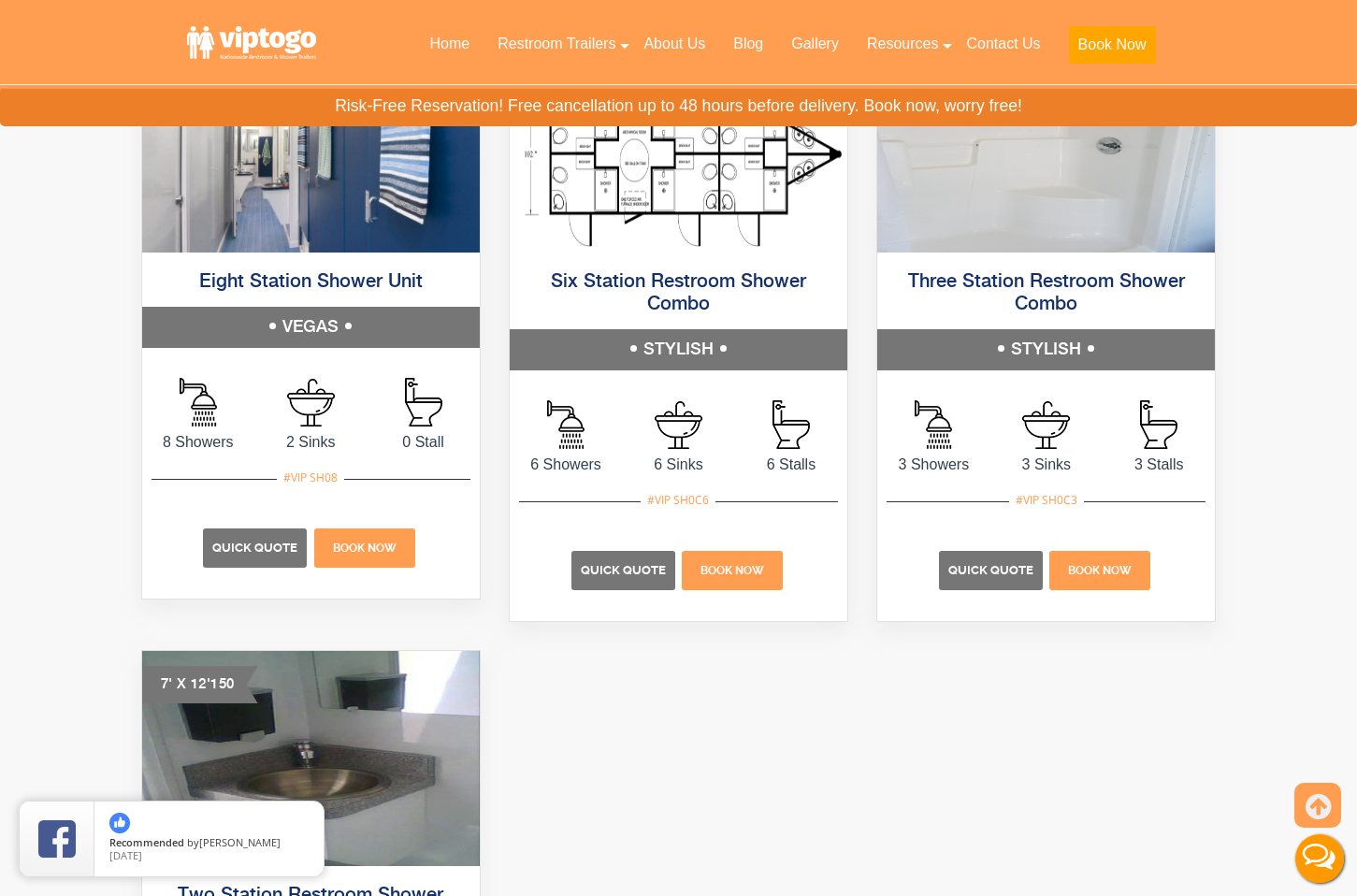
scroll to position [1095, 0]
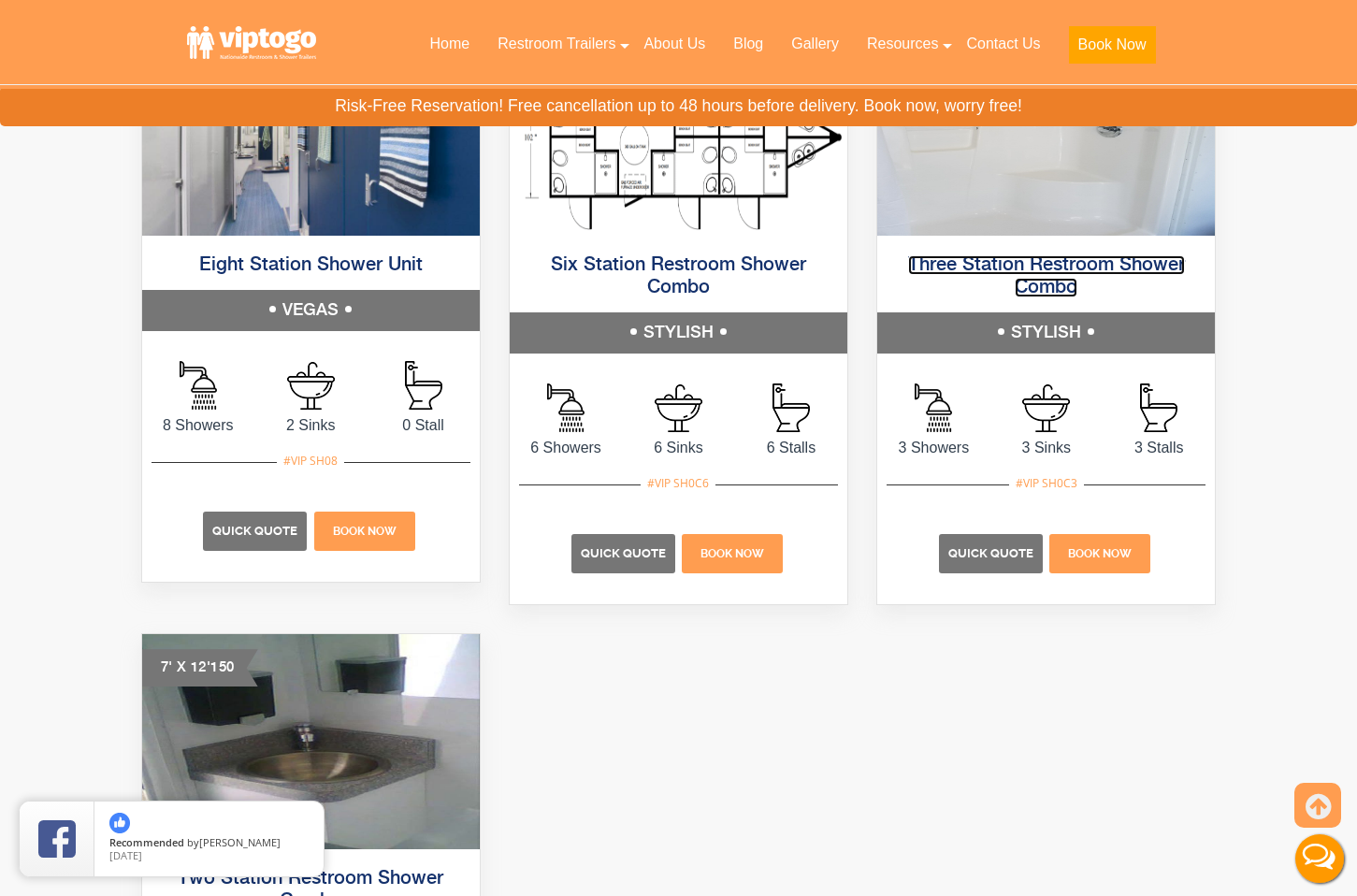
click at [1048, 259] on link "Three Station Restroom Shower Combo" at bounding box center [1046, 276] width 277 height 42
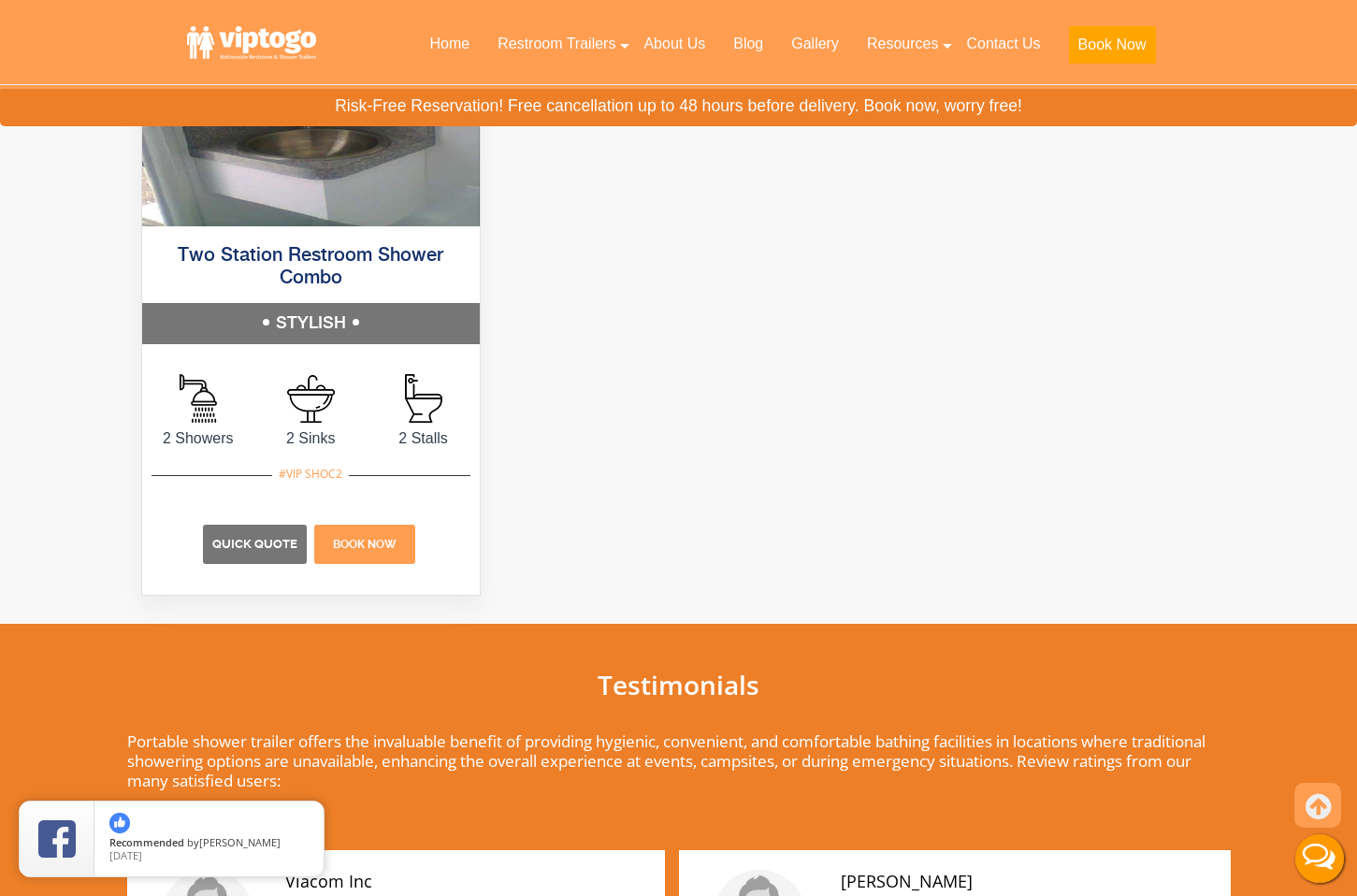
scroll to position [1688, 0]
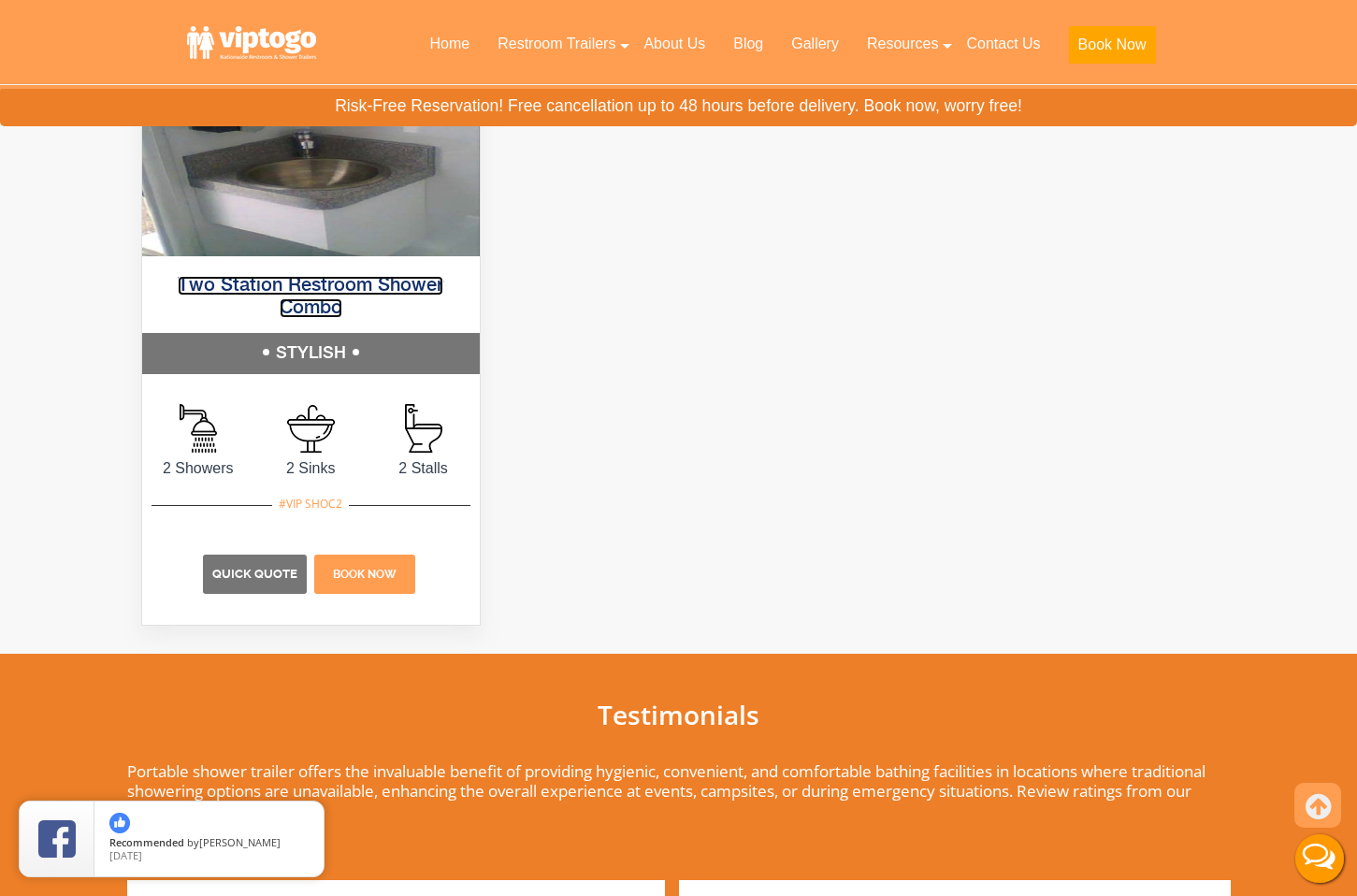
click at [348, 281] on link "Two Station Restroom Shower Combo" at bounding box center [311, 297] width 265 height 42
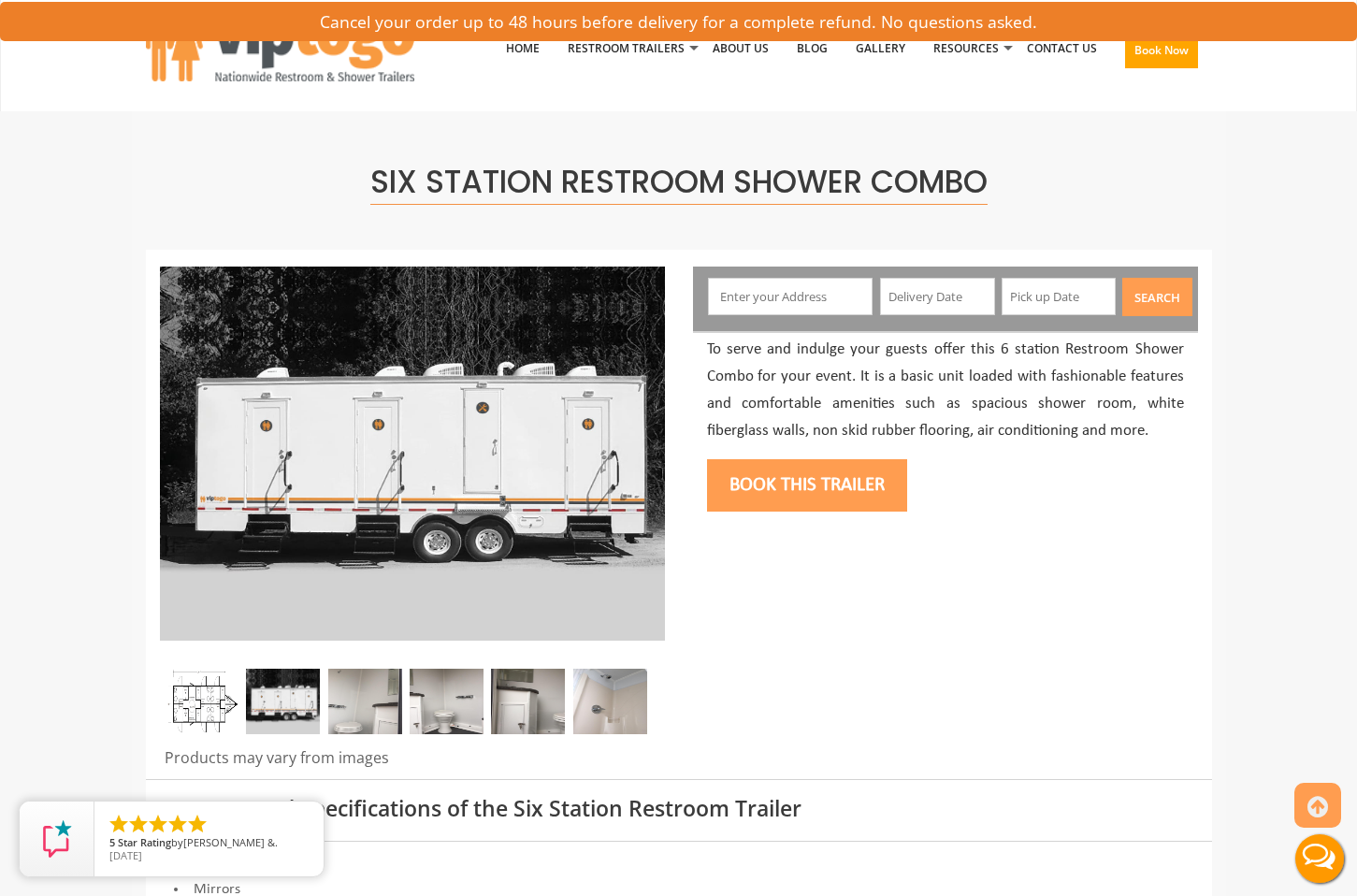
scroll to position [5, 0]
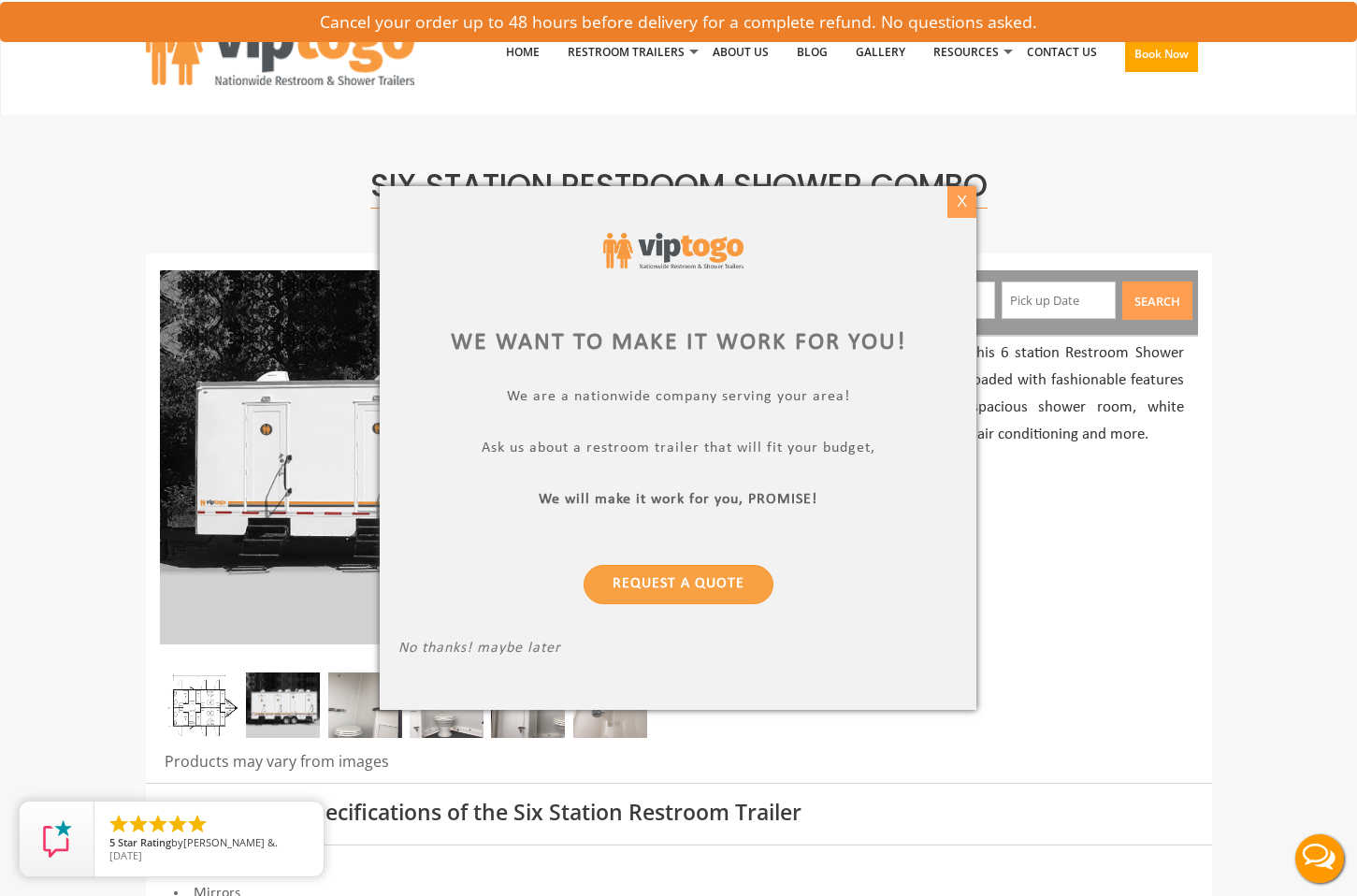
click at [957, 203] on div "X" at bounding box center [961, 201] width 28 height 31
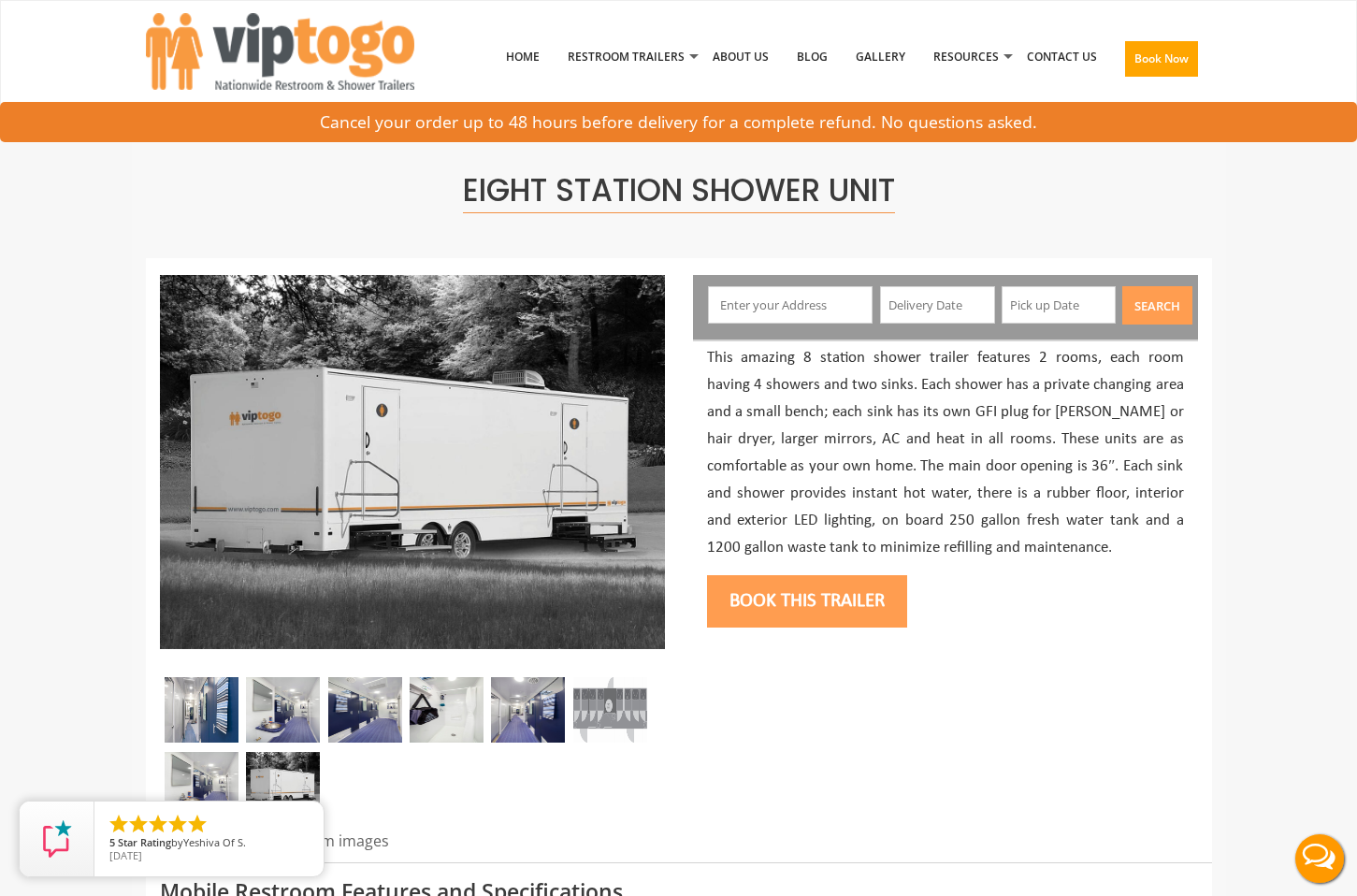
click at [215, 701] on img at bounding box center [200, 709] width 74 height 66
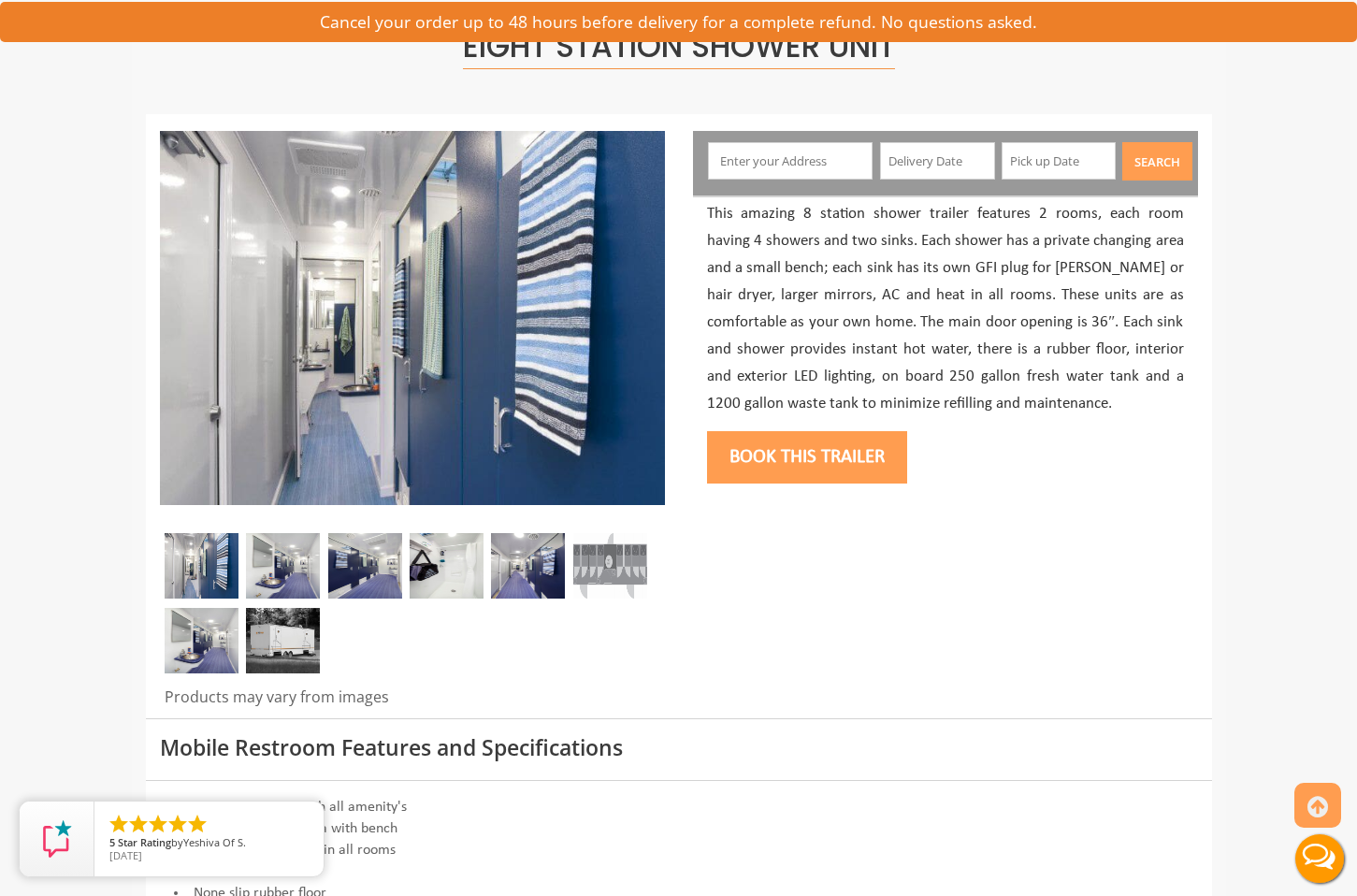
scroll to position [257, 0]
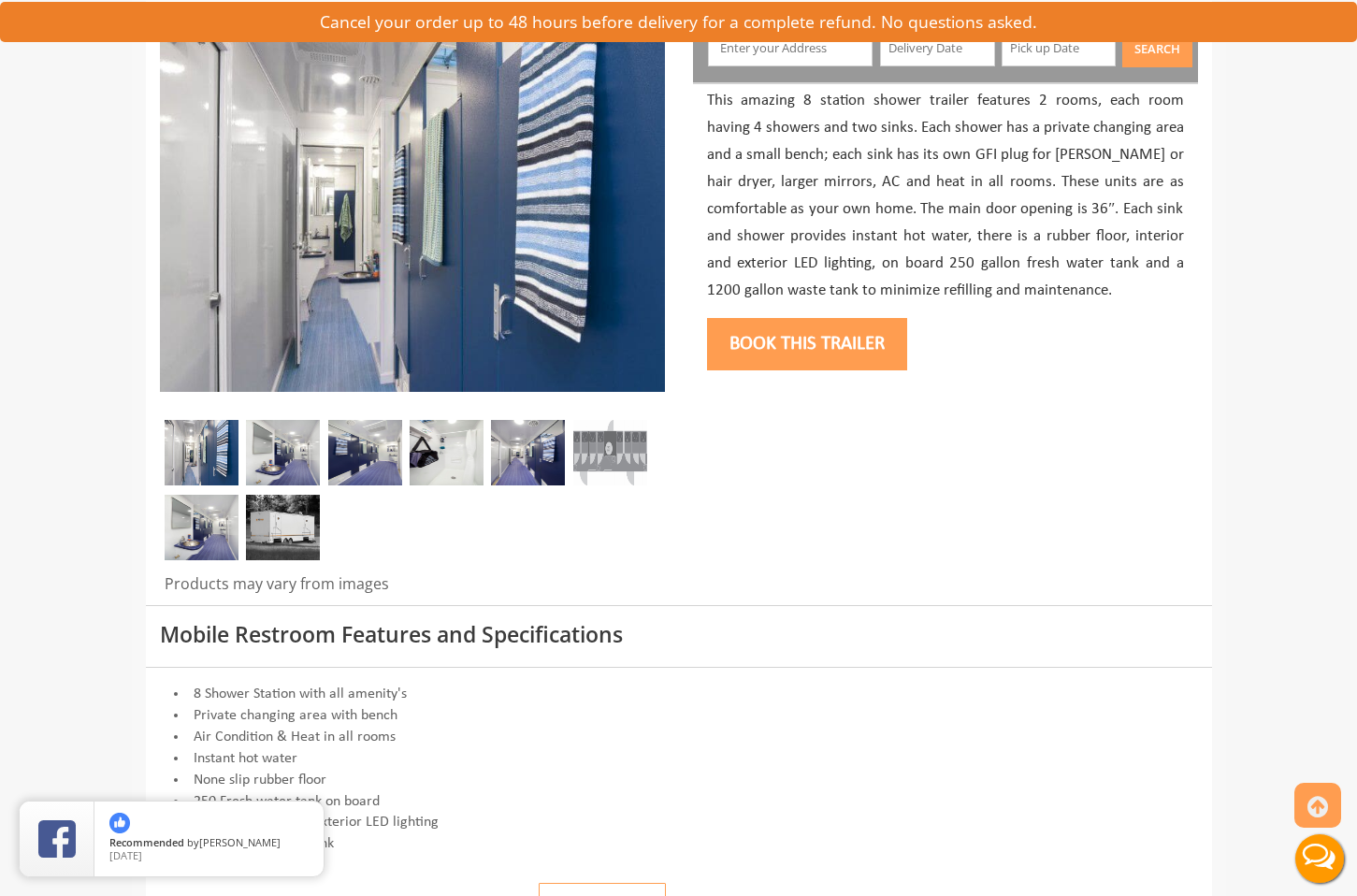
click at [630, 472] on img at bounding box center [609, 452] width 74 height 66
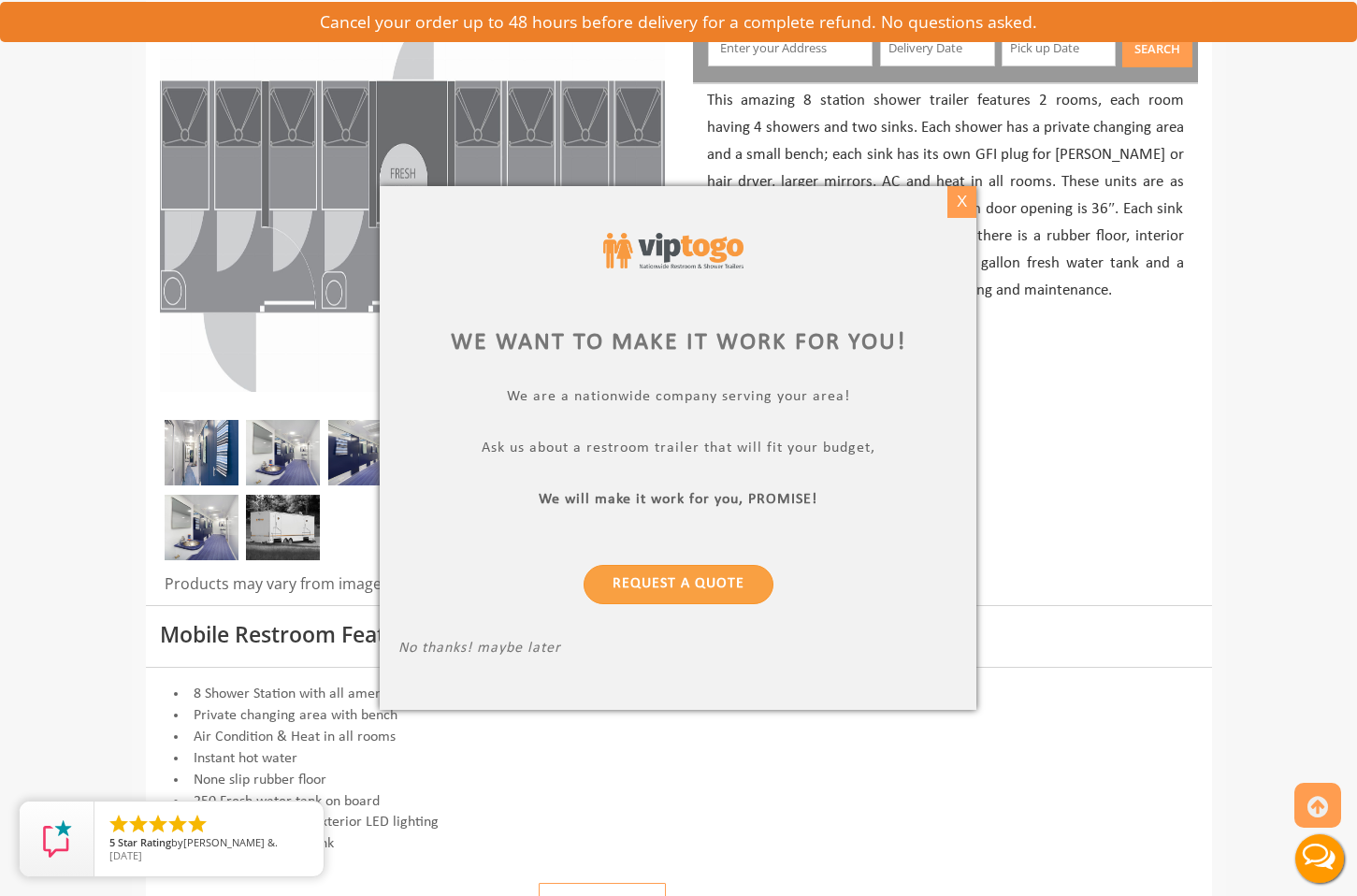
click at [966, 200] on div "X" at bounding box center [961, 201] width 28 height 31
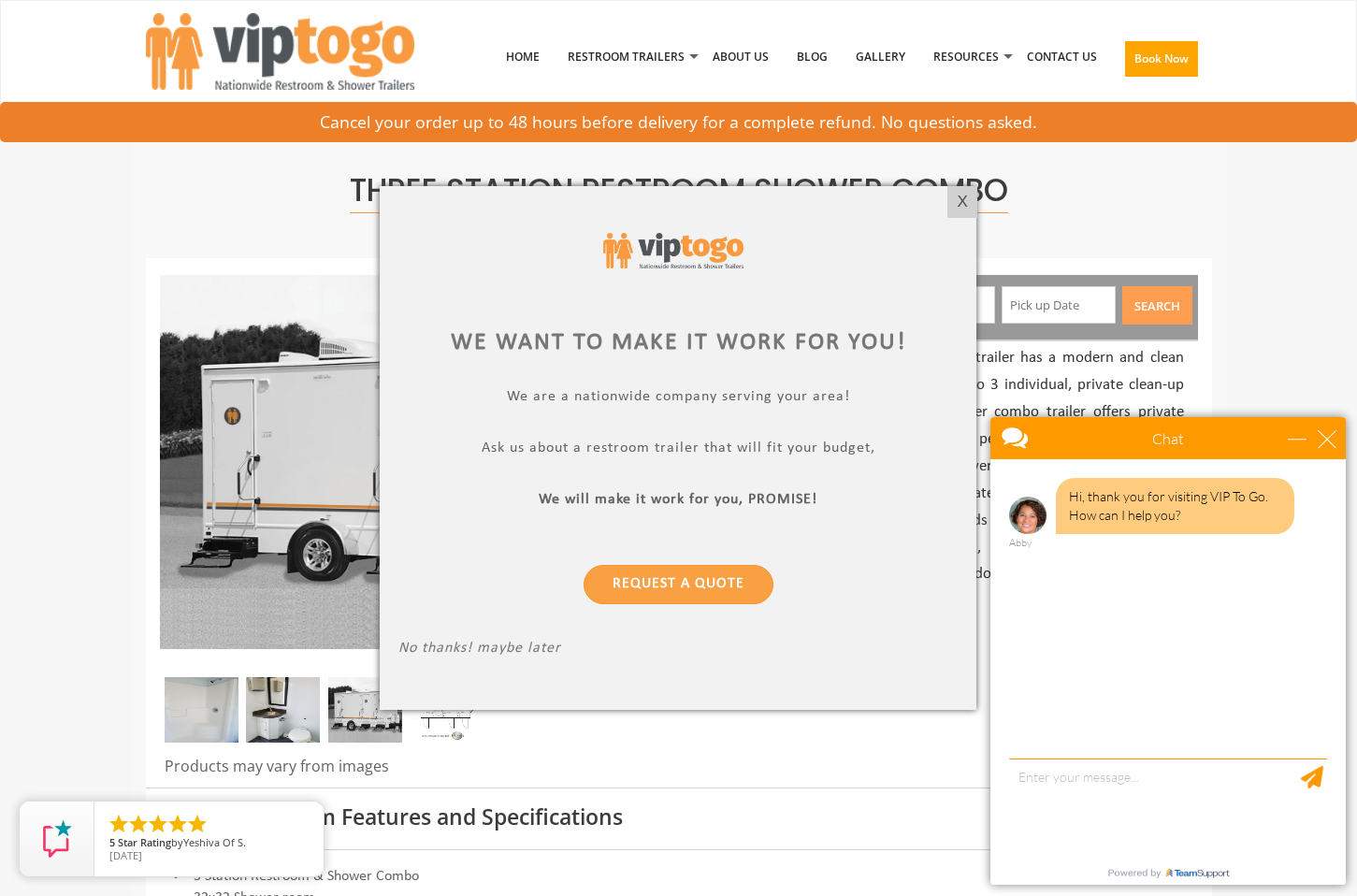
click at [970, 201] on div "X" at bounding box center [961, 201] width 28 height 31
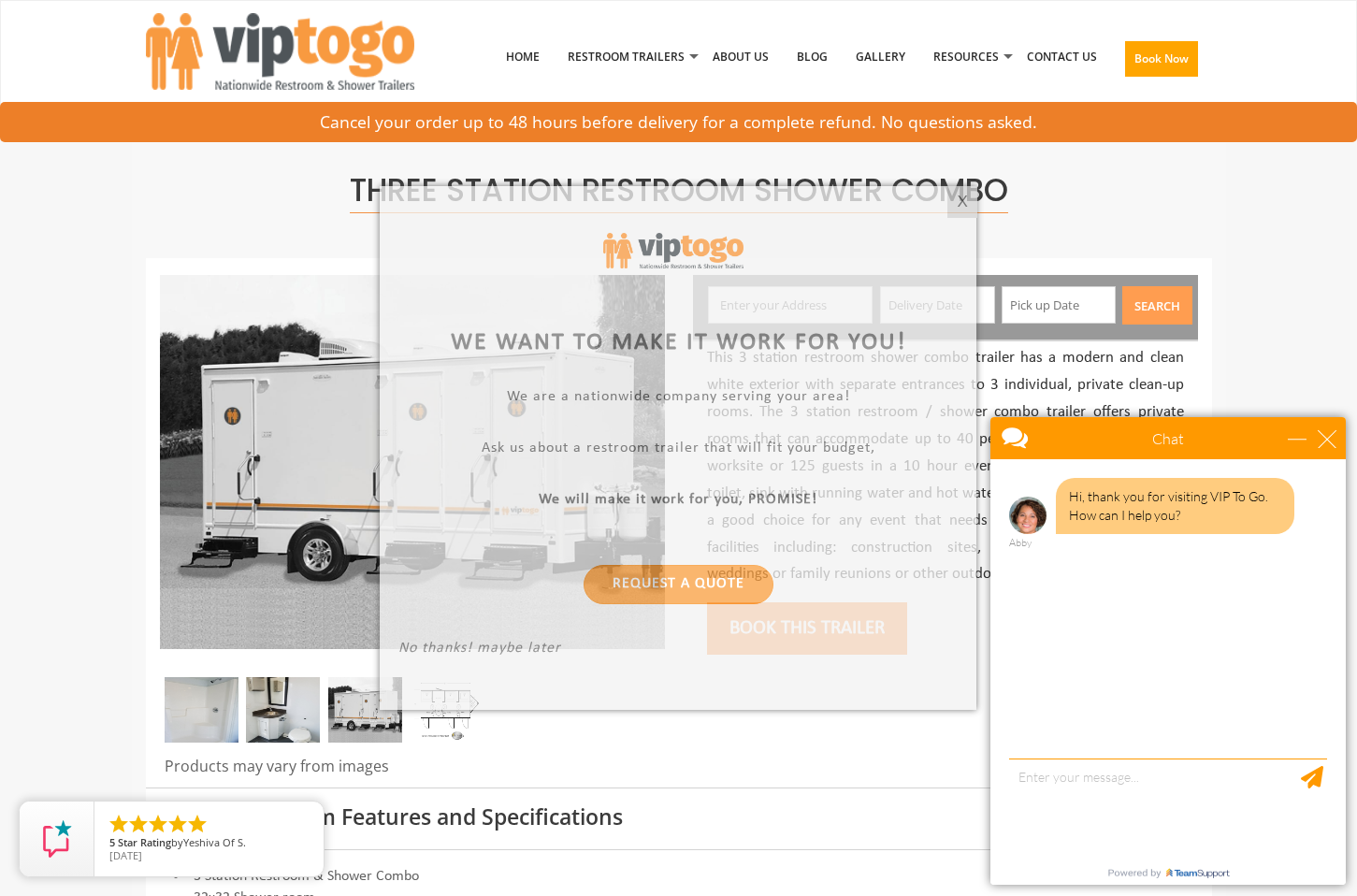
click at [967, 202] on div at bounding box center [678, 448] width 1357 height 896
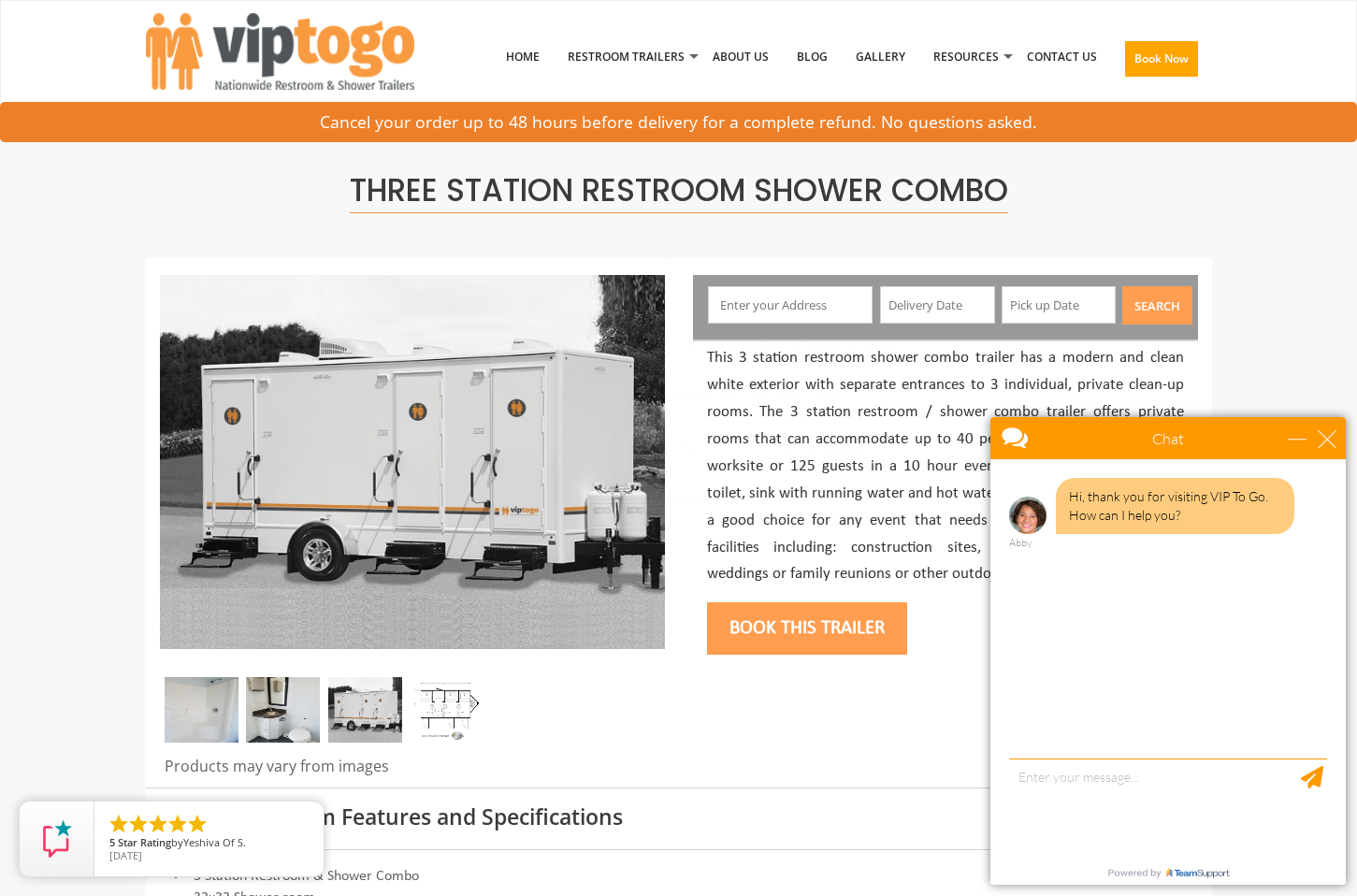
click at [964, 203] on span "Three Station Restroom Shower Combo" at bounding box center [679, 191] width 658 height 45
click at [1340, 447] on div "Chat" at bounding box center [1168, 437] width 356 height 42
click at [1331, 442] on div "close" at bounding box center [1327, 438] width 19 height 19
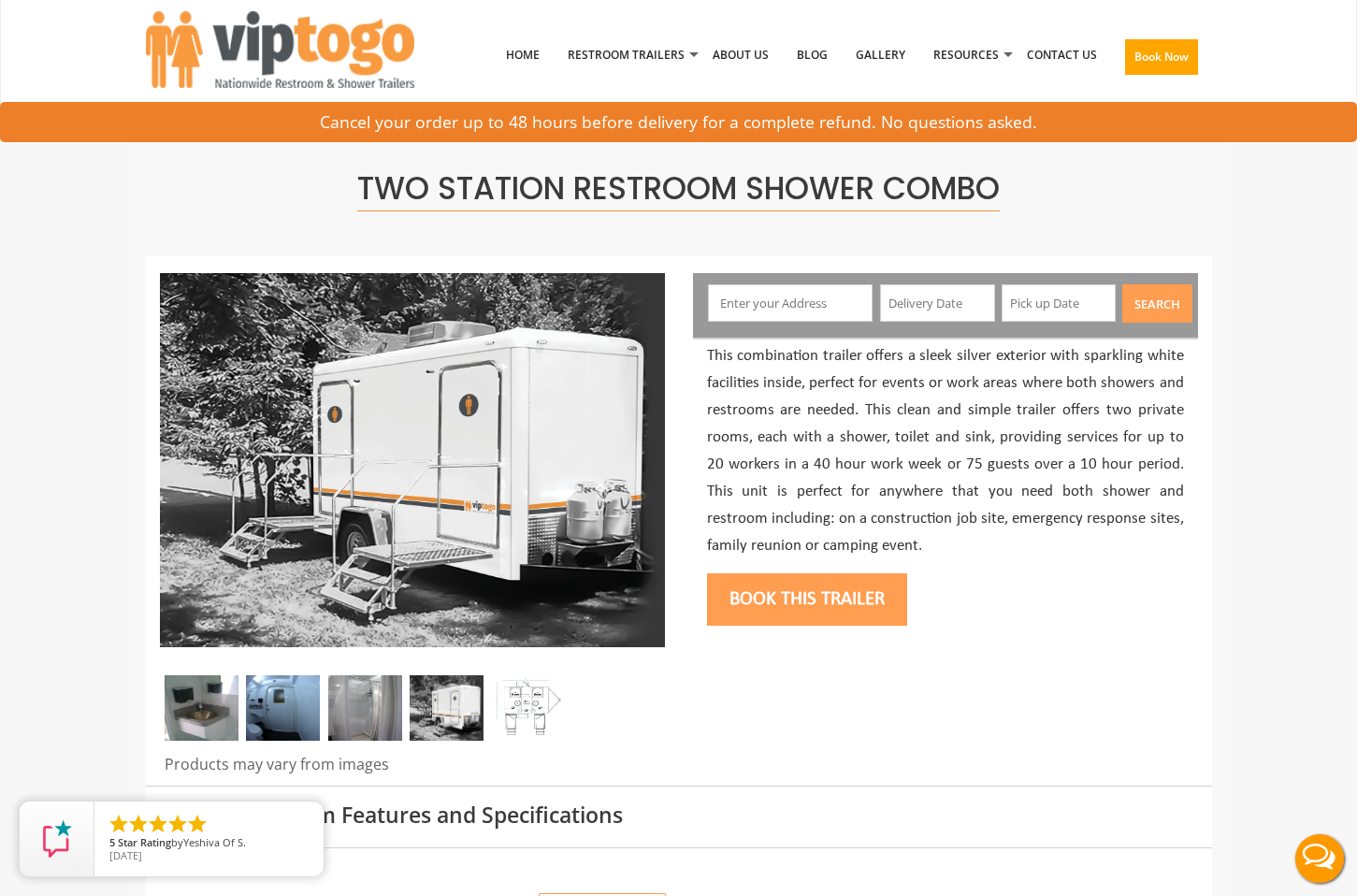
scroll to position [4, 0]
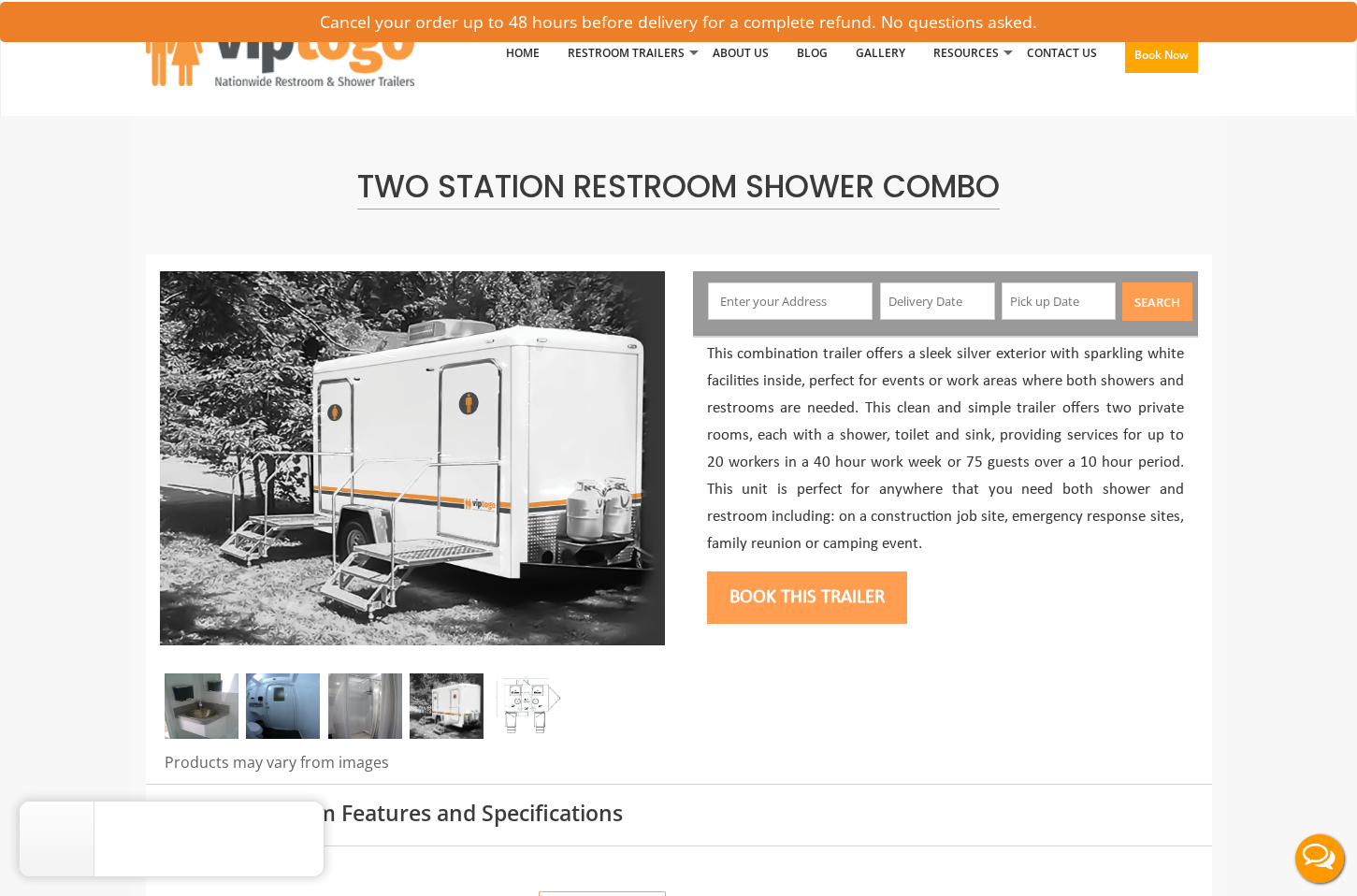
click at [524, 705] on img at bounding box center [528, 705] width 74 height 66
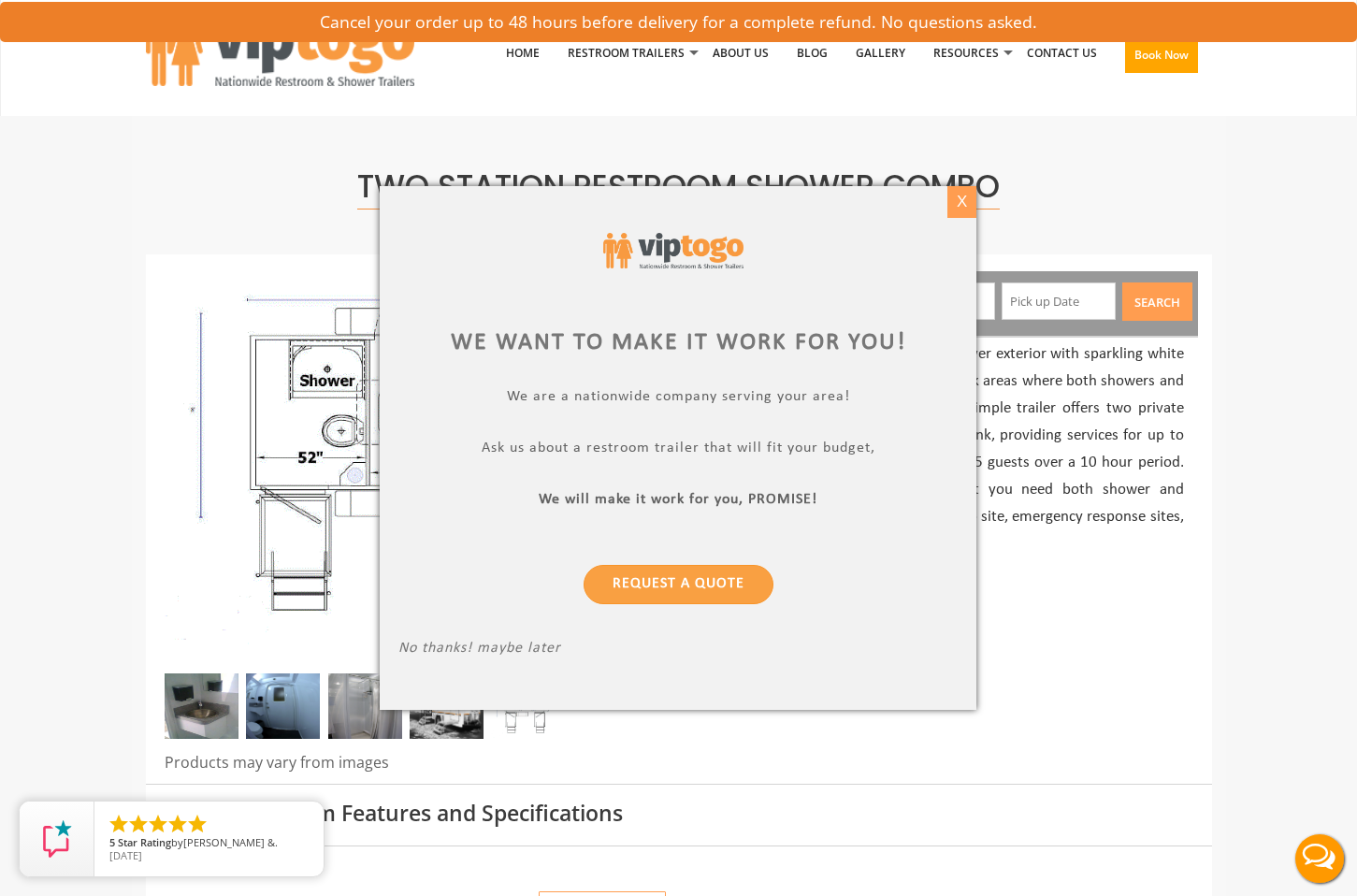
click at [962, 204] on div "X" at bounding box center [961, 201] width 28 height 31
